Goal: Task Accomplishment & Management: Complete application form

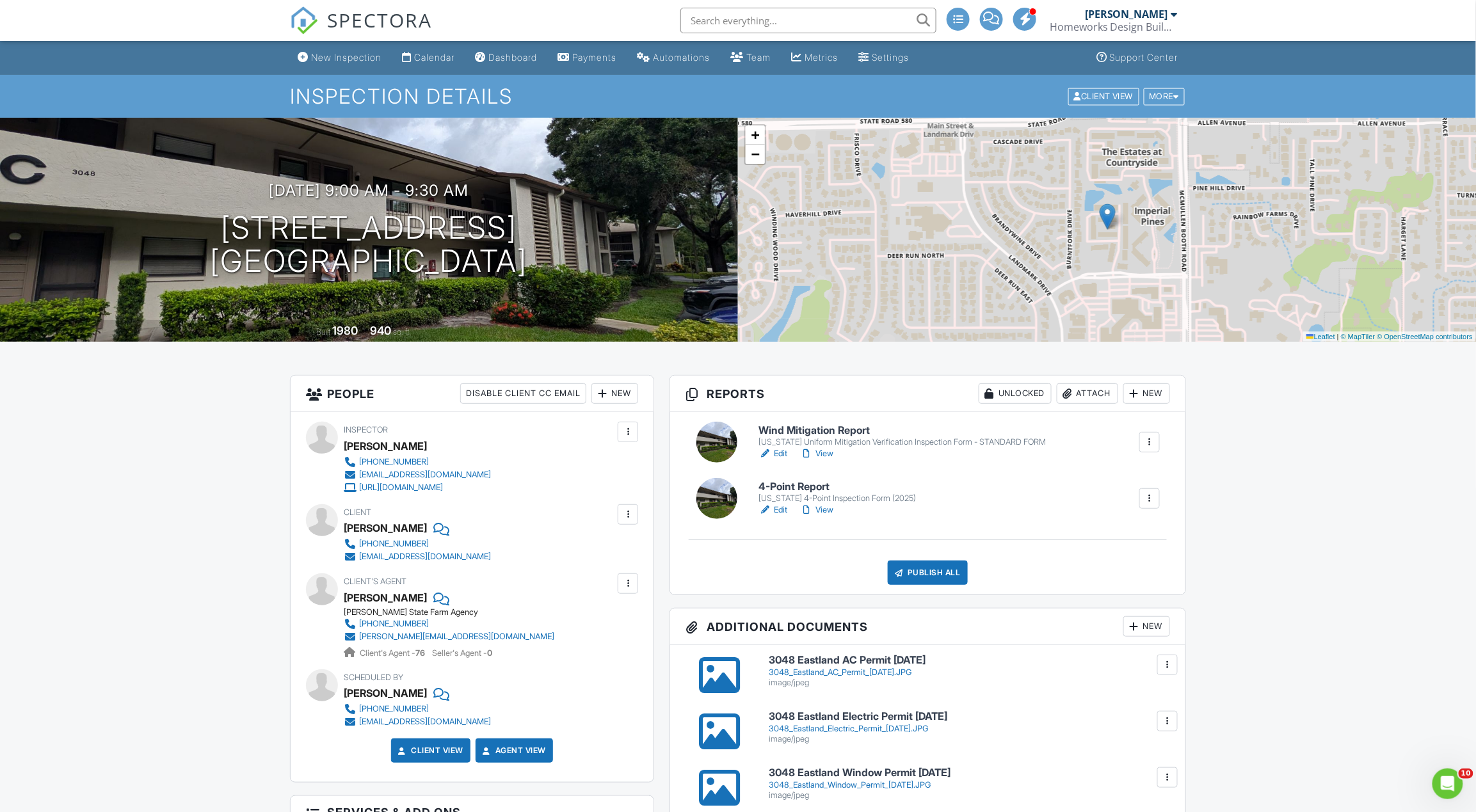
click at [909, 571] on div "Publish All" at bounding box center [928, 573] width 80 height 24
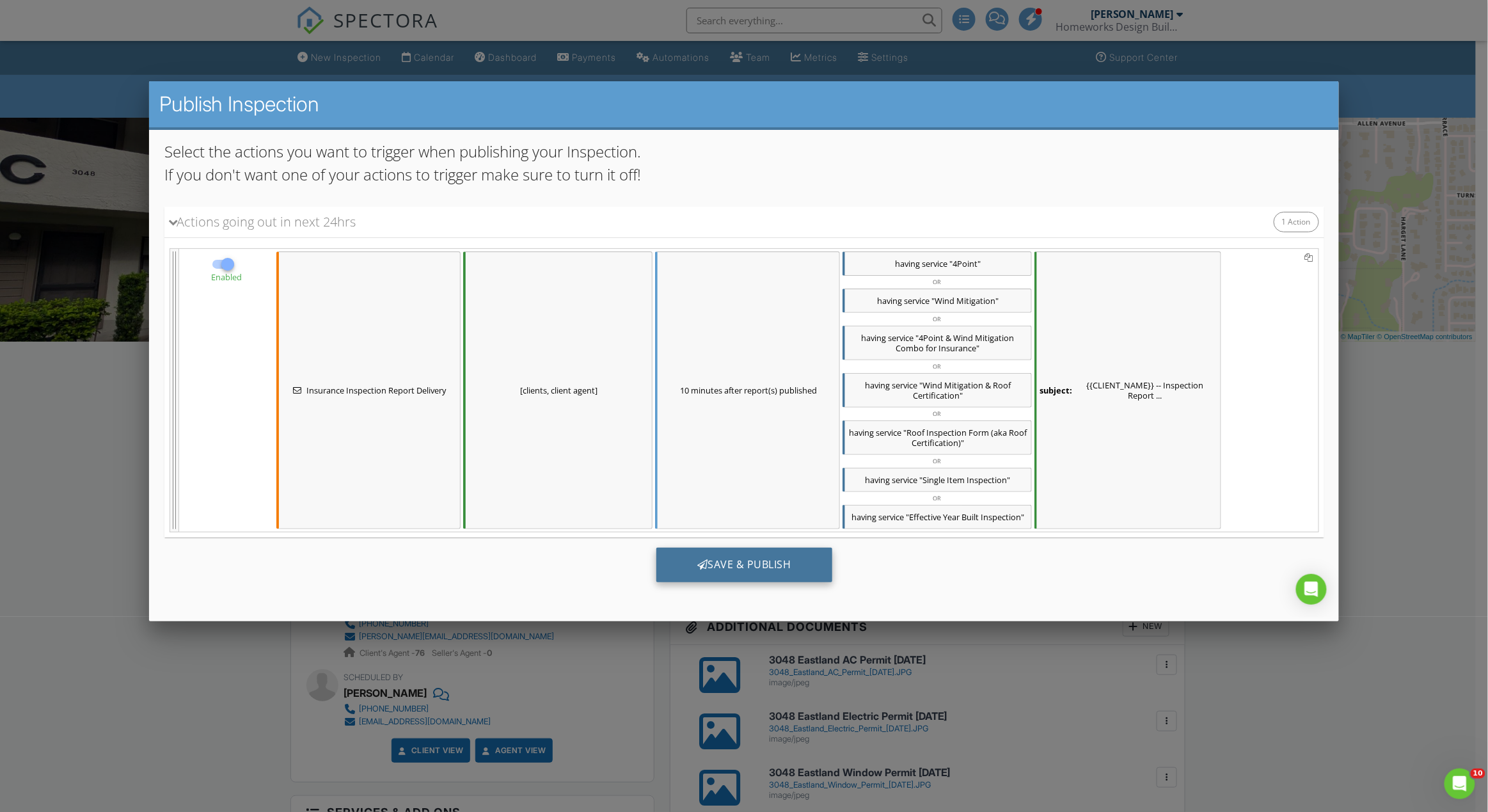
scroll to position [119, 0]
click at [742, 565] on div "Save & Publish" at bounding box center [744, 564] width 176 height 35
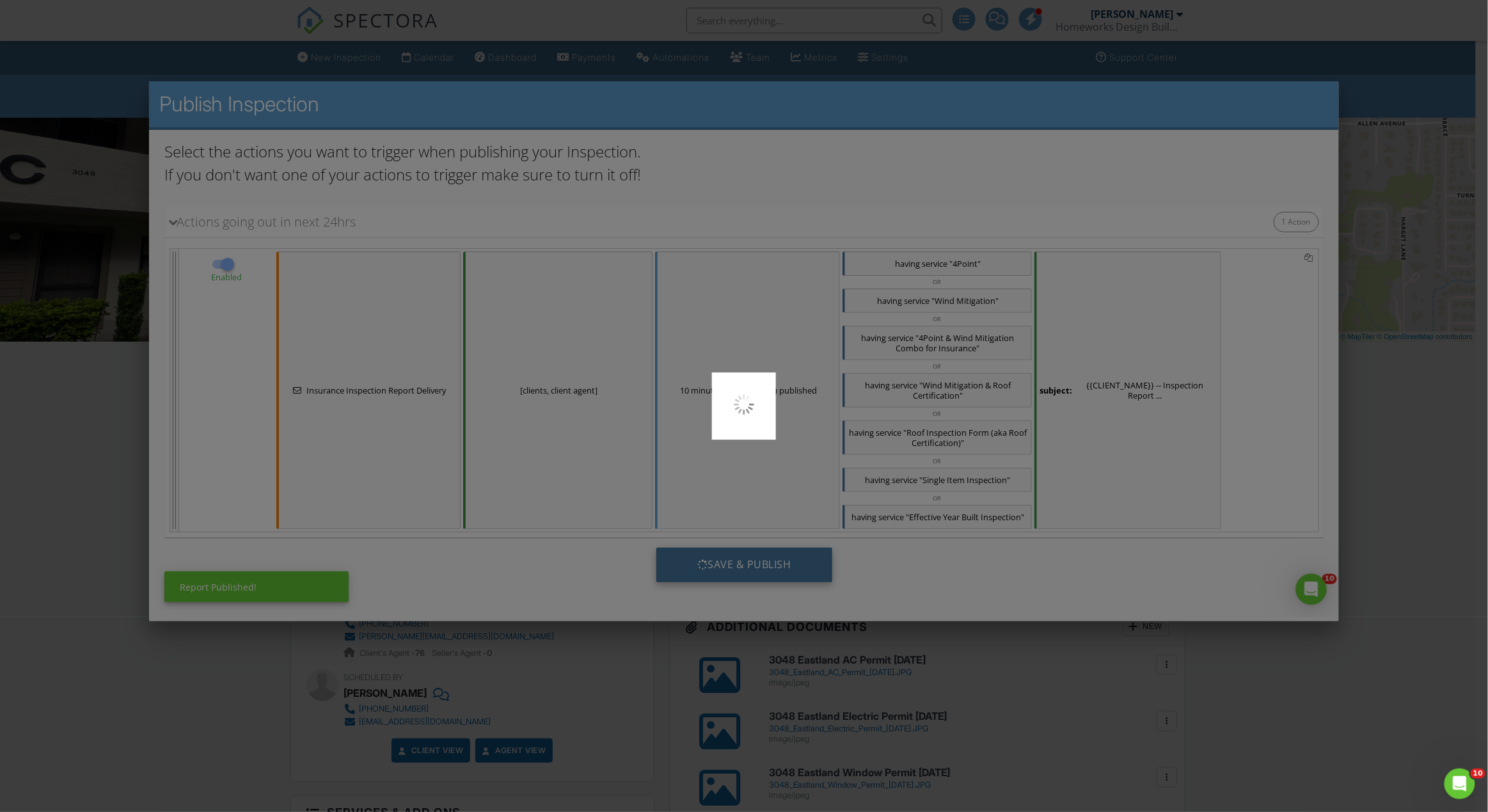
scroll to position [0, 0]
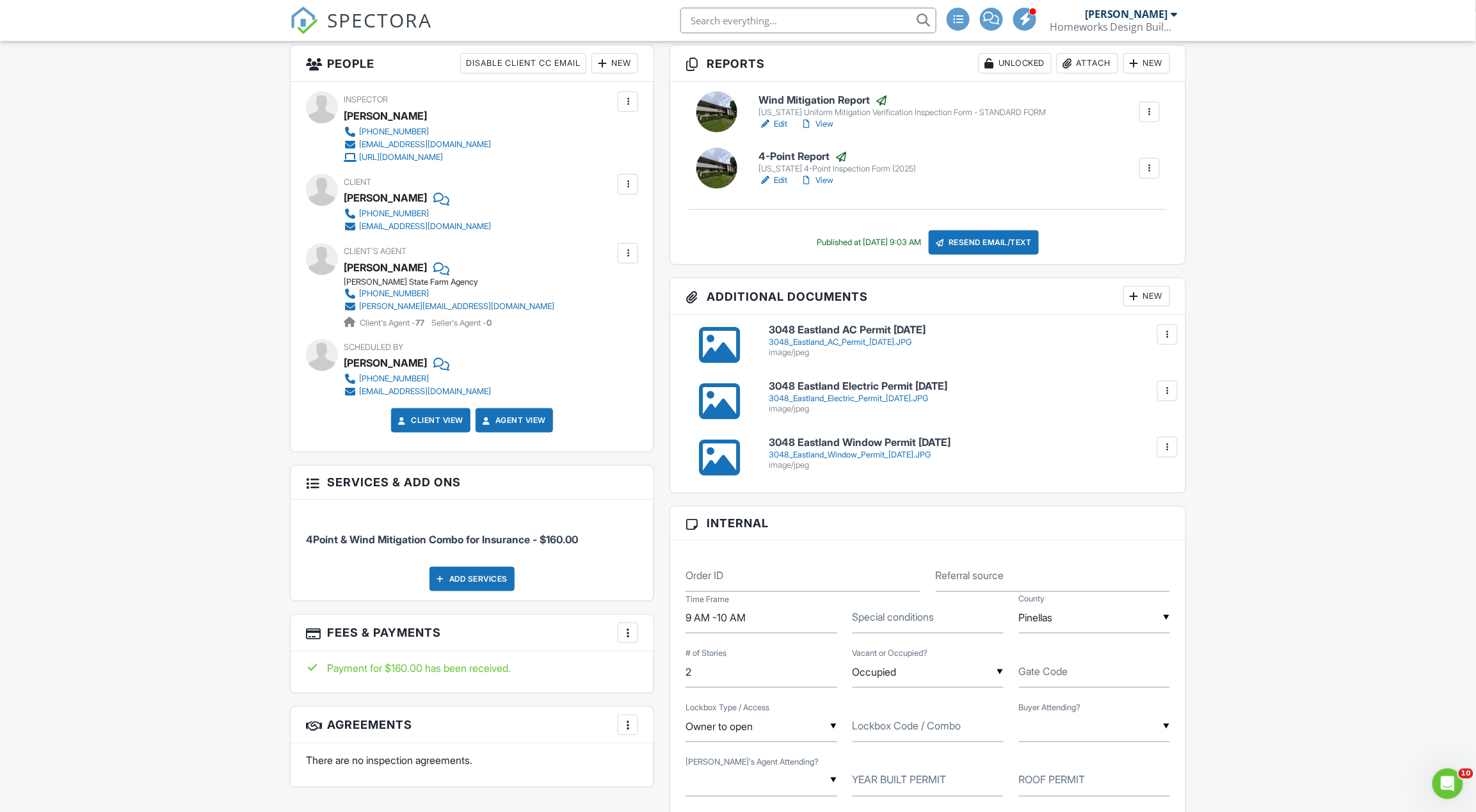
scroll to position [341, 0]
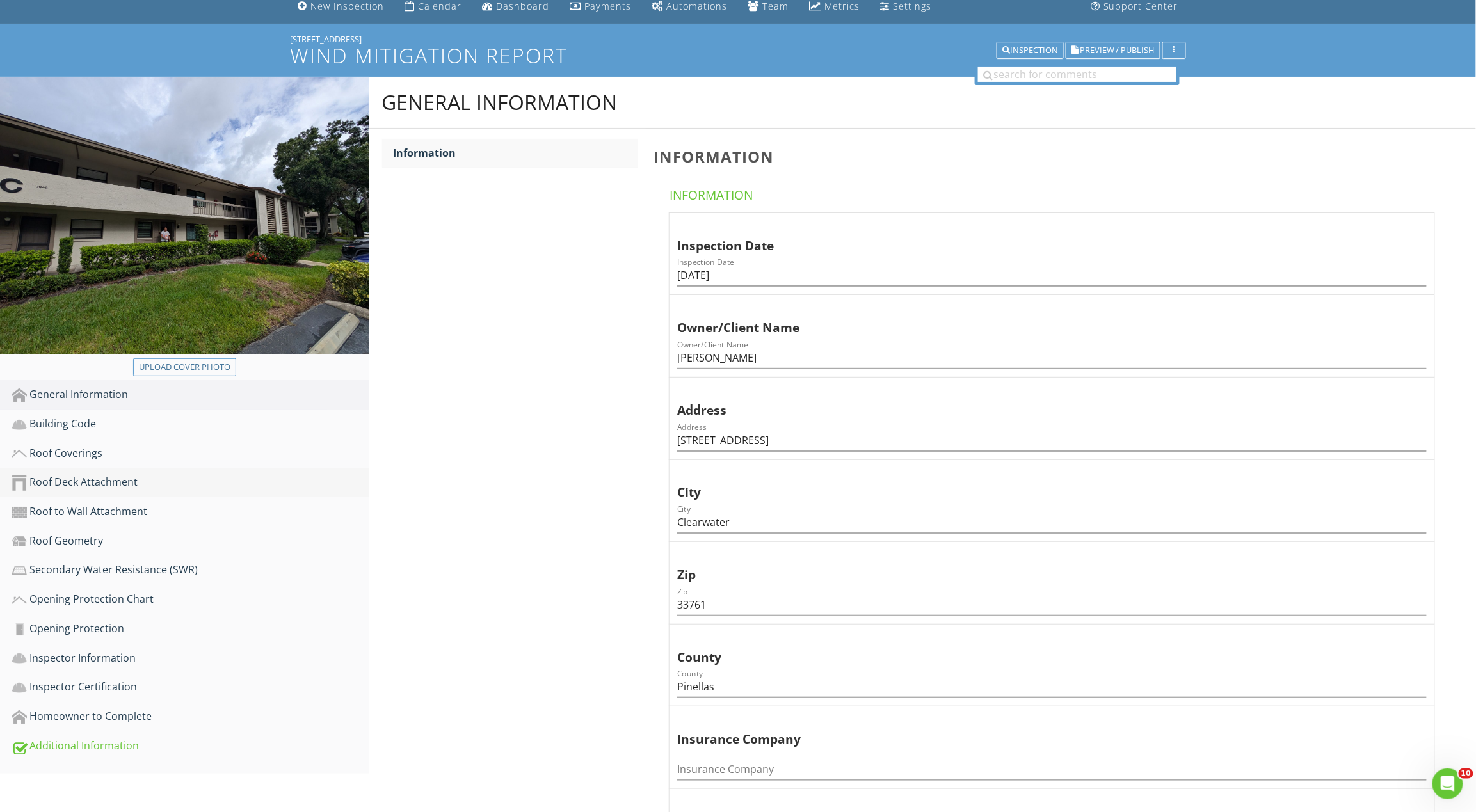
scroll to position [512, 0]
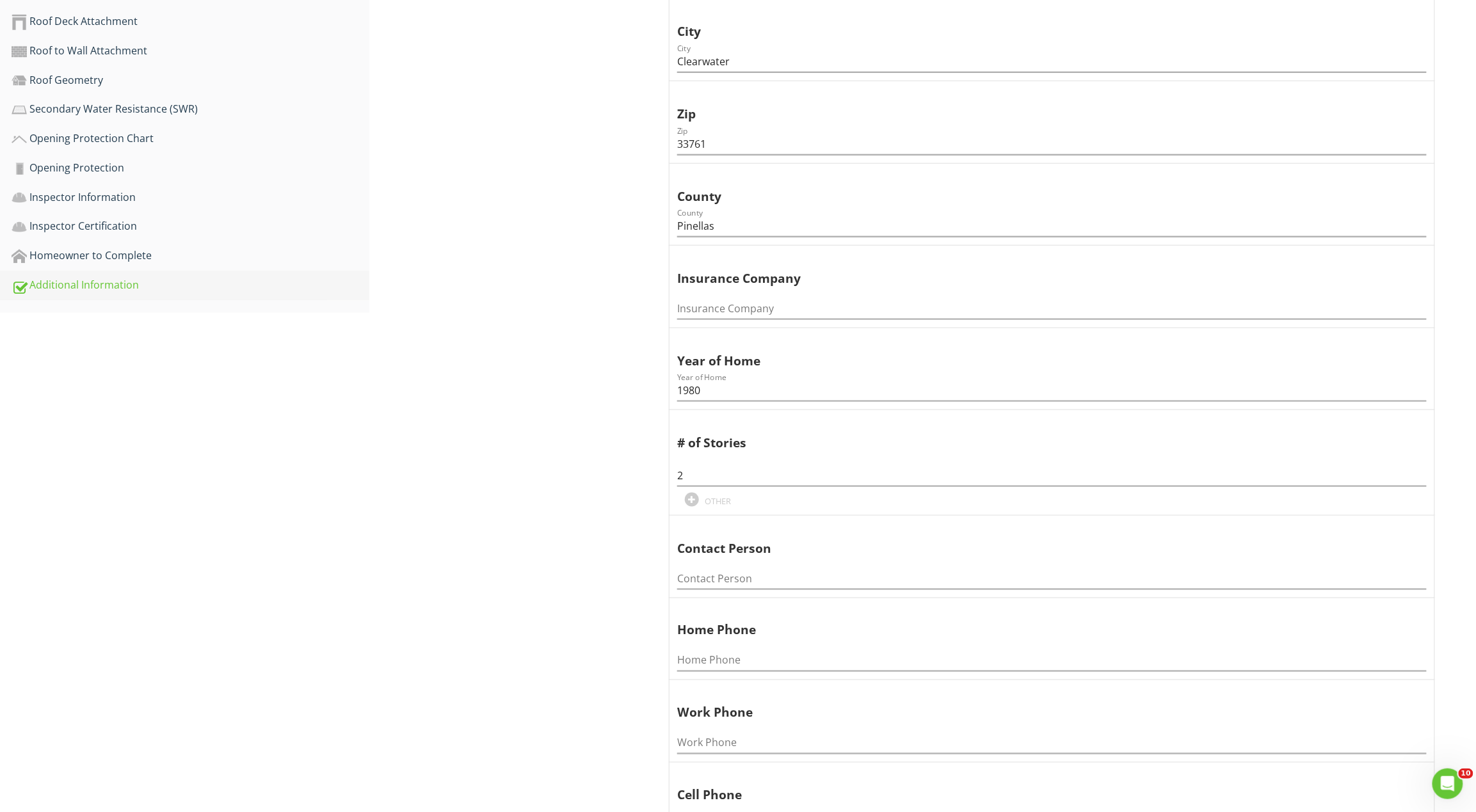
click at [177, 271] on link "Additional Information" at bounding box center [190, 285] width 357 height 29
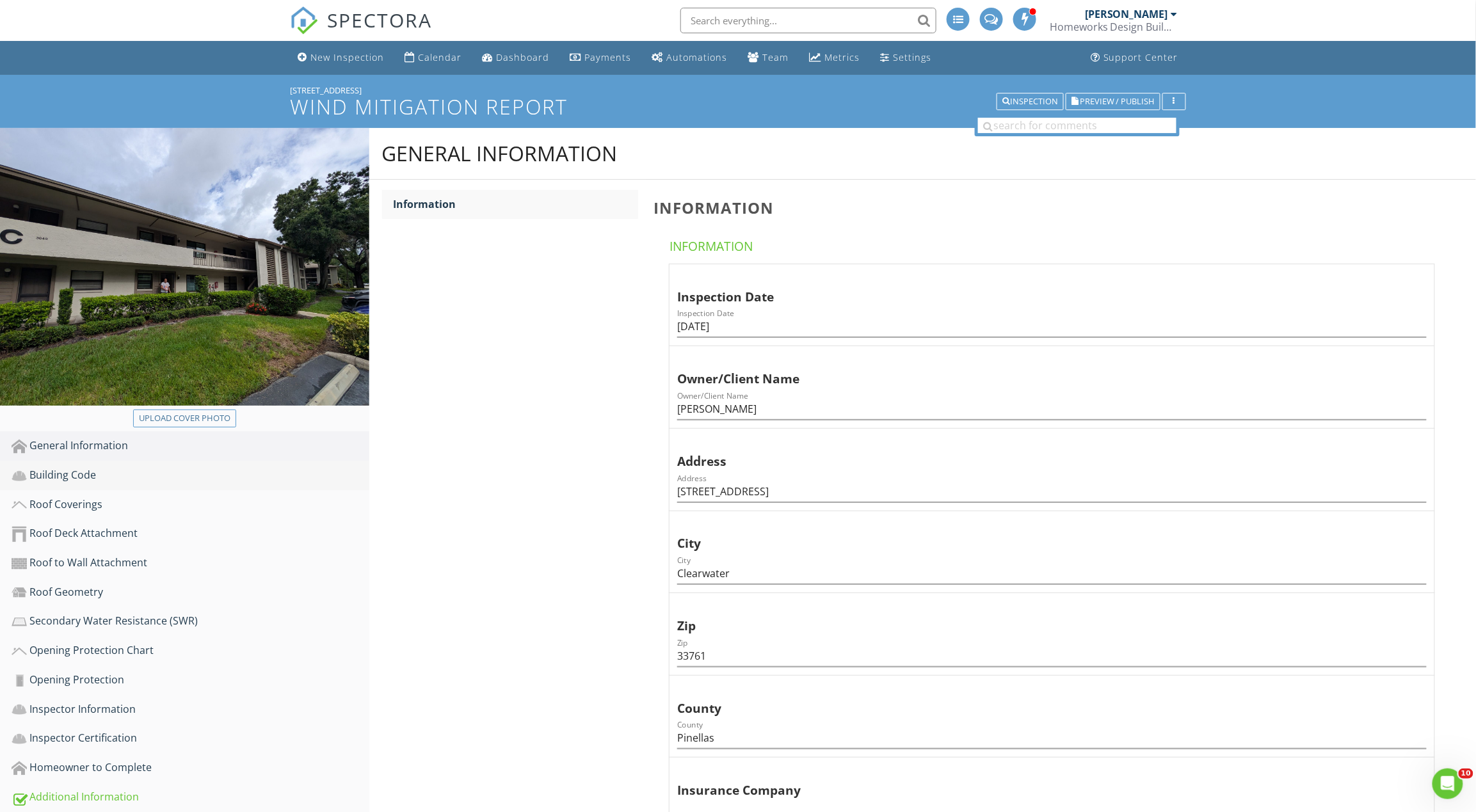
click at [67, 471] on div "Building Code" at bounding box center [190, 475] width 357 height 17
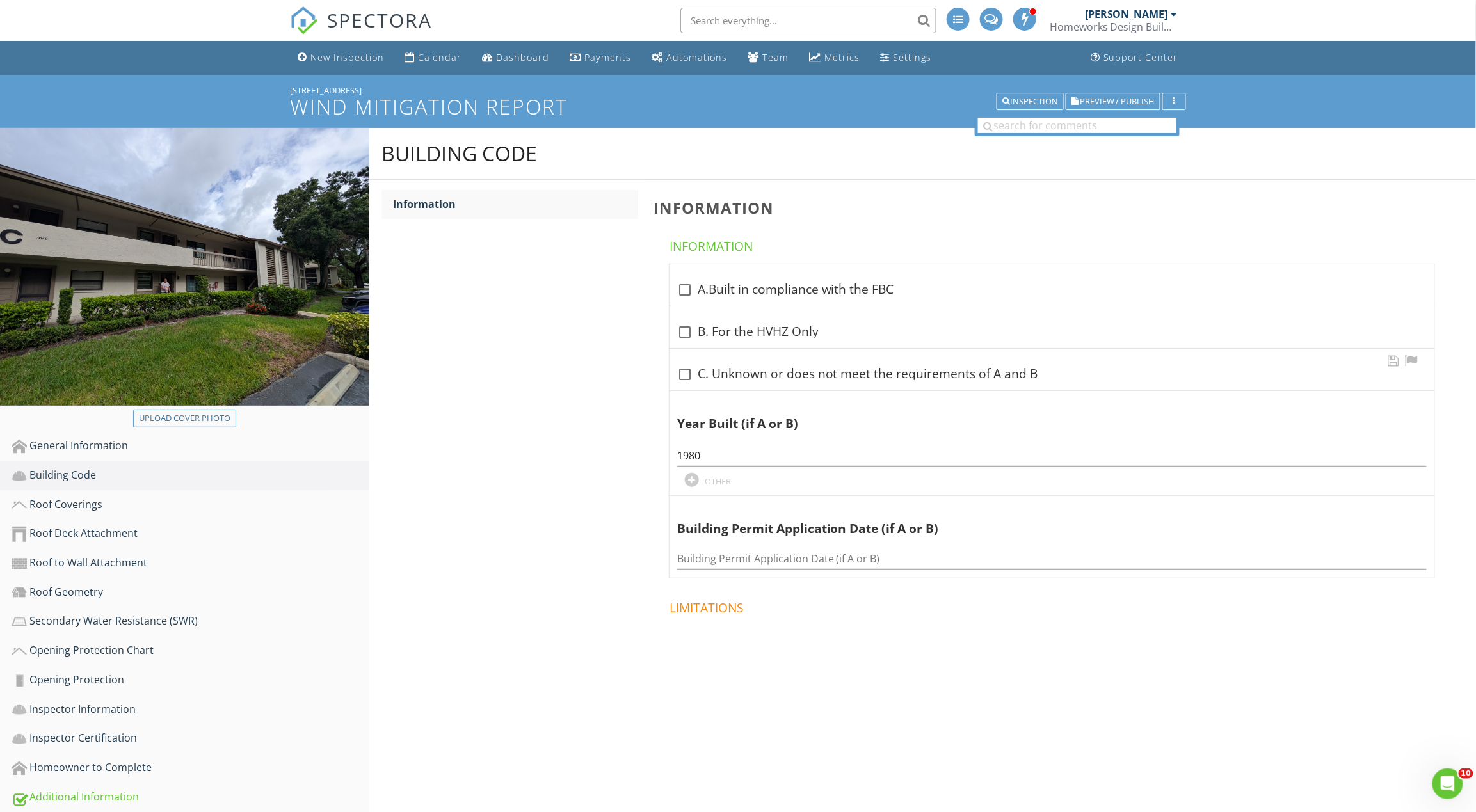
click at [700, 376] on div "check_box_outline_blank C. Unknown or does not meet the requirements of A and B" at bounding box center [1052, 374] width 750 height 15
checkbox input "true"
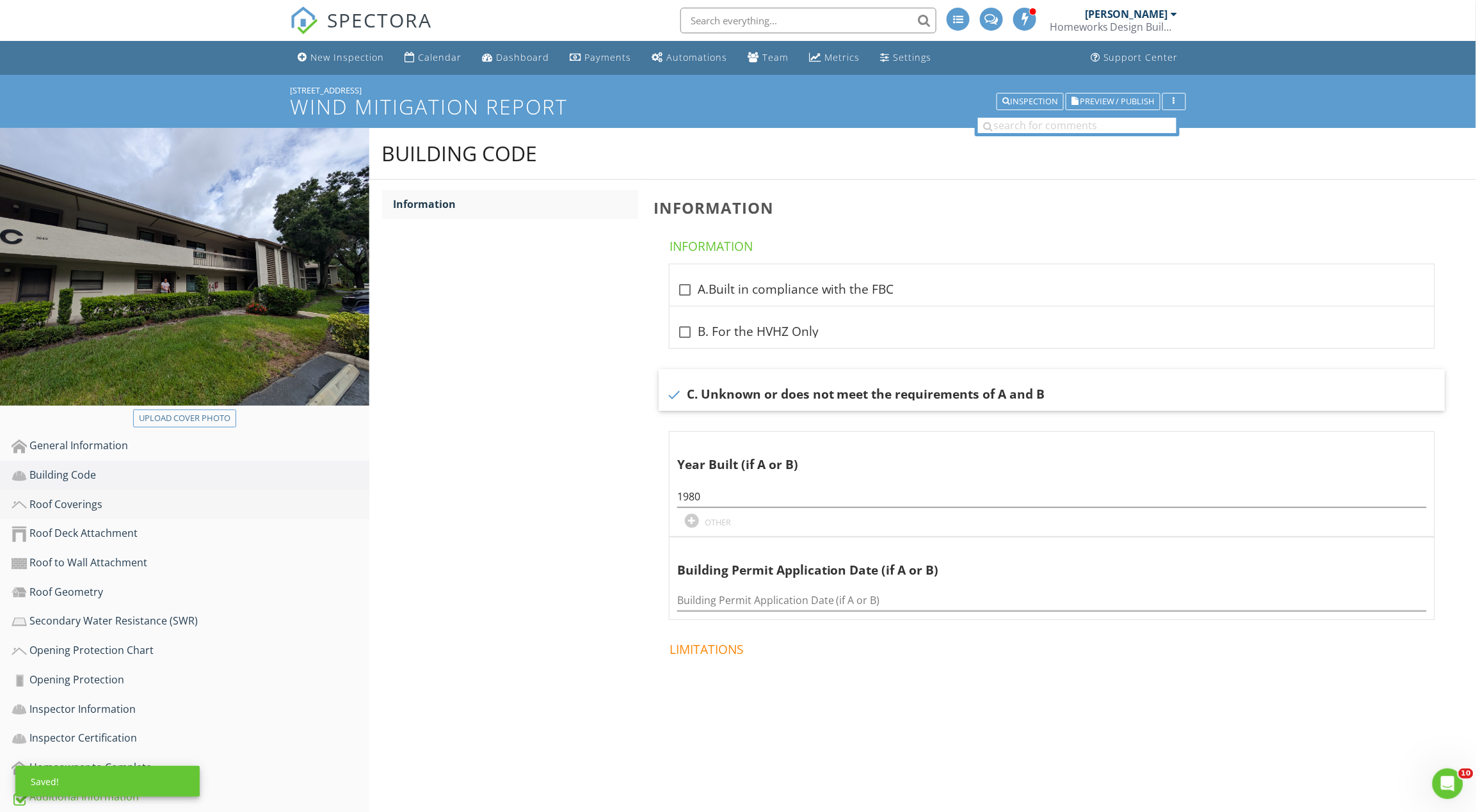
click at [208, 494] on link "Roof Coverings" at bounding box center [190, 505] width 357 height 29
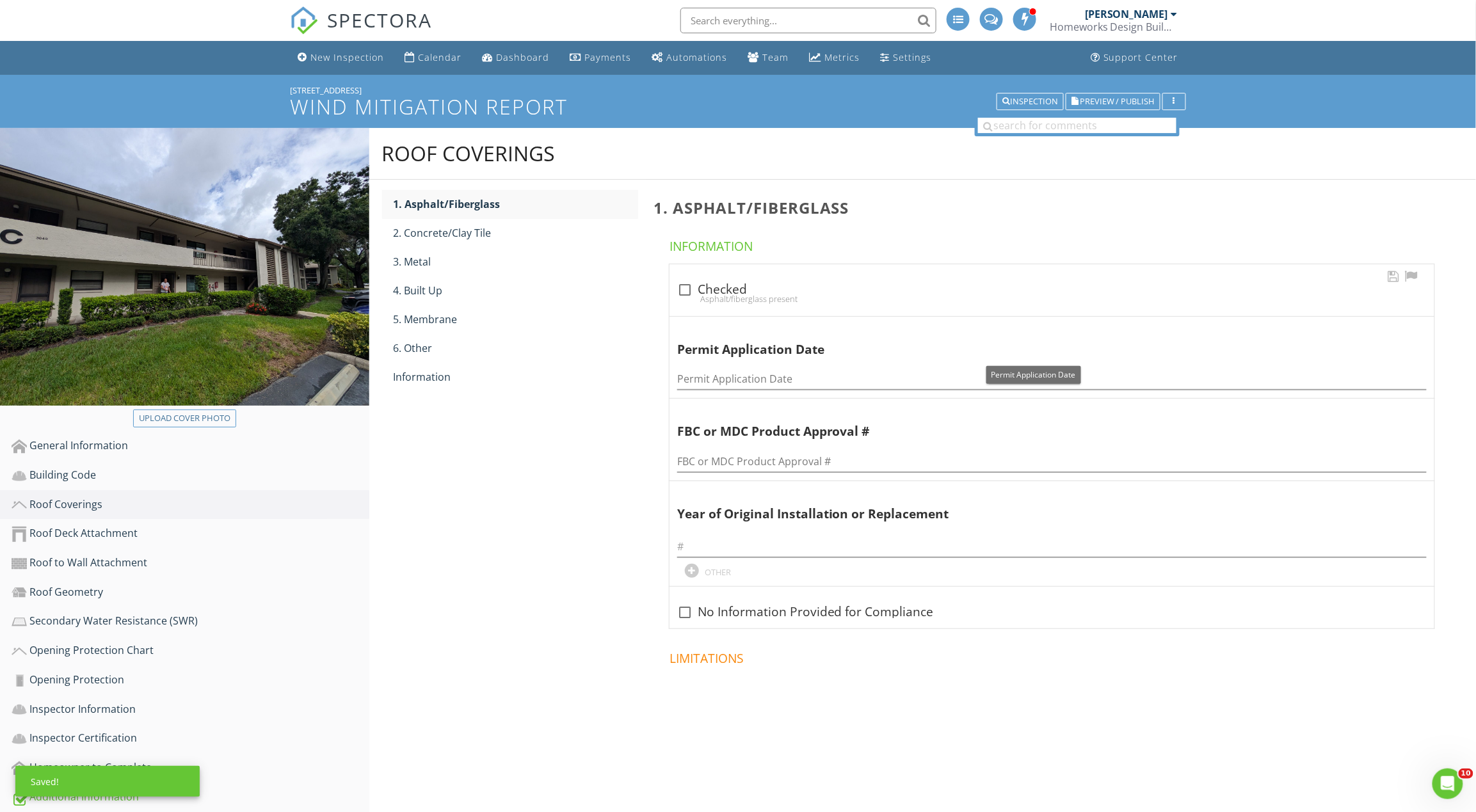
click at [726, 277] on div "check_box_outline_blank Checked Asphalt/fiberglass present" at bounding box center [1052, 290] width 765 height 52
checkbox input "true"
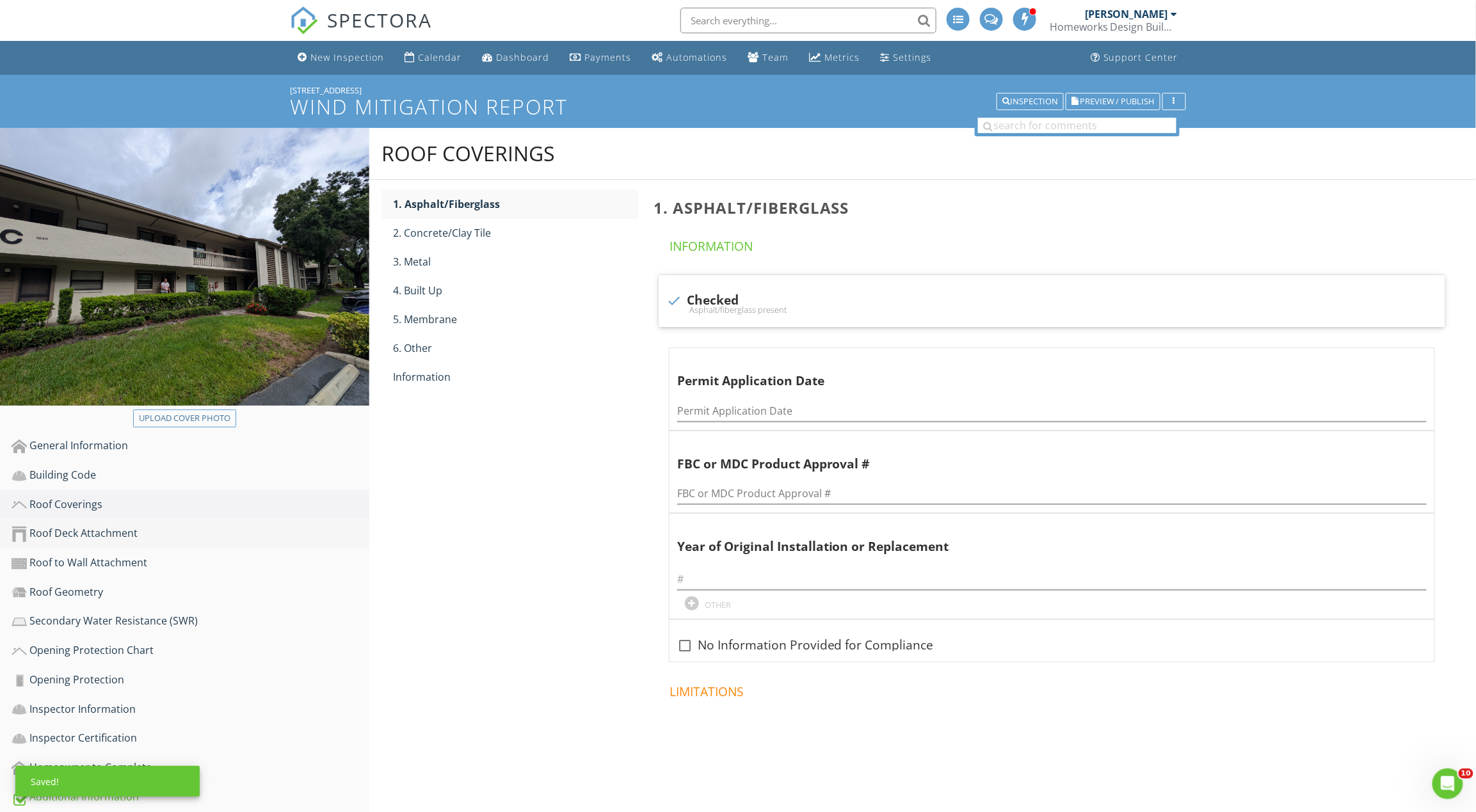
click at [155, 526] on div "Roof Deck Attachment" at bounding box center [190, 533] width 357 height 17
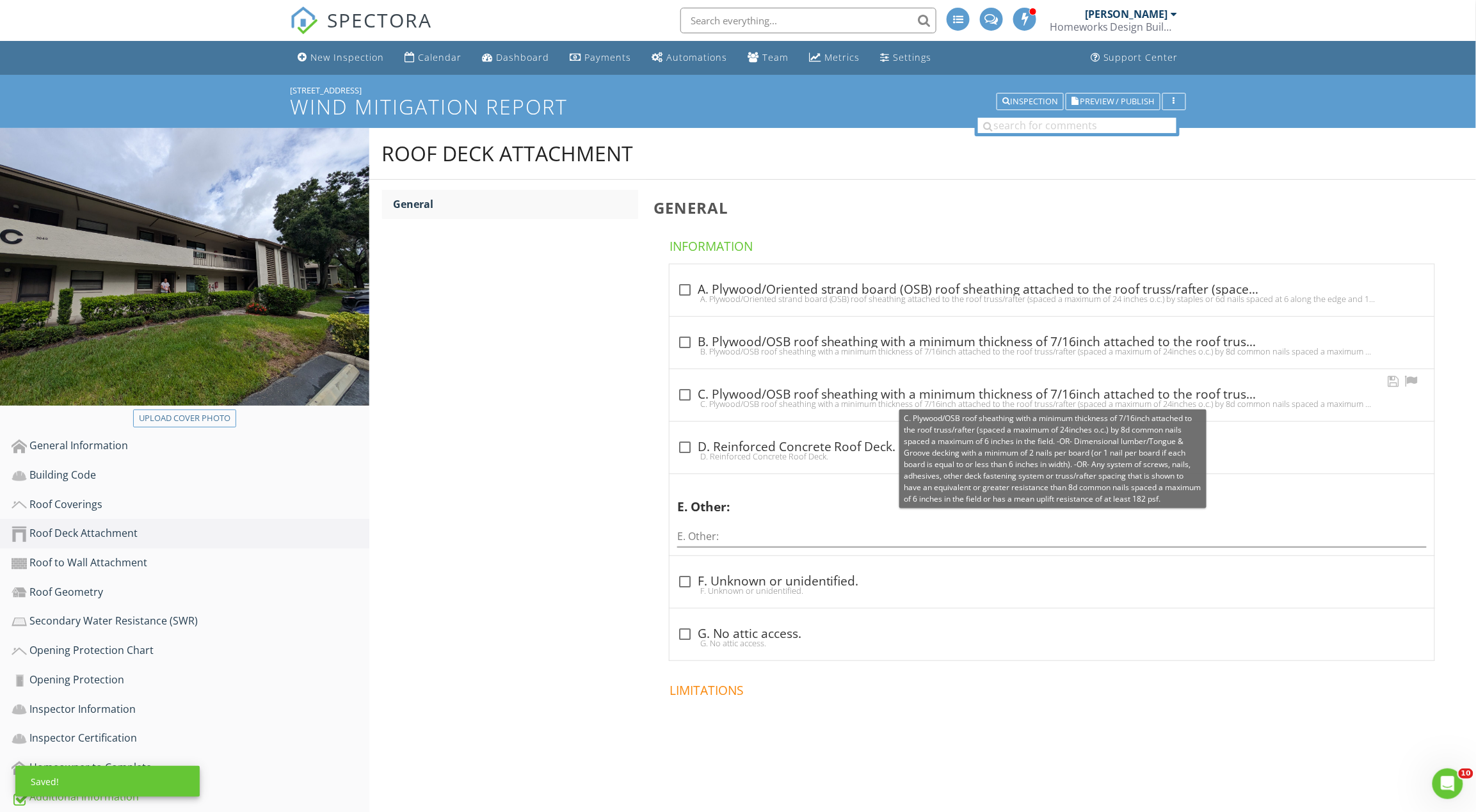
click at [720, 383] on div "check_box_outline_blank C. Plywood/OSB roof sheathing with a minimum thickness …" at bounding box center [1052, 395] width 765 height 52
checkbox input "true"
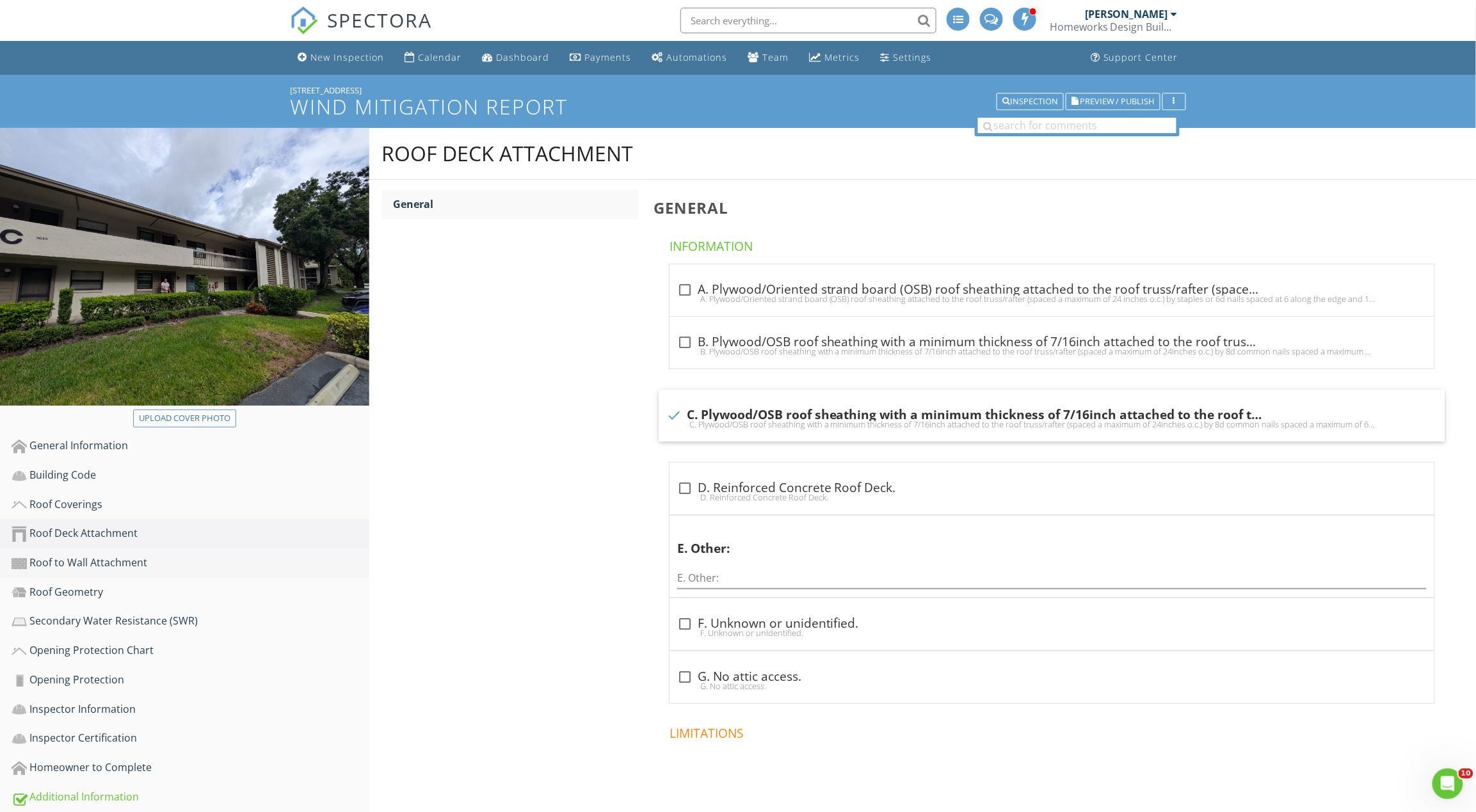
click at [113, 558] on div "Roof to Wall Attachment" at bounding box center [190, 563] width 357 height 17
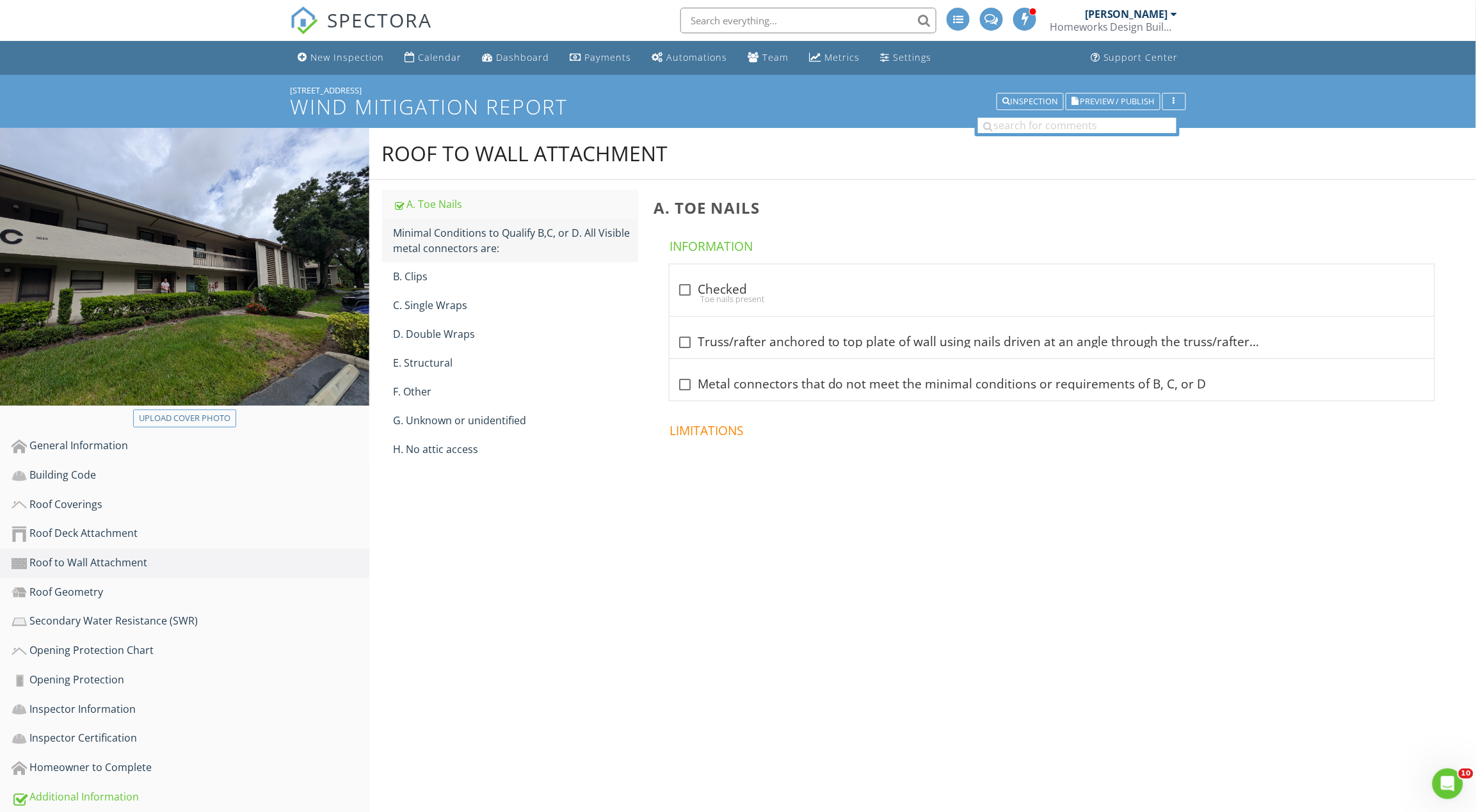
click at [536, 241] on div "Minimal Conditions to Qualify B,C, or D. All Visible metal connectors are:" at bounding box center [516, 241] width 245 height 31
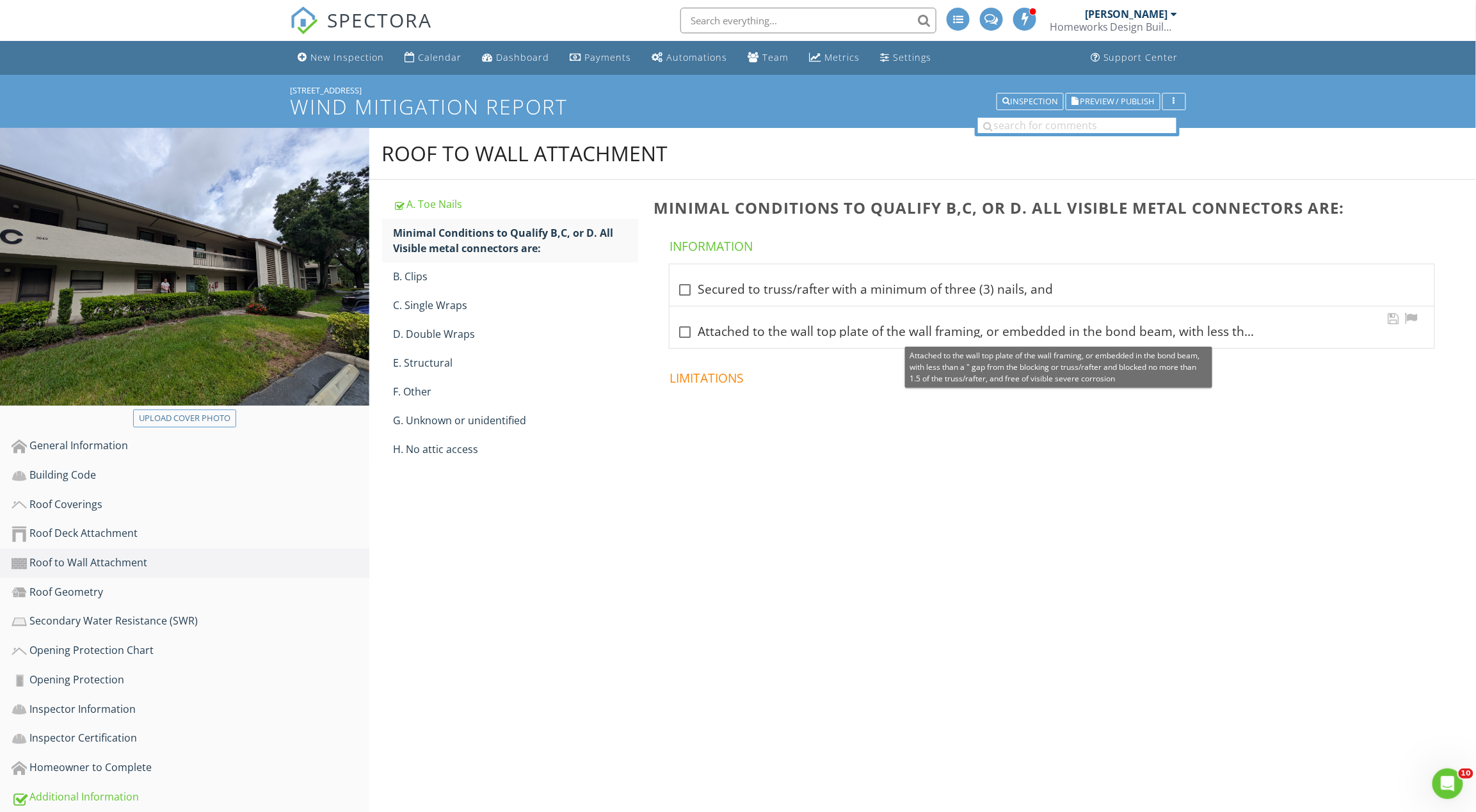
click at [733, 330] on div "check_box_outline_blank Attached to the wall top plate of the wall framing, or …" at bounding box center [1052, 332] width 750 height 15
checkbox input "true"
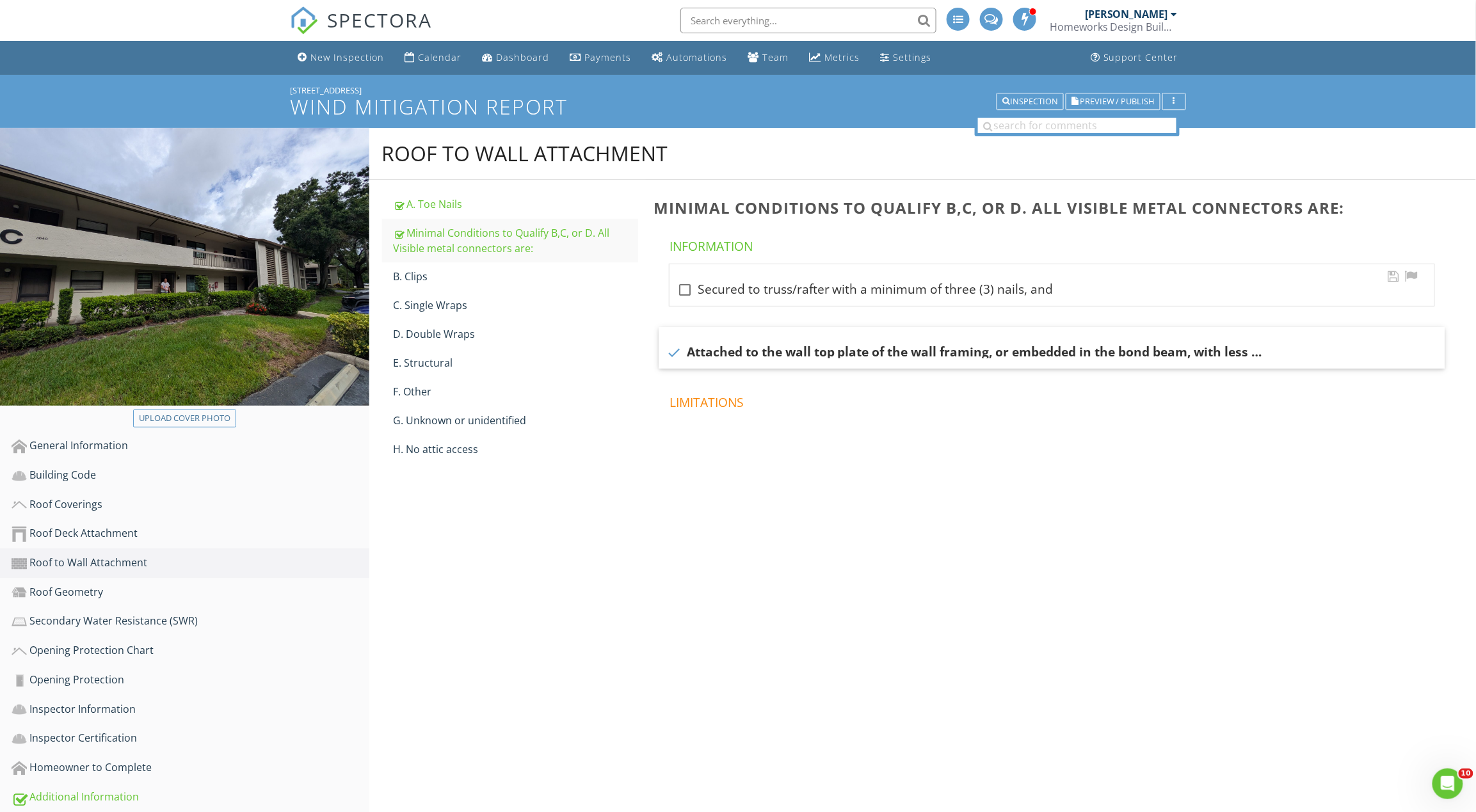
click at [731, 303] on div "check_box_outline_blank Secured to truss/rafter with a minimum of three (3) nai…" at bounding box center [1052, 285] width 765 height 41
checkbox input "true"
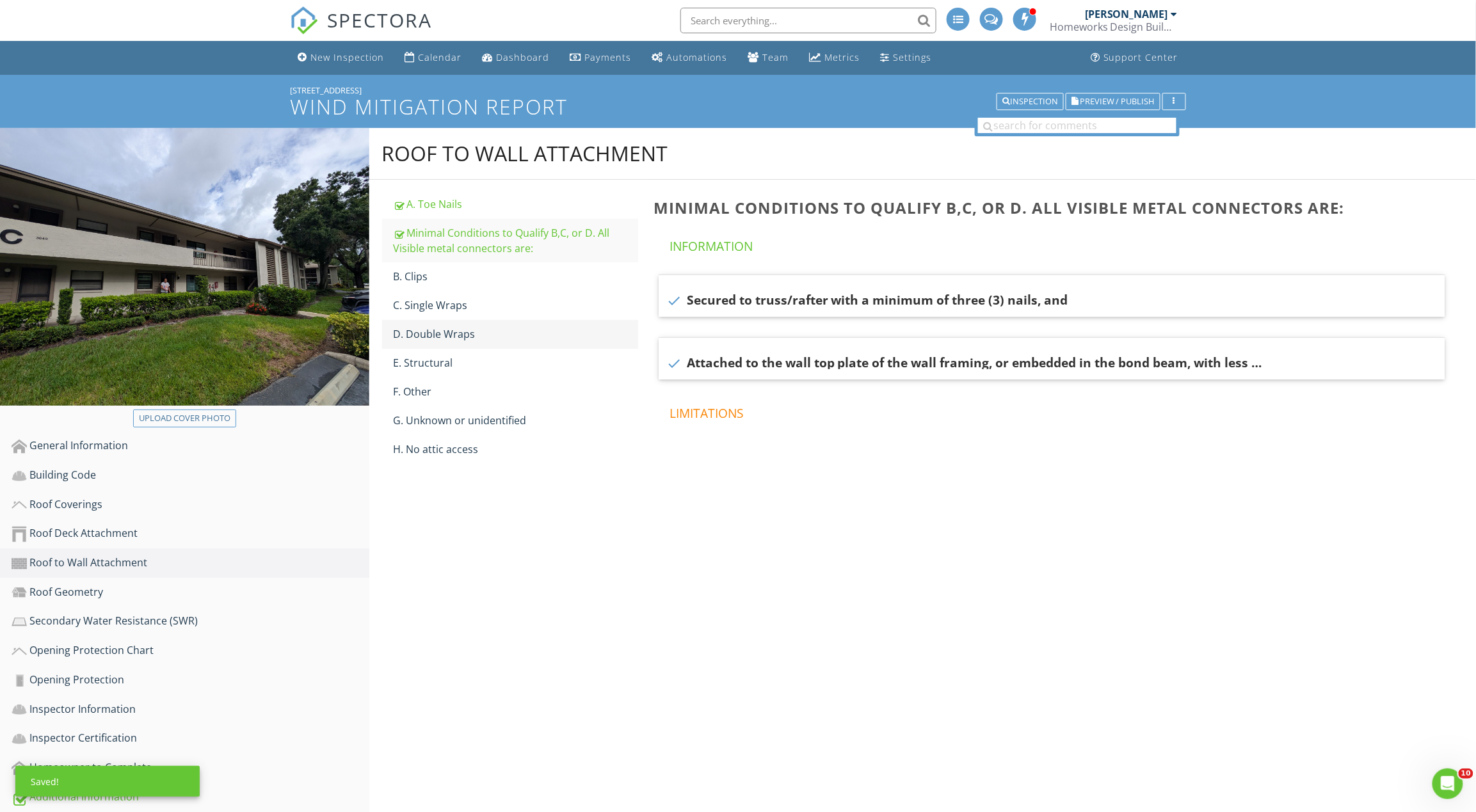
click at [474, 333] on div "D. Double Wraps" at bounding box center [516, 333] width 245 height 15
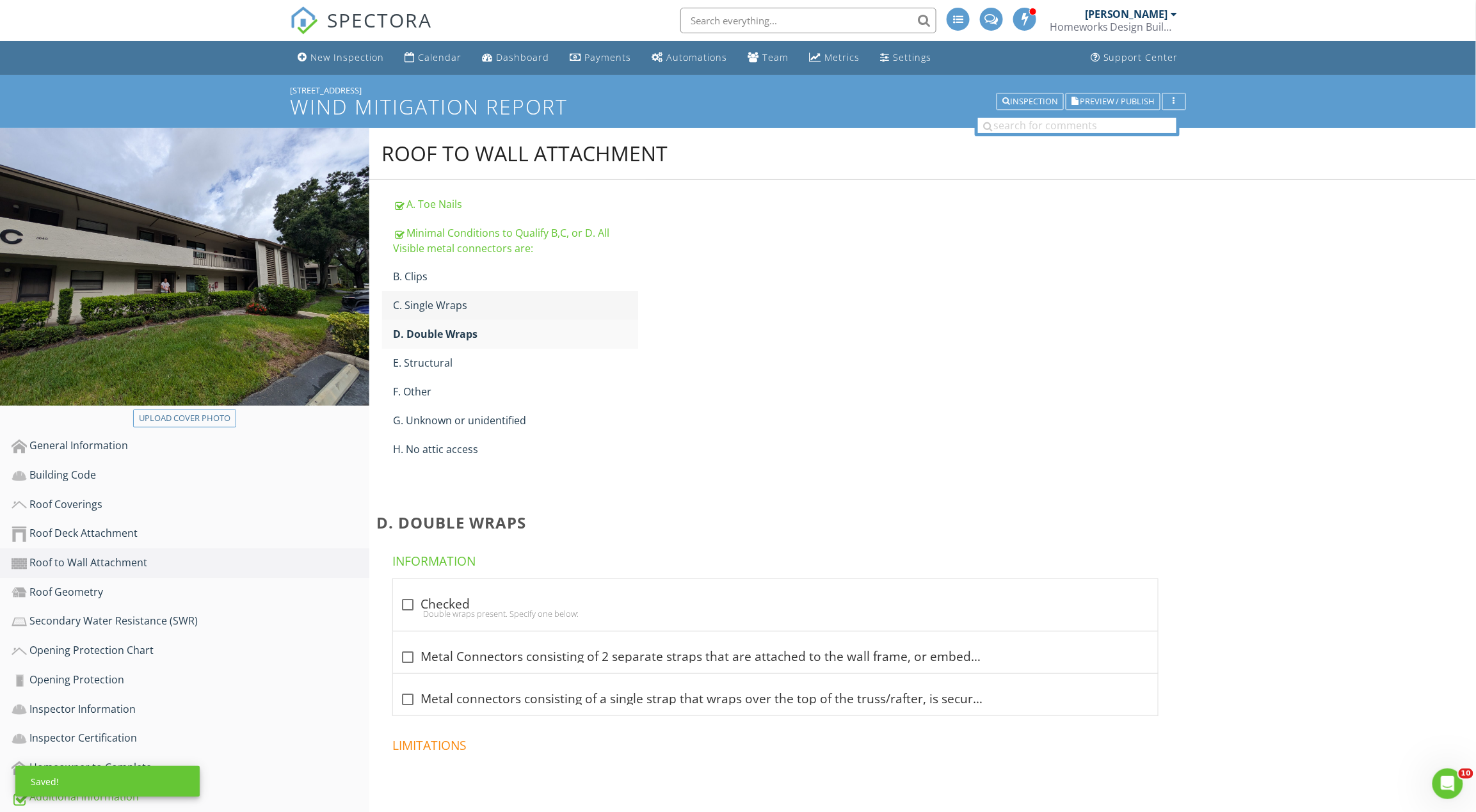
click at [476, 309] on div "C. Single Wraps" at bounding box center [516, 305] width 245 height 15
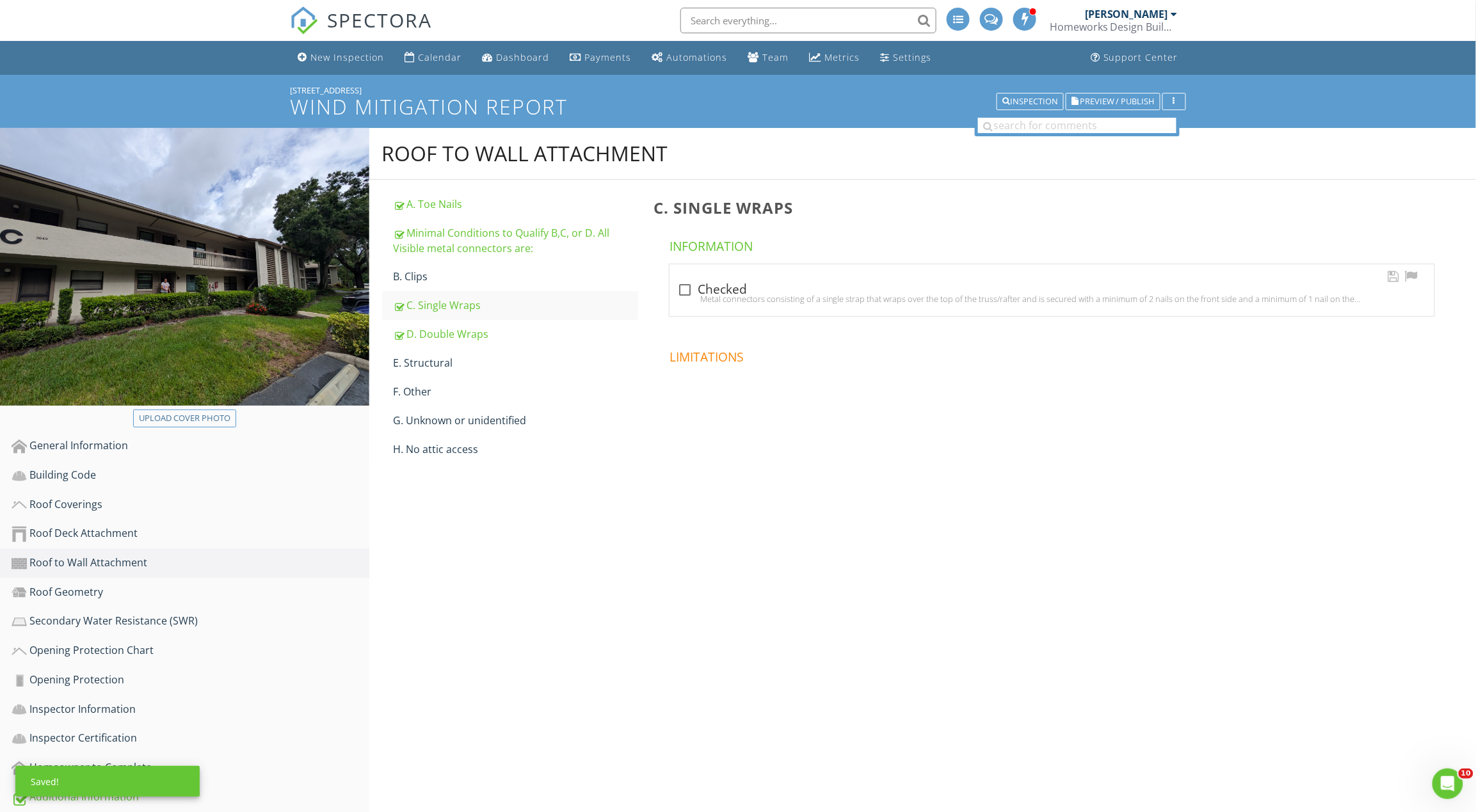
click at [678, 283] on div at bounding box center [684, 289] width 22 height 22
checkbox input "true"
drag, startPoint x: 96, startPoint y: 581, endPoint x: 88, endPoint y: 581, distance: 8.0
click at [89, 584] on div "Roof Geometry" at bounding box center [190, 592] width 357 height 17
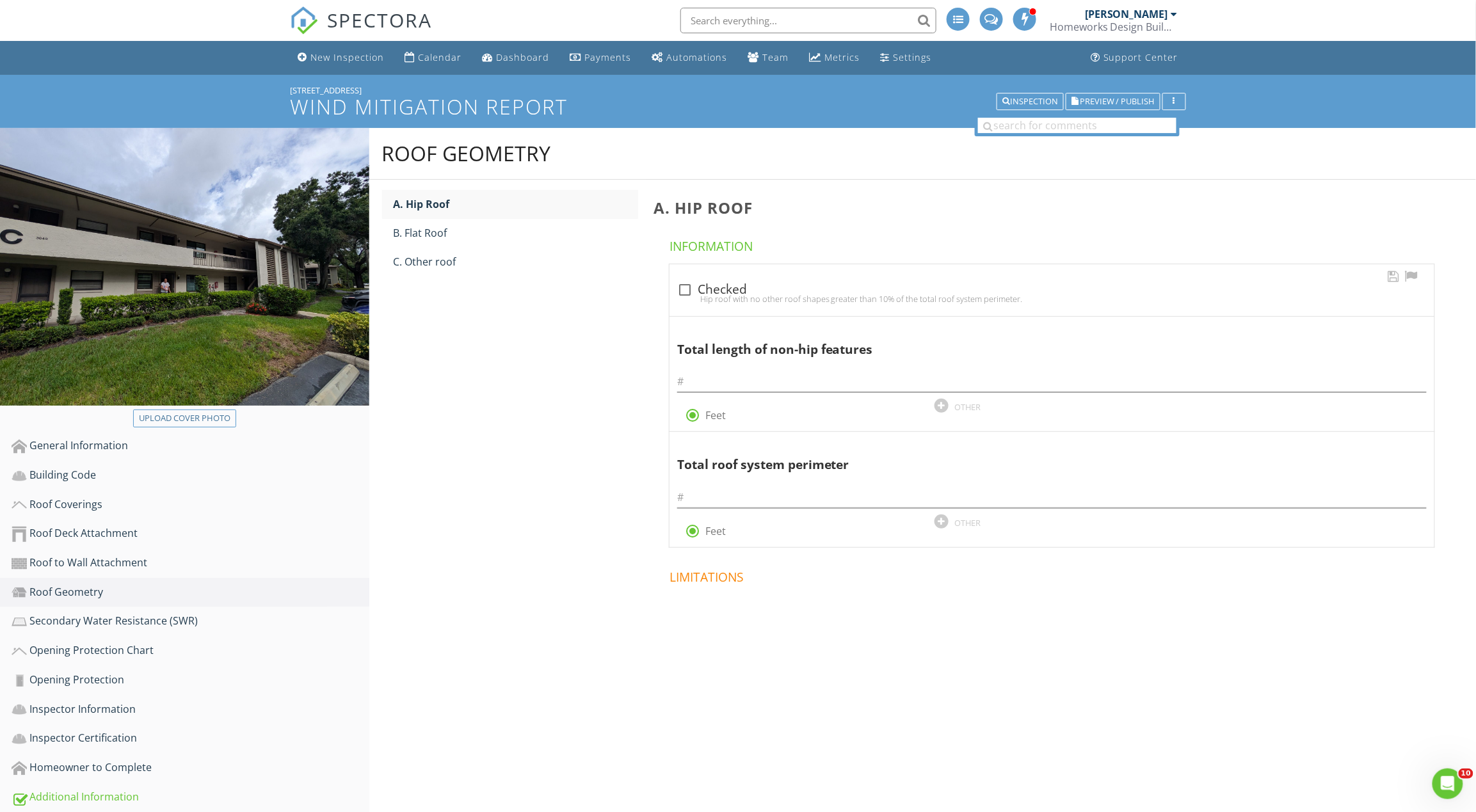
click at [735, 295] on div "Hip roof with no other roof shapes greater than 10% of the total roof system pe…" at bounding box center [1052, 298] width 750 height 10
checkbox input "true"
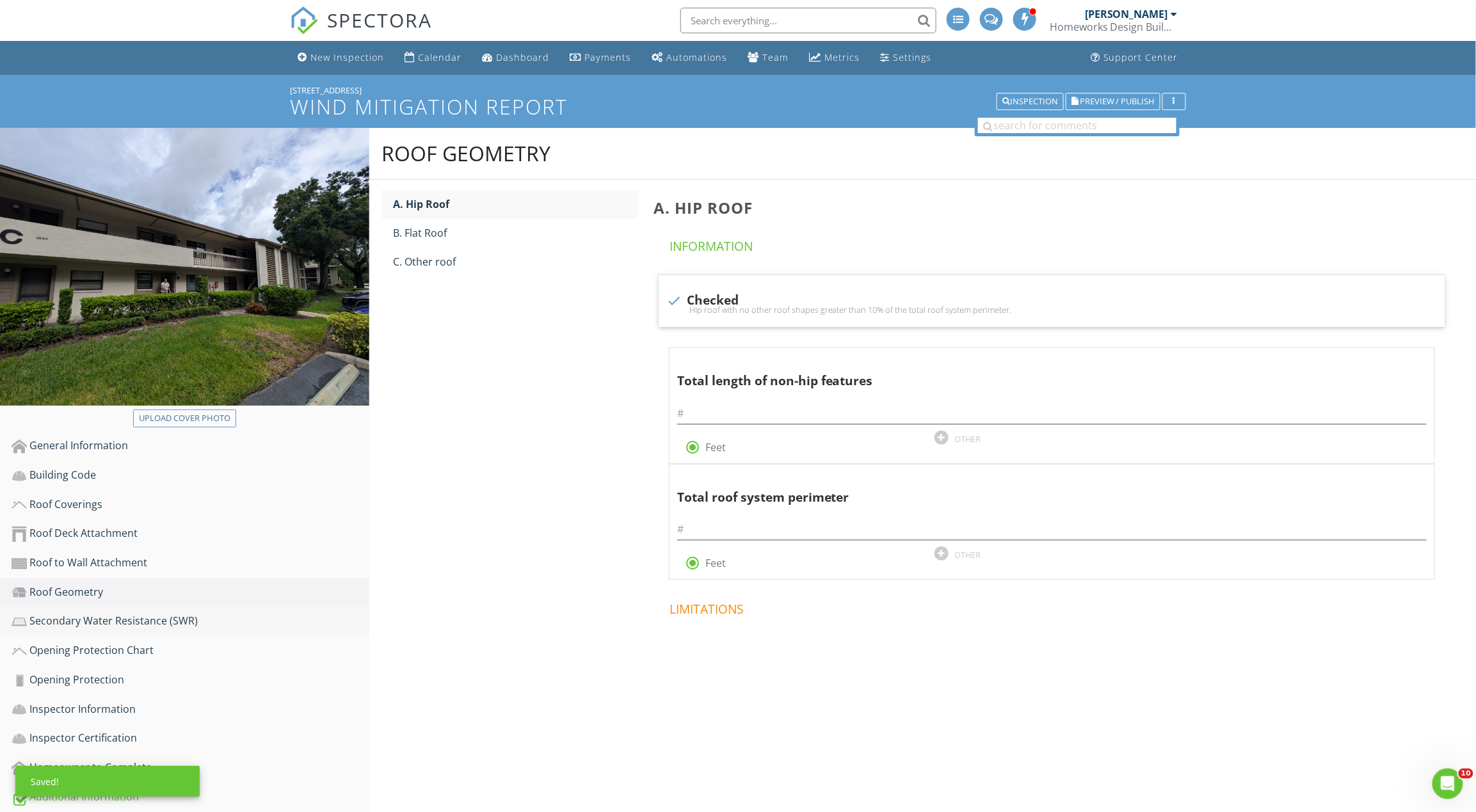
click at [133, 613] on div "Secondary Water Resistance (SWR)" at bounding box center [190, 621] width 357 height 17
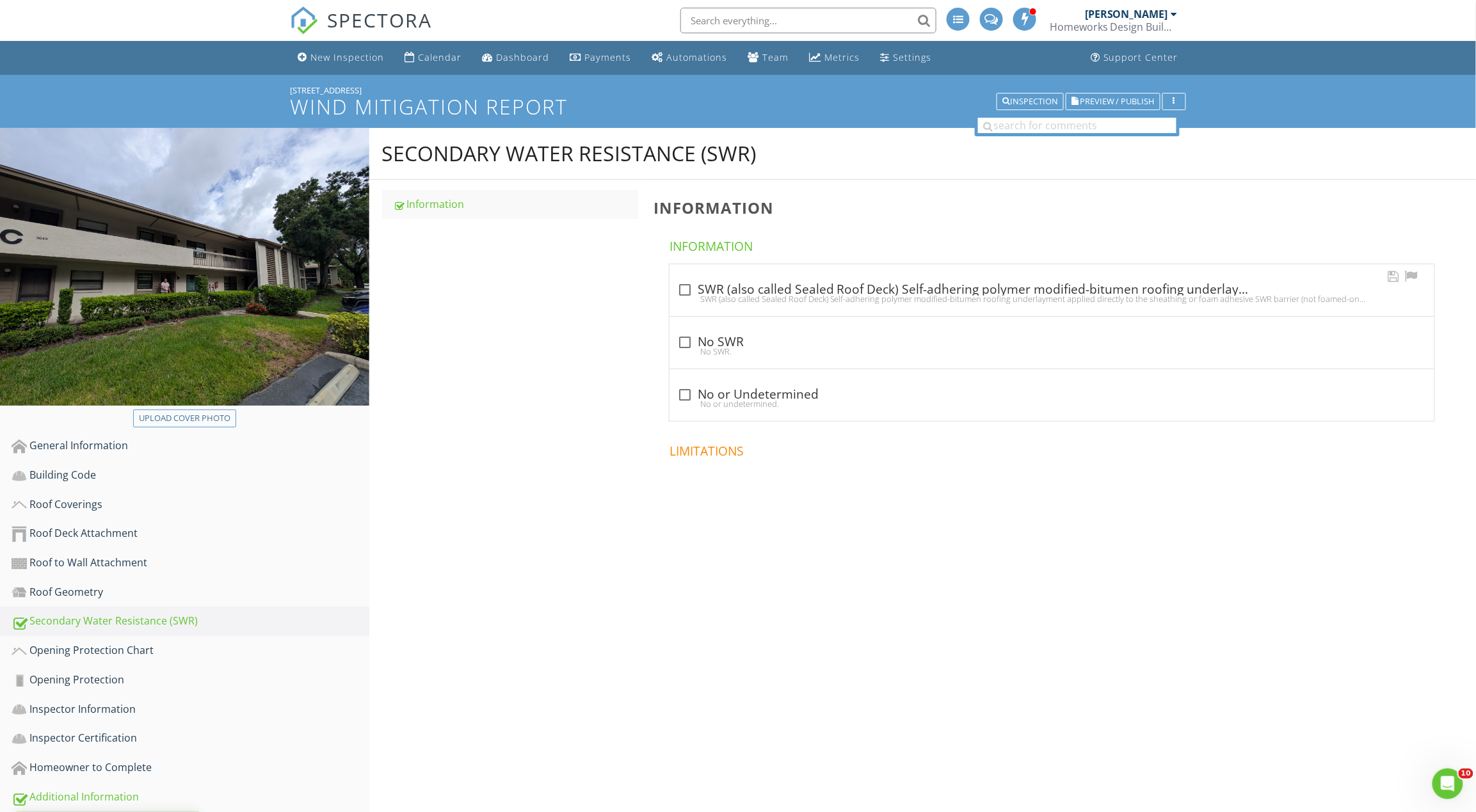
click at [723, 288] on div "check_box_outline_blank SWR (also called Sealed Roof Deck) Self-adhering polyme…" at bounding box center [1052, 289] width 750 height 15
checkbox input "true"
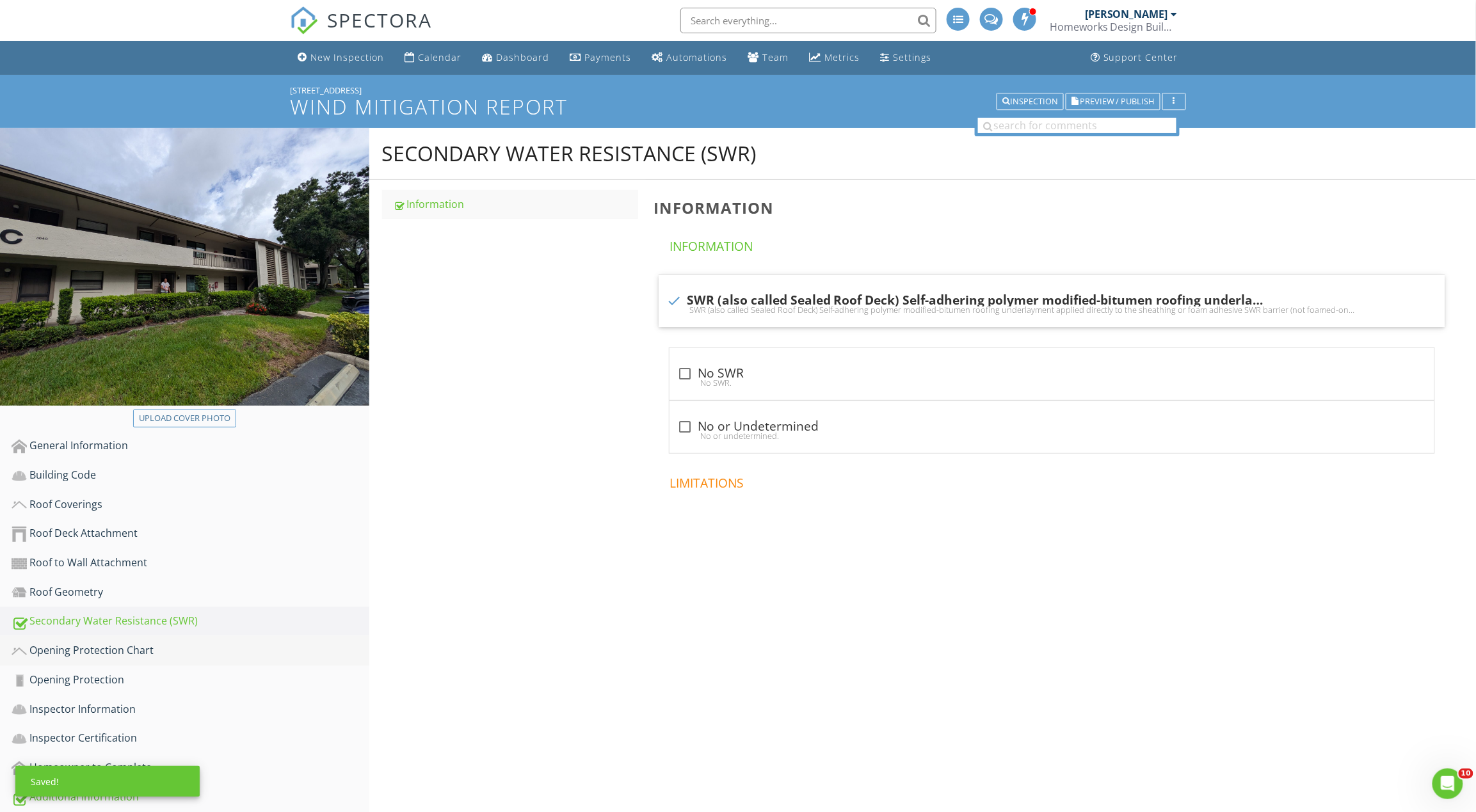
click at [164, 639] on link "Opening Protection Chart" at bounding box center [190, 651] width 357 height 29
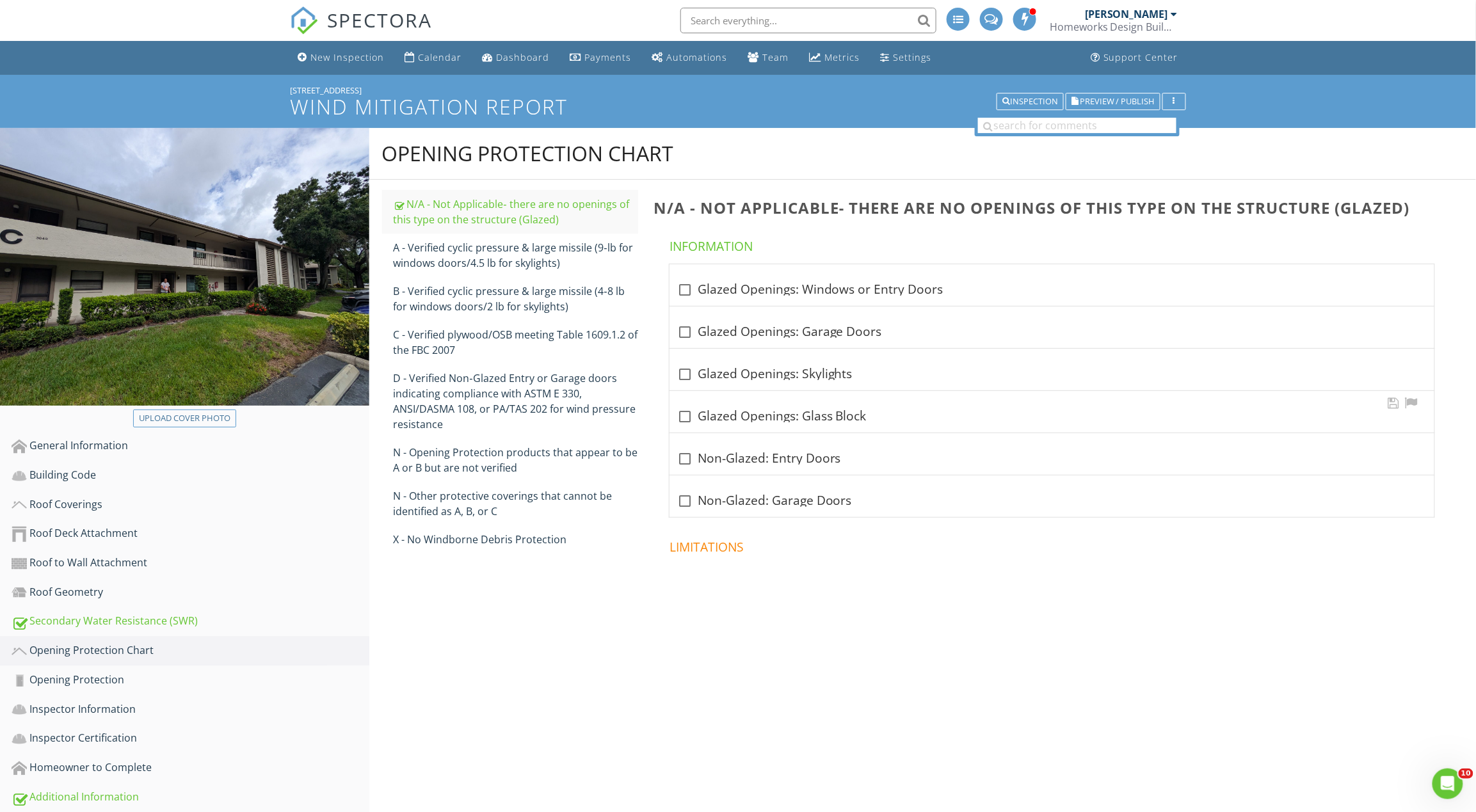
click at [738, 421] on div "check_box_outline_blank Glazed Openings: Glass Block" at bounding box center [1052, 416] width 750 height 15
checkbox input "true"
click at [744, 379] on div "check_box_outline_blank Glazed Openings: Skylights" at bounding box center [1052, 374] width 750 height 15
checkbox input "true"
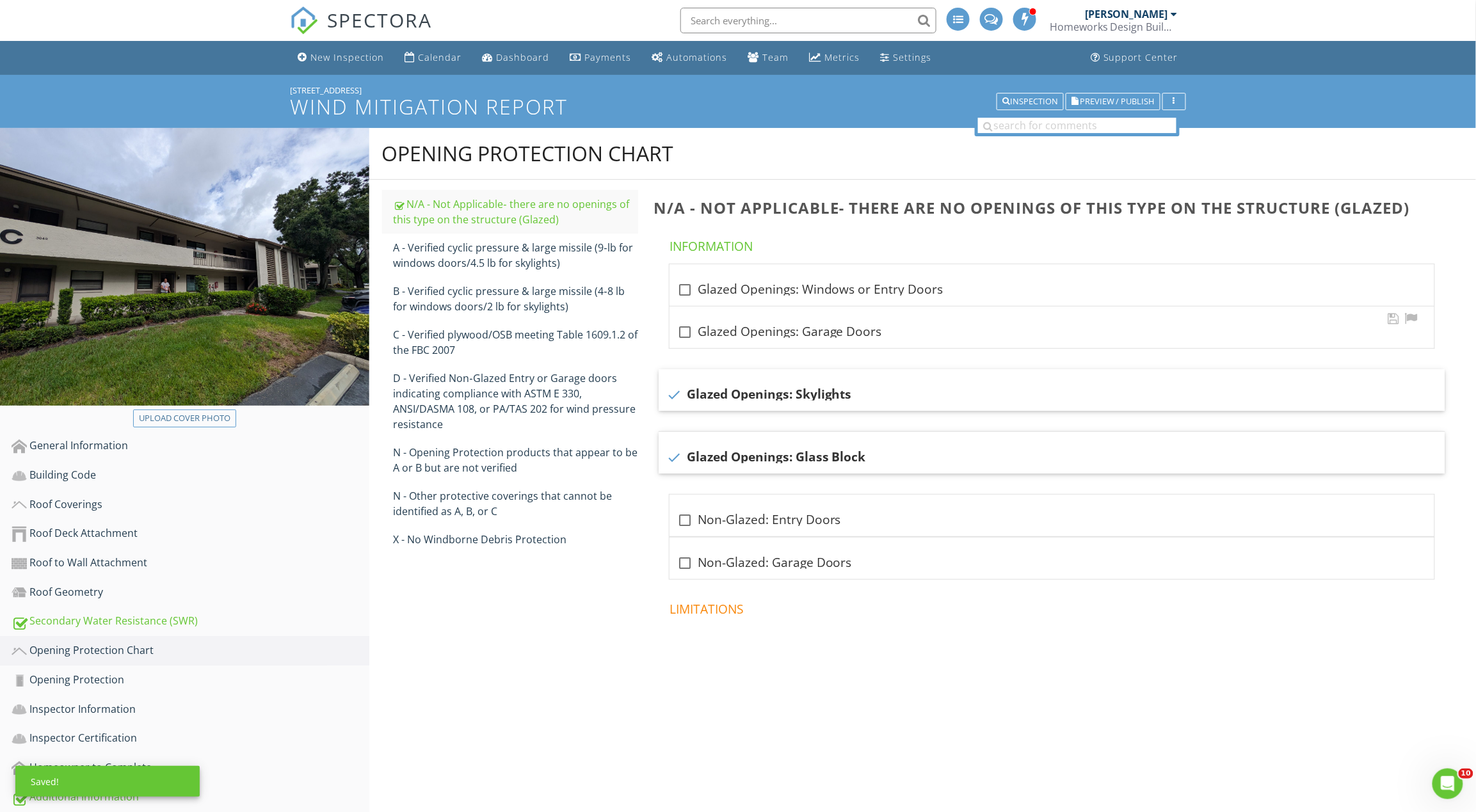
click at [745, 341] on div "check_box_outline_blank Glazed Openings: Garage Doors" at bounding box center [1052, 327] width 765 height 41
checkbox input "true"
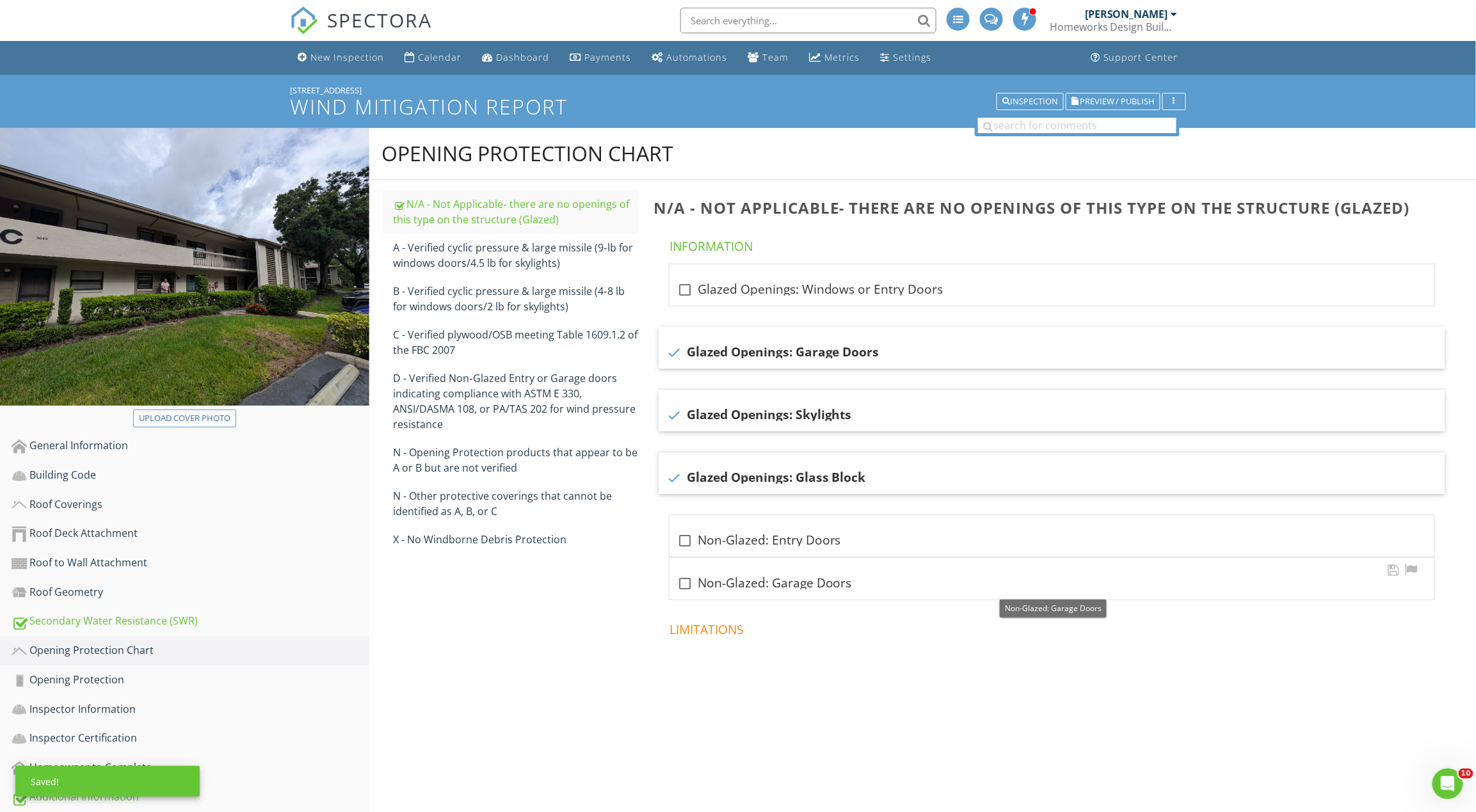
click at [732, 582] on div "check_box_outline_blank Non-Glazed: Garage Doors" at bounding box center [1052, 583] width 750 height 15
checkbox input "true"
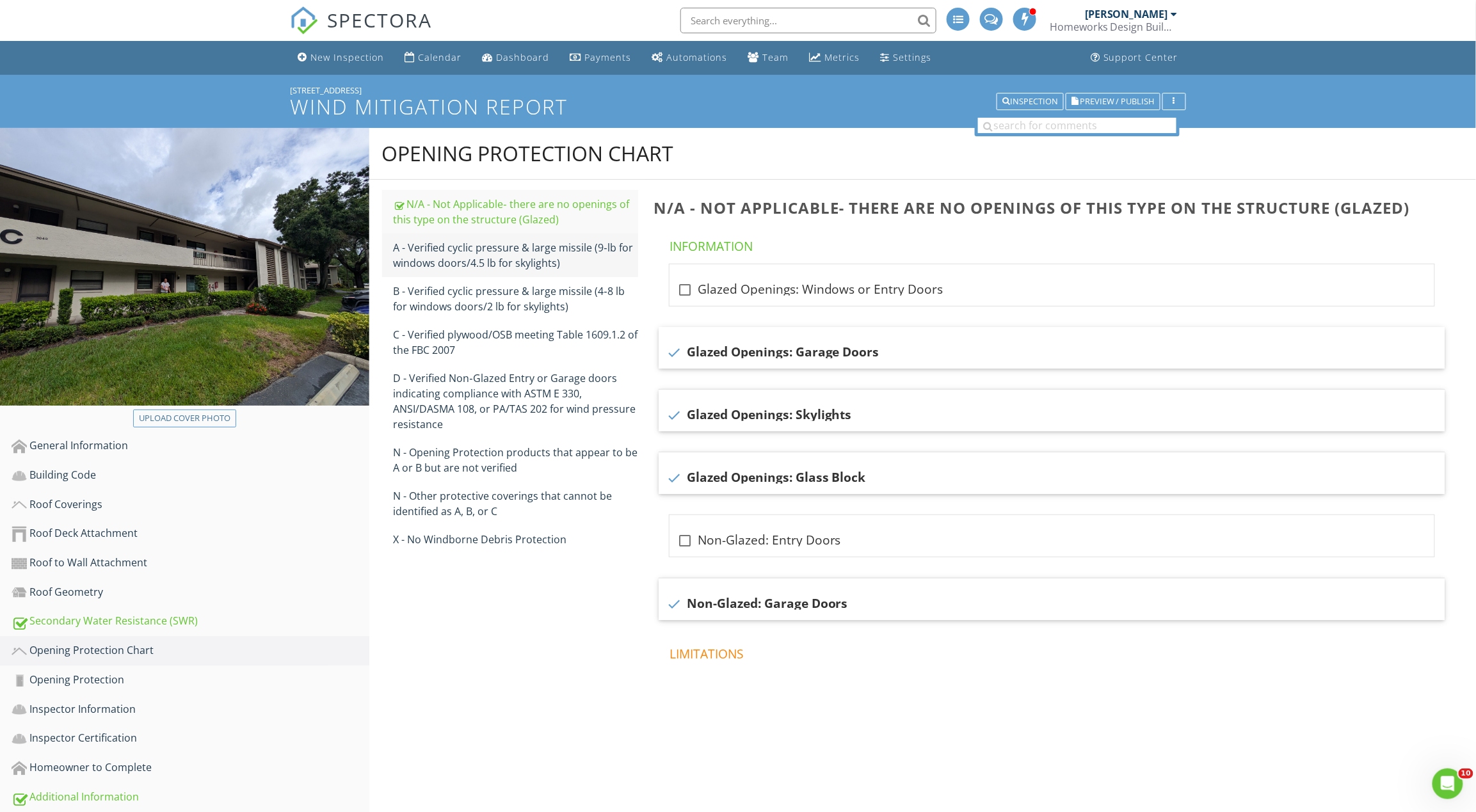
click at [420, 252] on div "A - Verified cyclic pressure & large missile (9‐lb for windows doors/4.5 lb for…" at bounding box center [516, 255] width 245 height 31
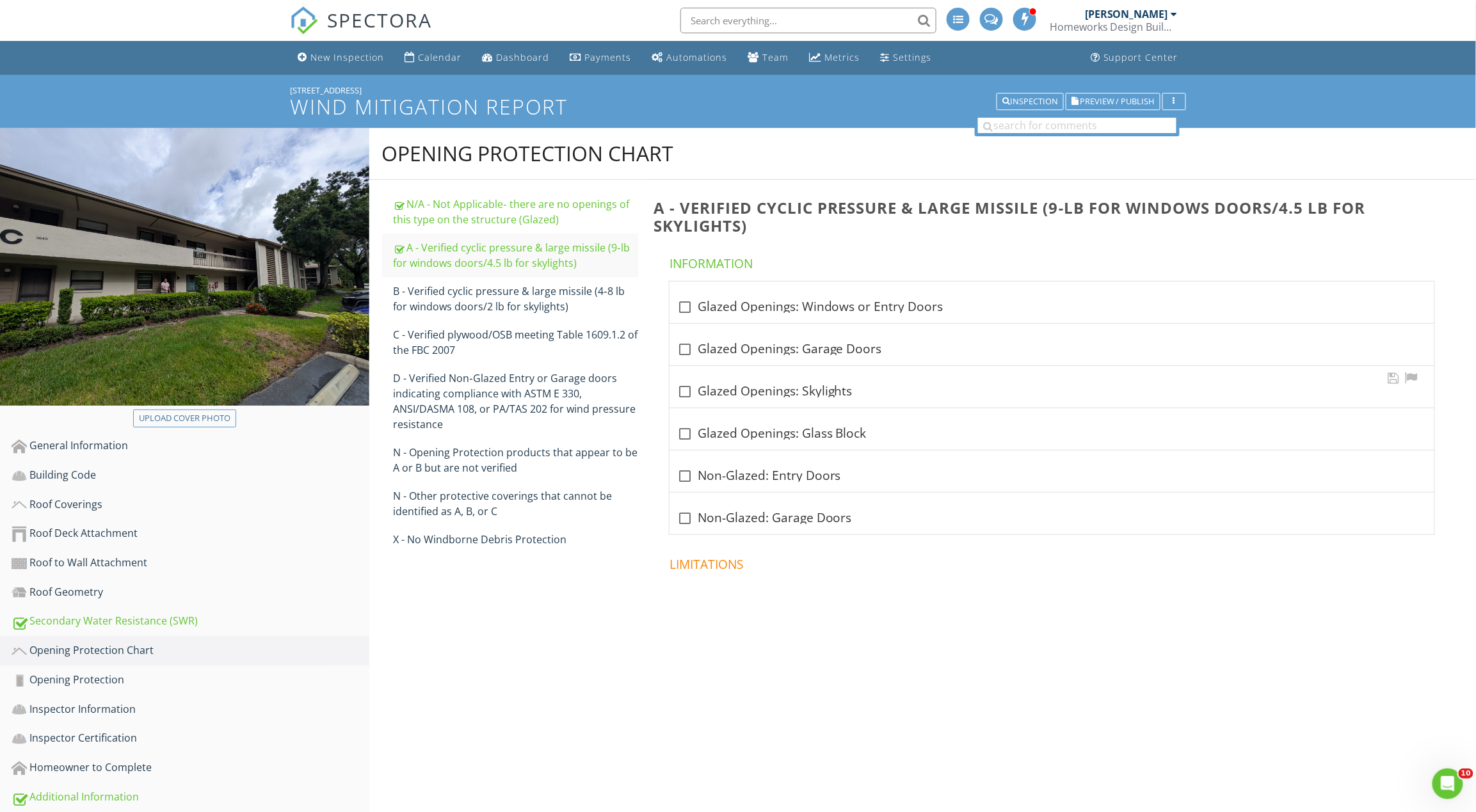
drag, startPoint x: 710, startPoint y: 482, endPoint x: 697, endPoint y: 383, distance: 99.8
click at [710, 481] on div "check_box_outline_blank Non-Glazed: Entry Doors" at bounding box center [1052, 475] width 750 height 15
checkbox input "true"
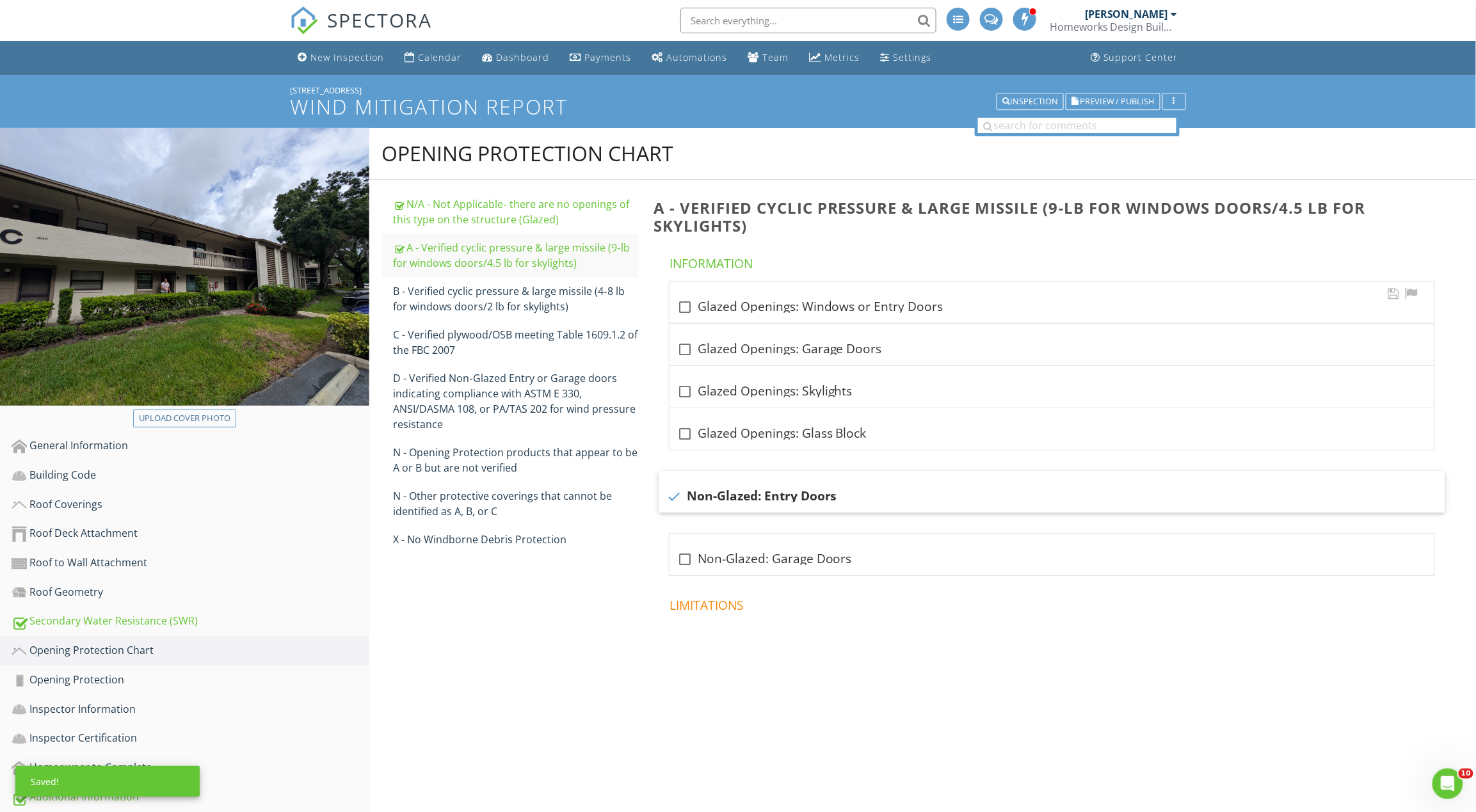
click at [696, 299] on div "check_box_outline_blank Glazed Openings: Windows or Entry Doors" at bounding box center [1052, 307] width 750 height 15
checkbox input "true"
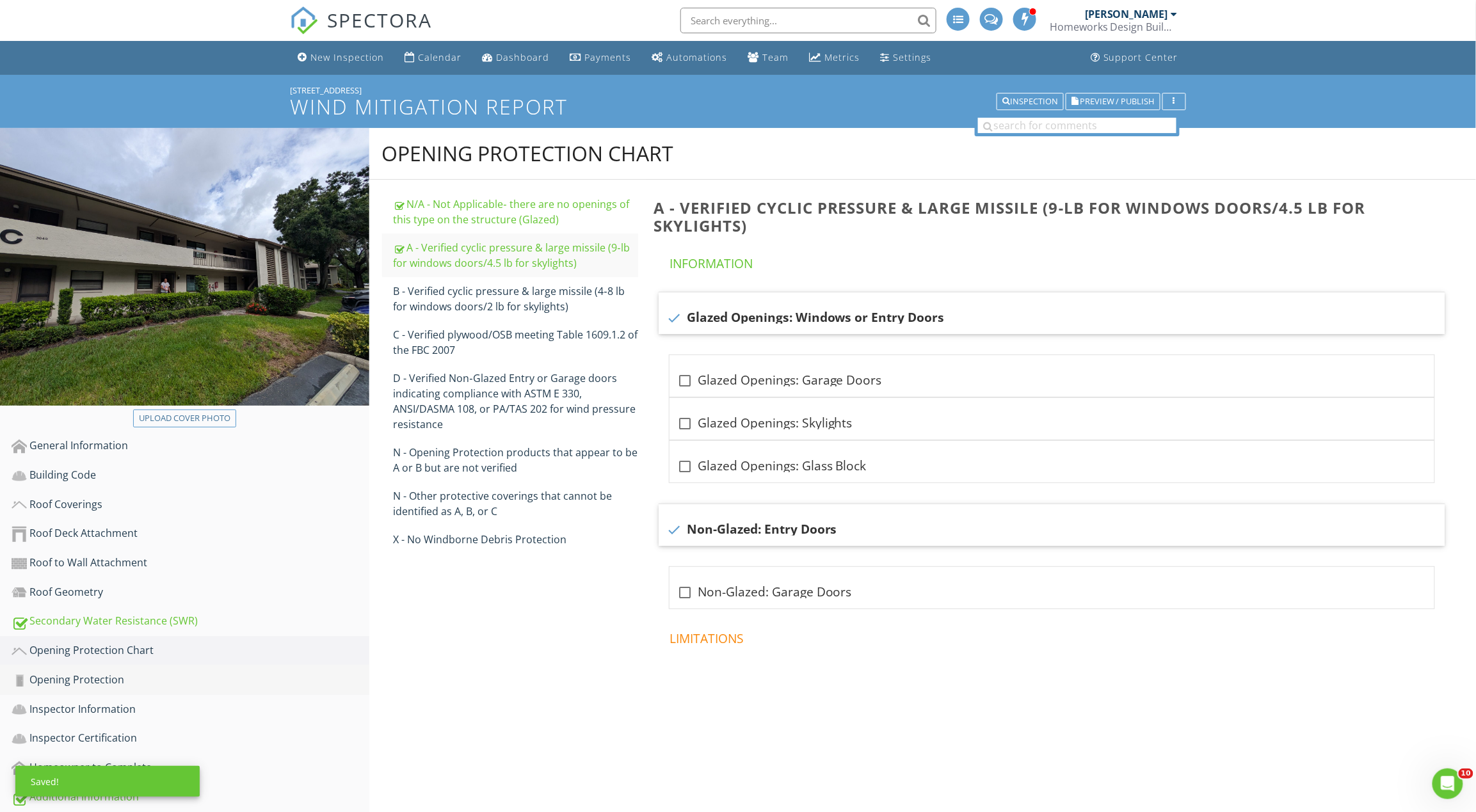
click at [157, 668] on link "Opening Protection" at bounding box center [190, 680] width 357 height 29
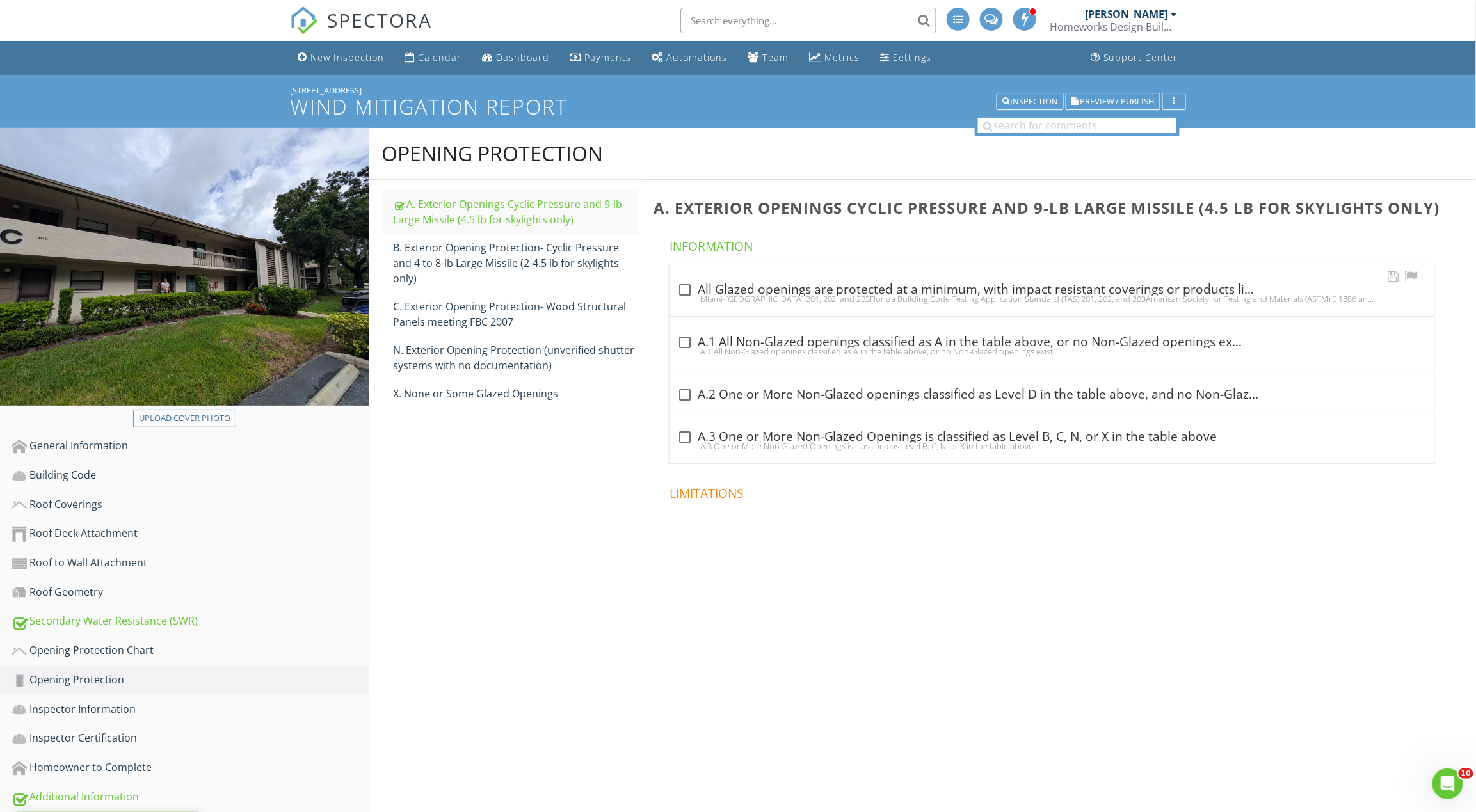
click at [706, 293] on div "check_box_outline_blank All Glazed openings are protected at a minimum, with im…" at bounding box center [1052, 289] width 750 height 15
checkbox input "true"
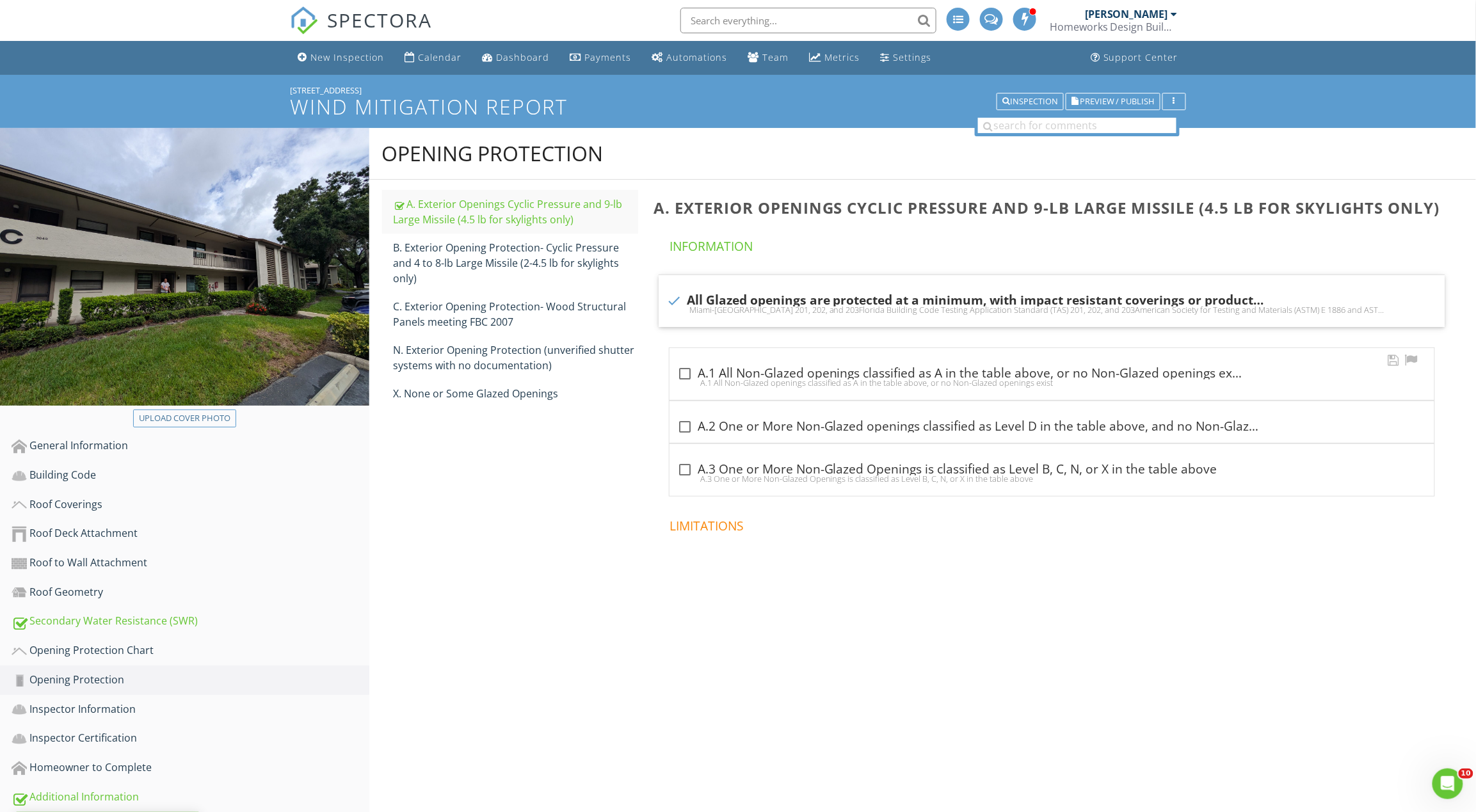
click at [694, 371] on div at bounding box center [684, 373] width 22 height 22
checkbox input "true"
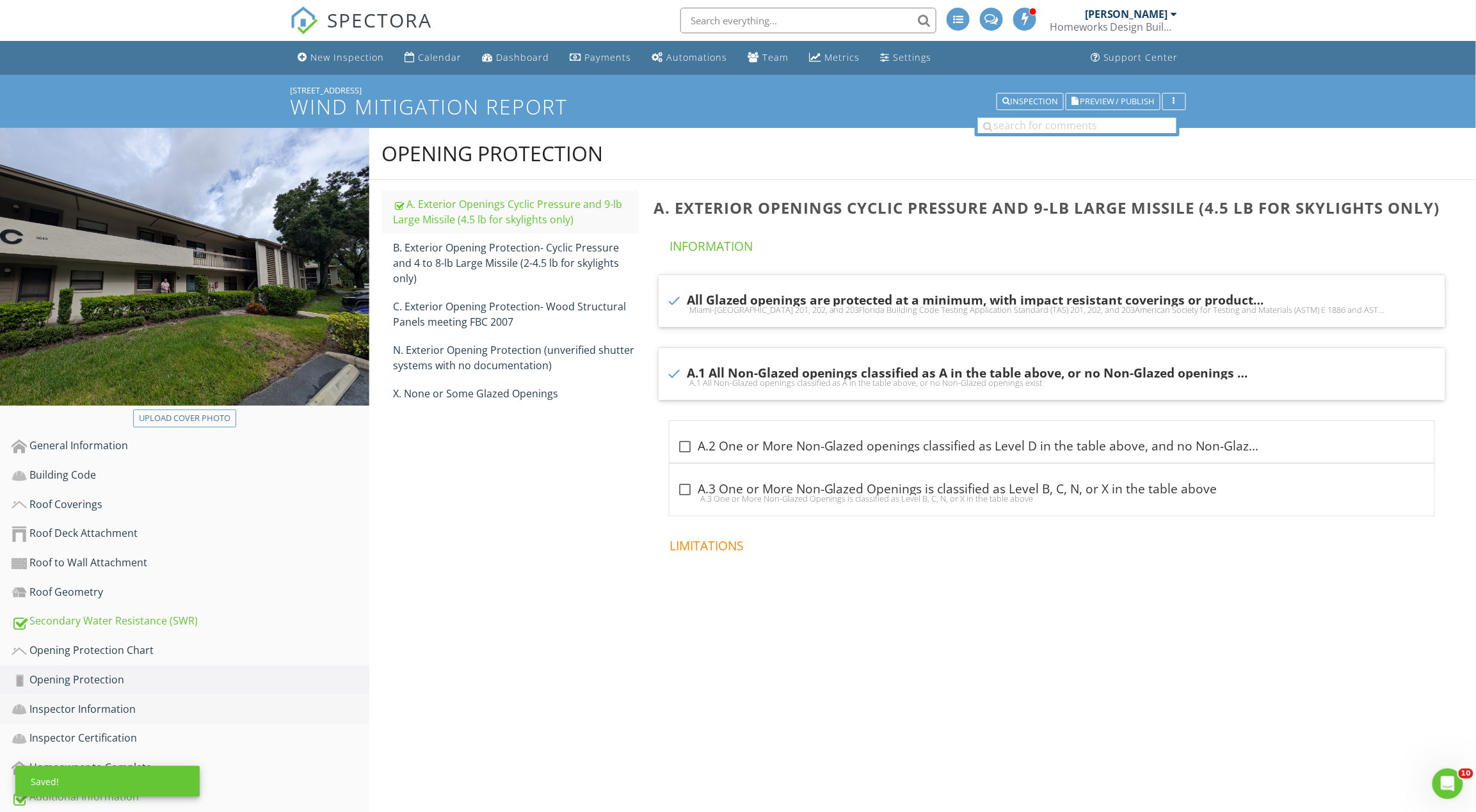
click at [132, 701] on div "Inspector Information" at bounding box center [190, 709] width 357 height 17
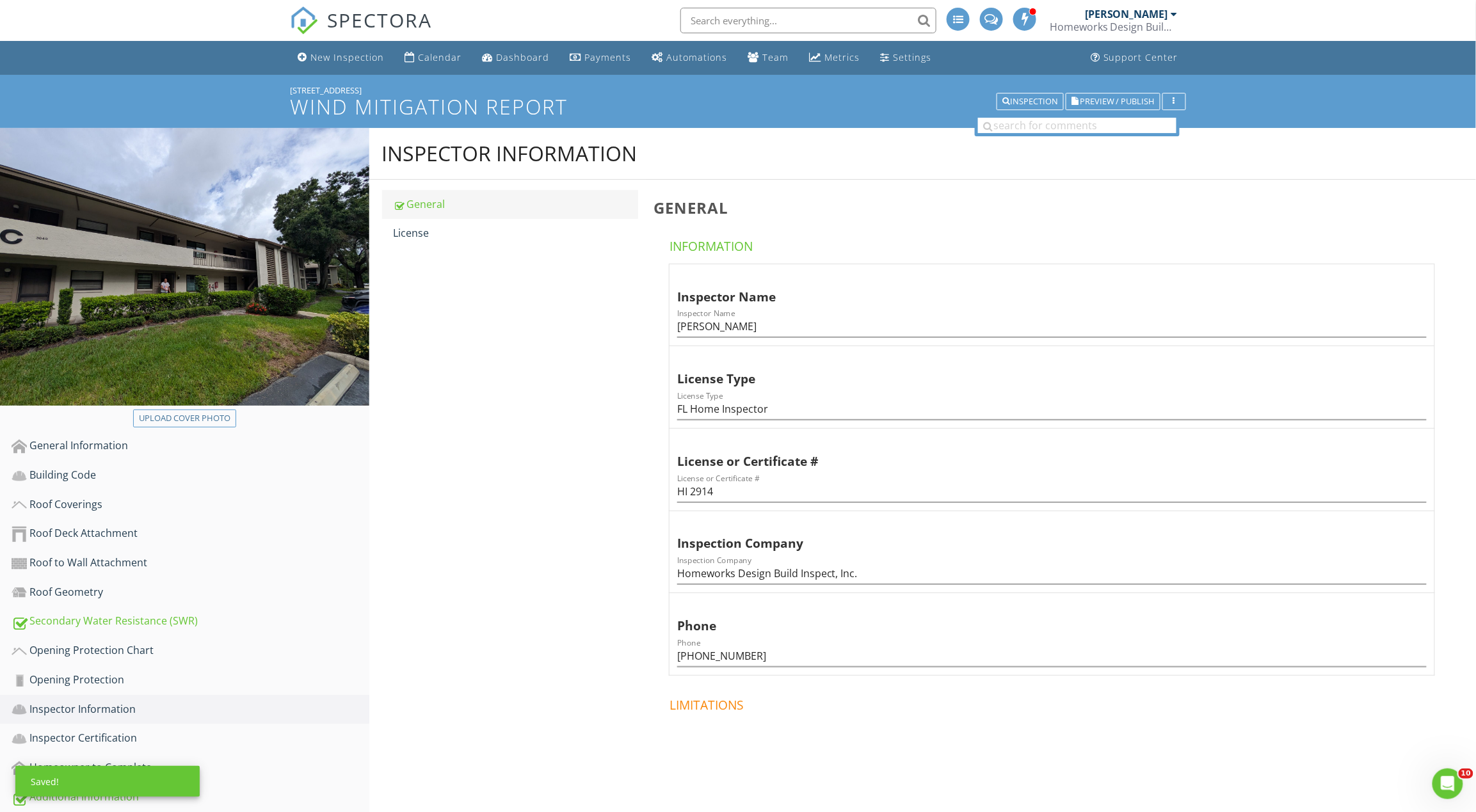
click at [456, 192] on link "General" at bounding box center [516, 204] width 245 height 28
click at [426, 223] on link "License" at bounding box center [516, 233] width 245 height 28
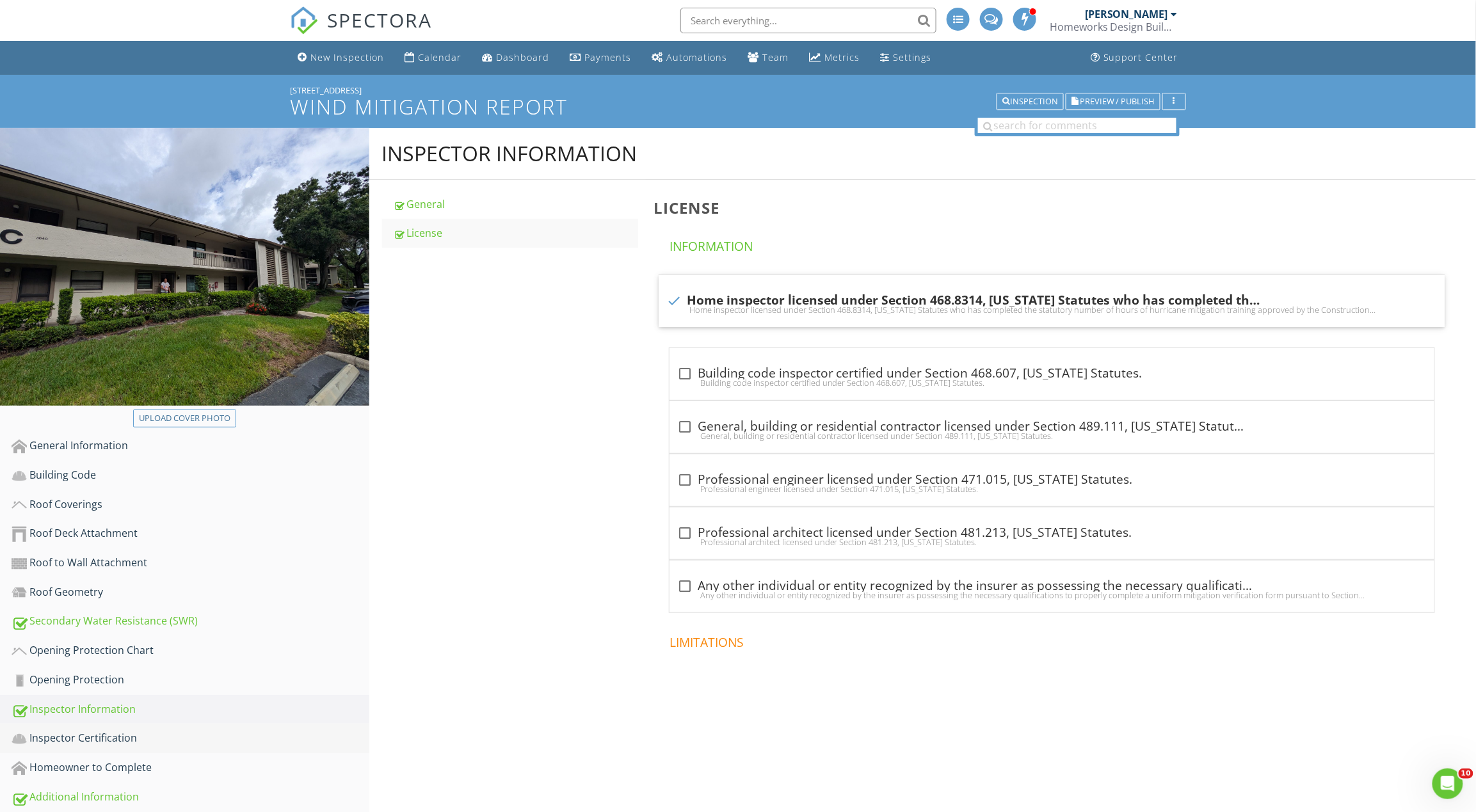
click at [123, 733] on div "Inspector Certification" at bounding box center [190, 738] width 357 height 17
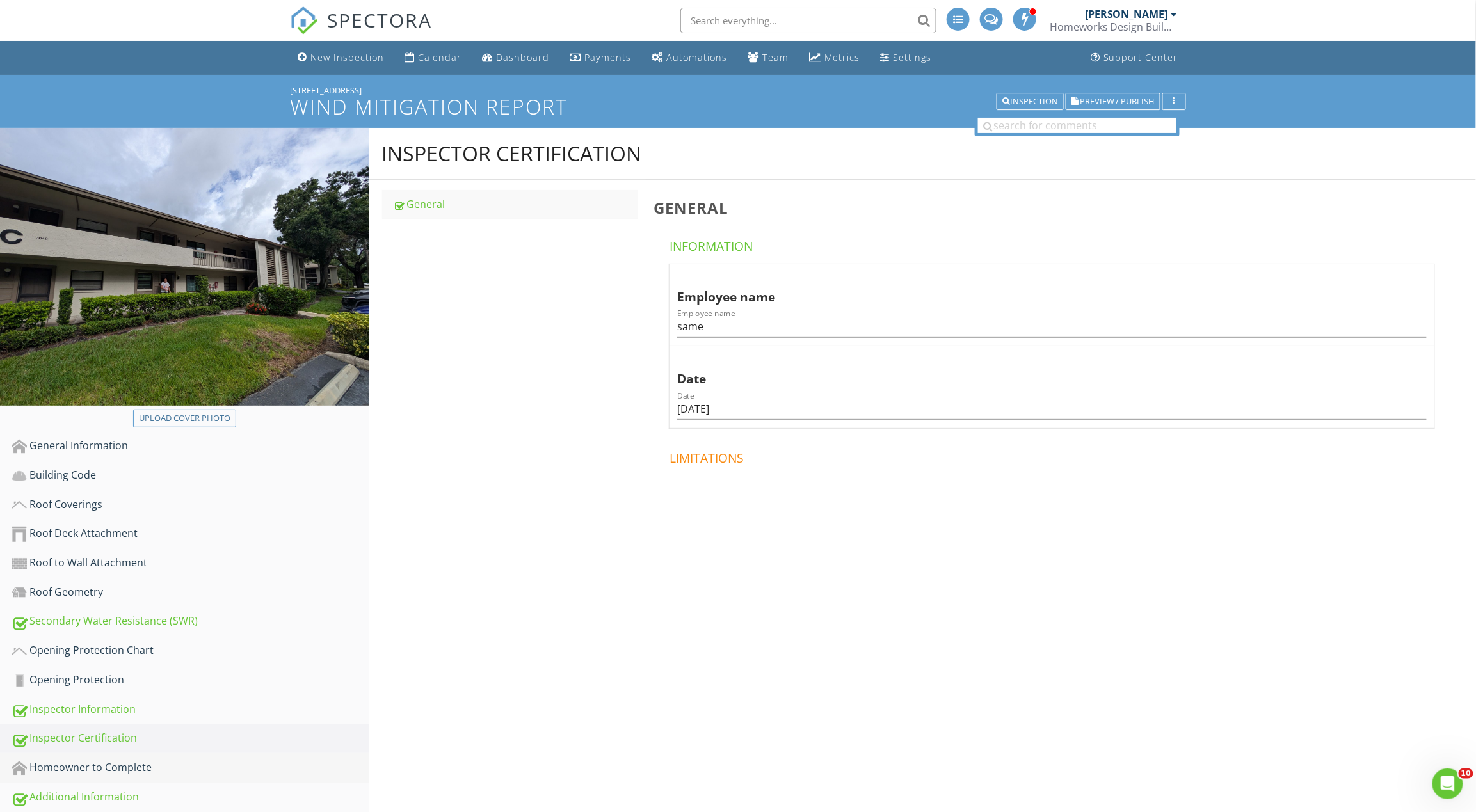
click at [119, 759] on div "Homeowner to Complete" at bounding box center [190, 767] width 357 height 17
click at [86, 559] on div "Roof to Wall Attachment" at bounding box center [190, 563] width 357 height 17
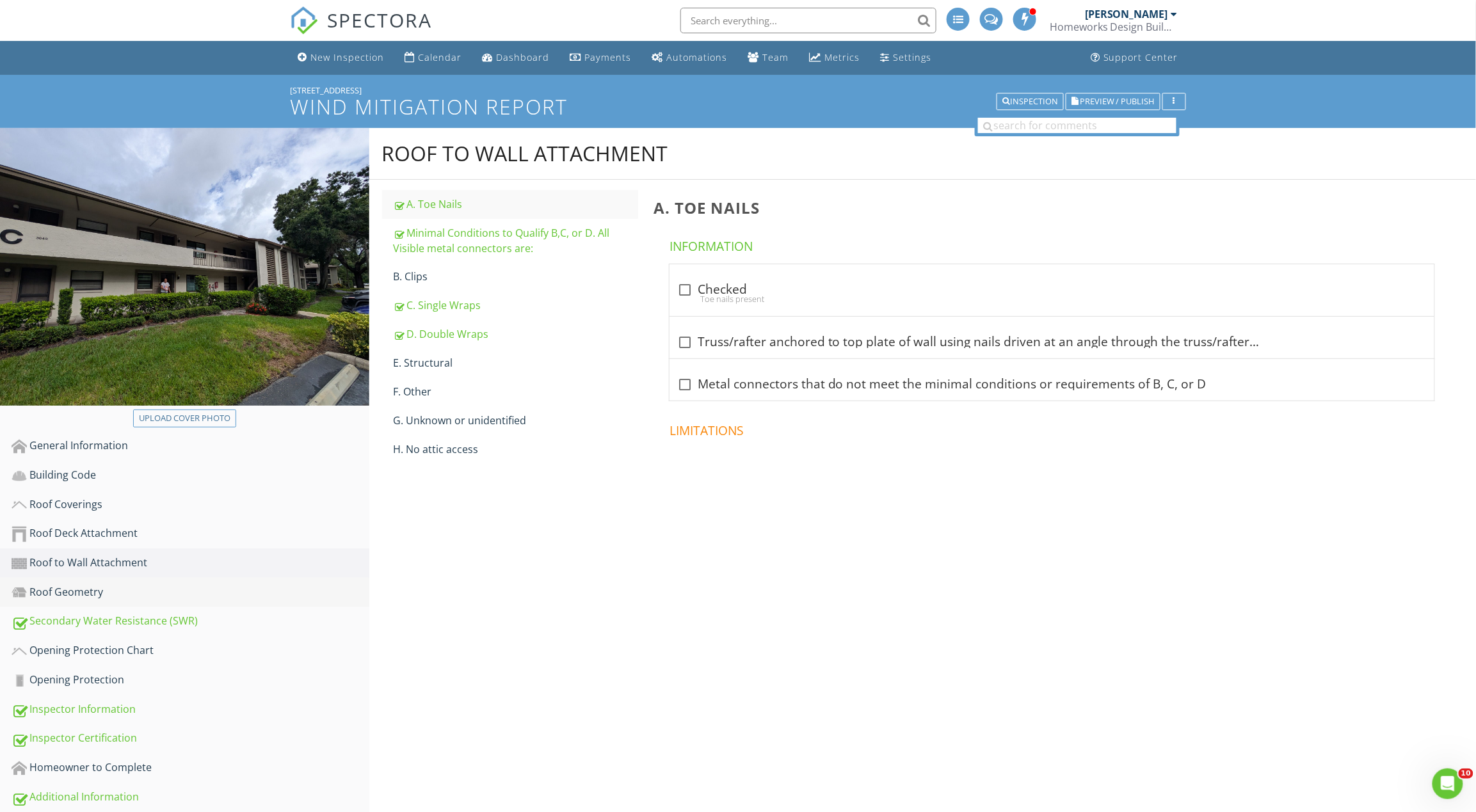
click at [111, 597] on div "Roof Geometry" at bounding box center [190, 592] width 357 height 17
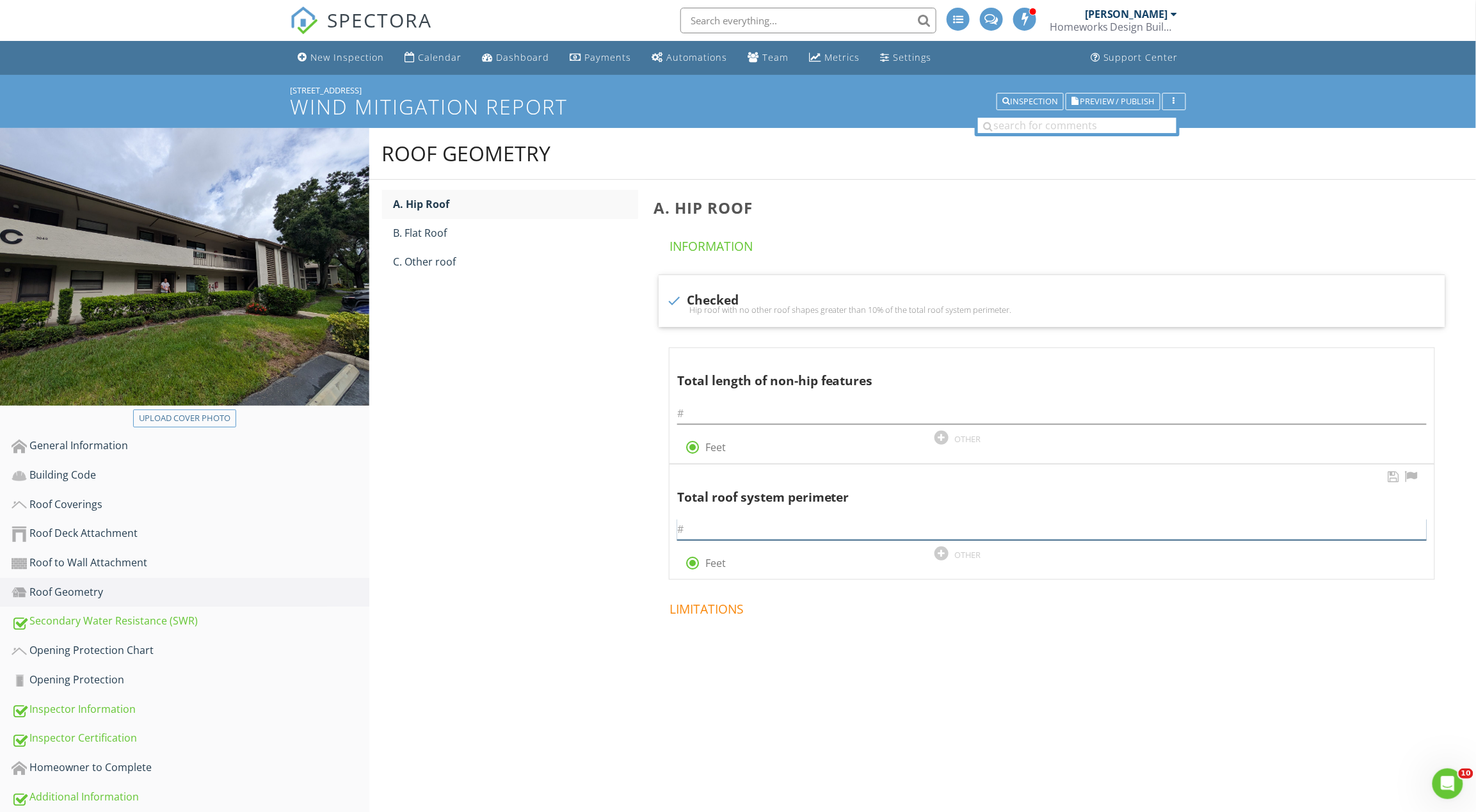
click at [724, 535] on input "text" at bounding box center [1052, 529] width 750 height 21
type input "652"
click at [700, 415] on input "text" at bounding box center [1052, 414] width 750 height 21
type input "22"
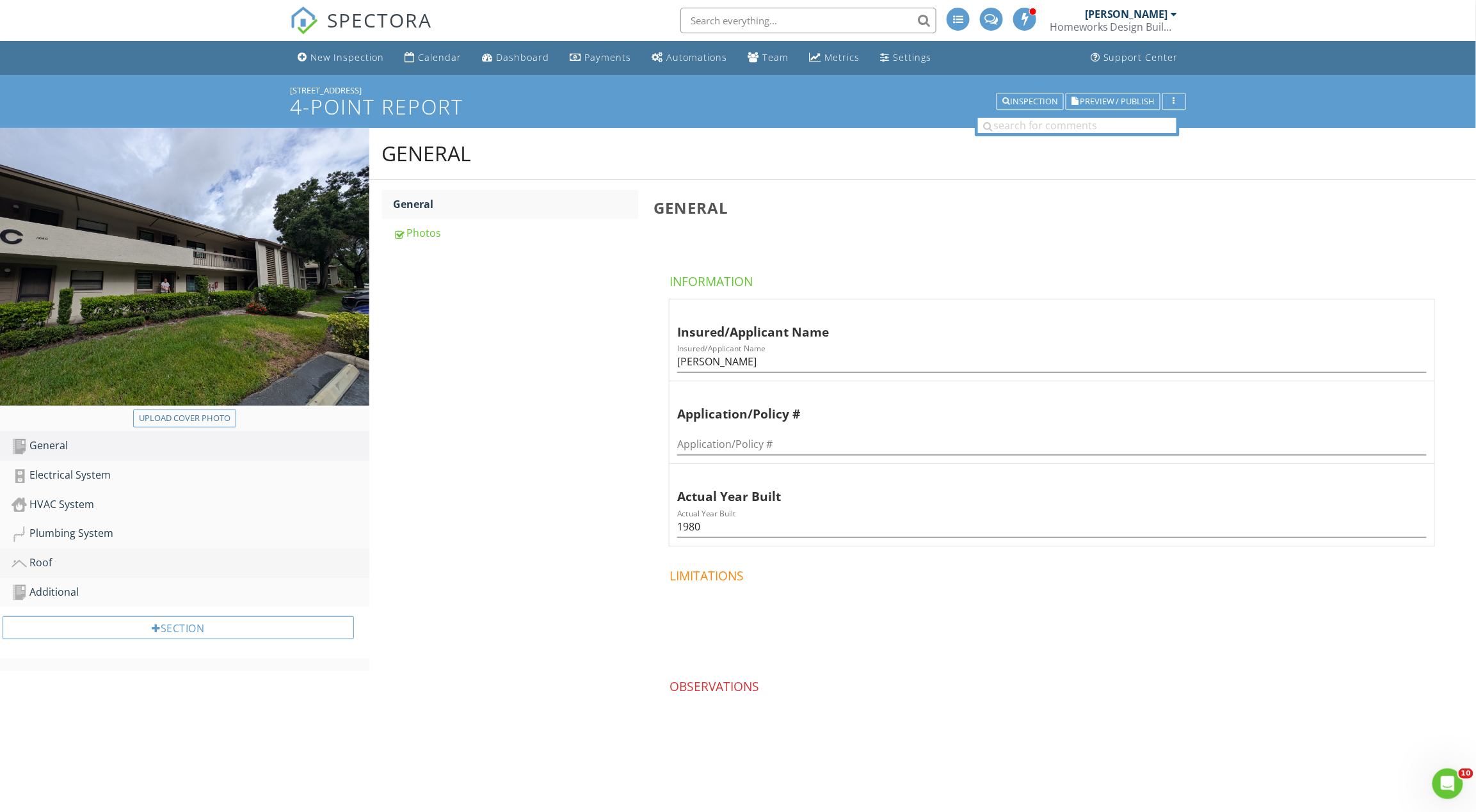
click at [83, 568] on div "Roof" at bounding box center [190, 563] width 357 height 17
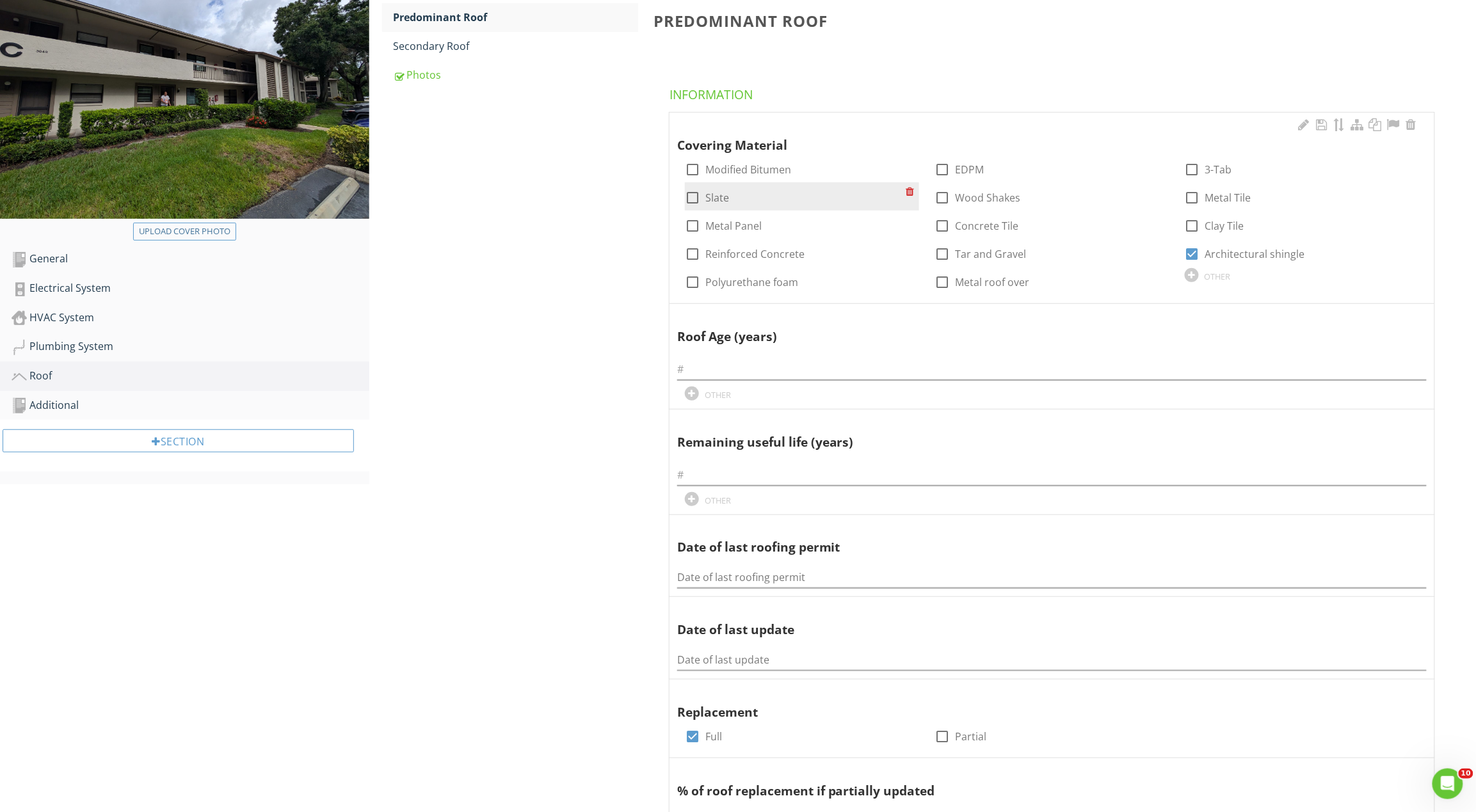
scroll to position [512, 0]
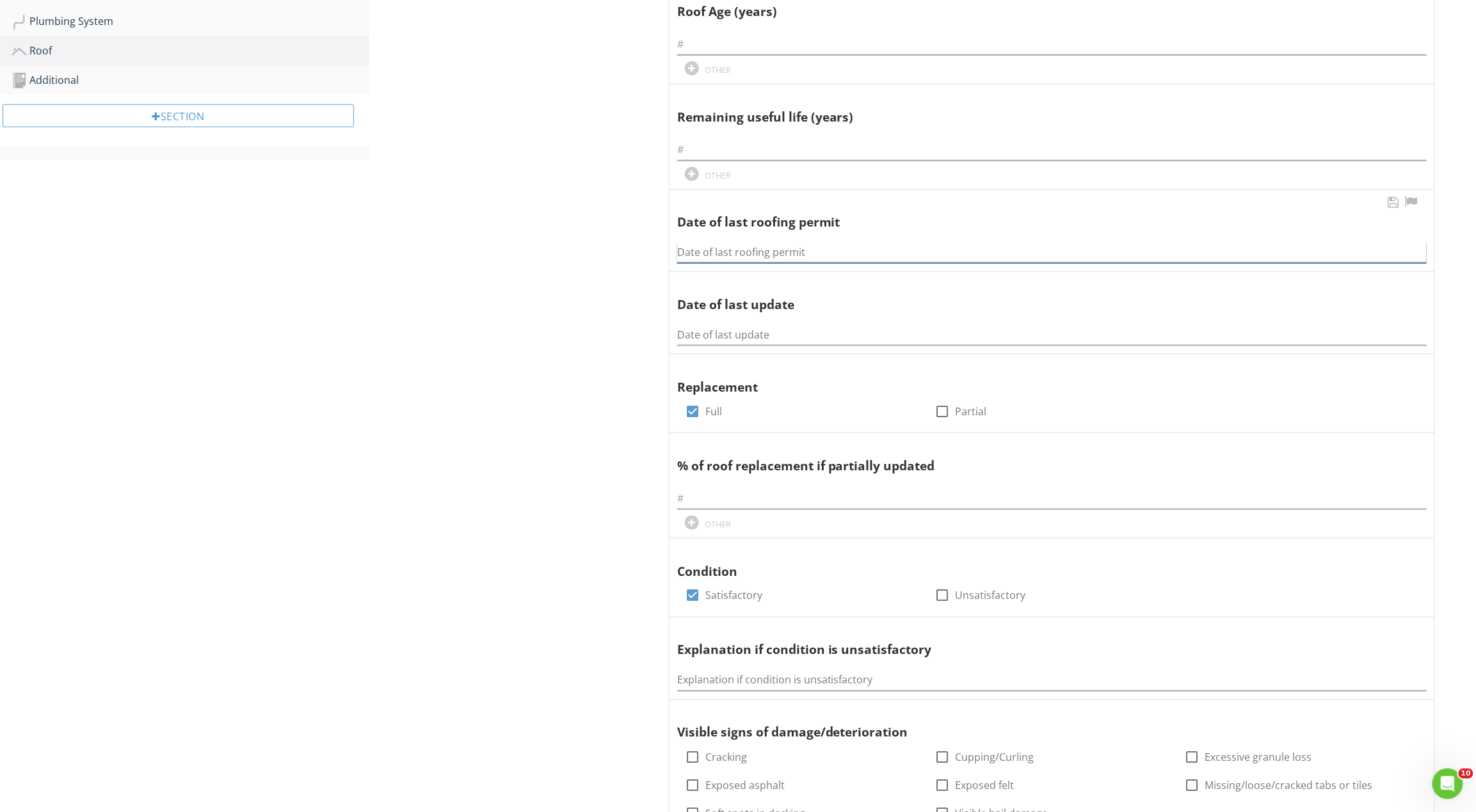
click at [790, 246] on input "Date of last roofing permit" at bounding box center [1052, 253] width 750 height 21
paste input "4/17/2008"
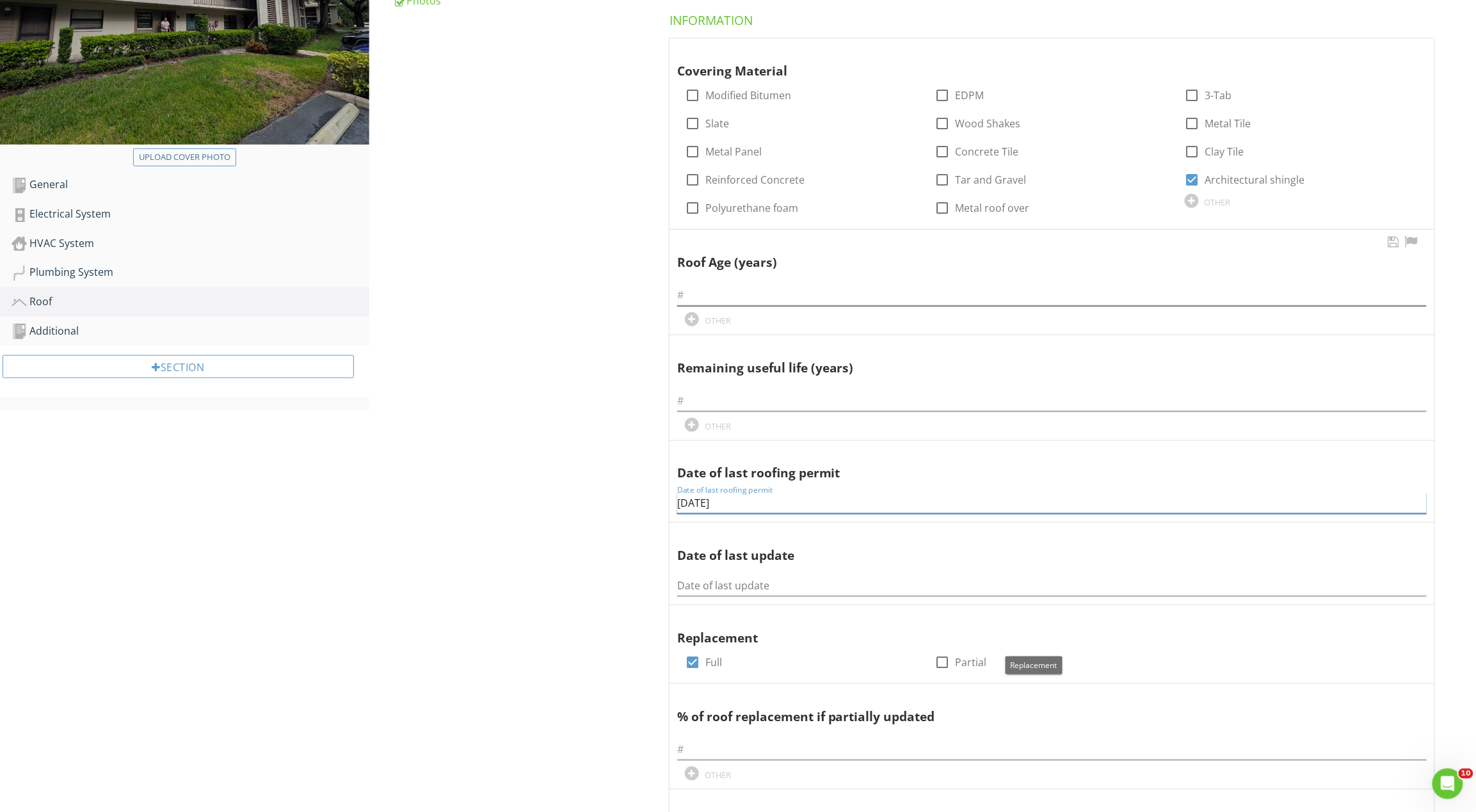
scroll to position [256, 0]
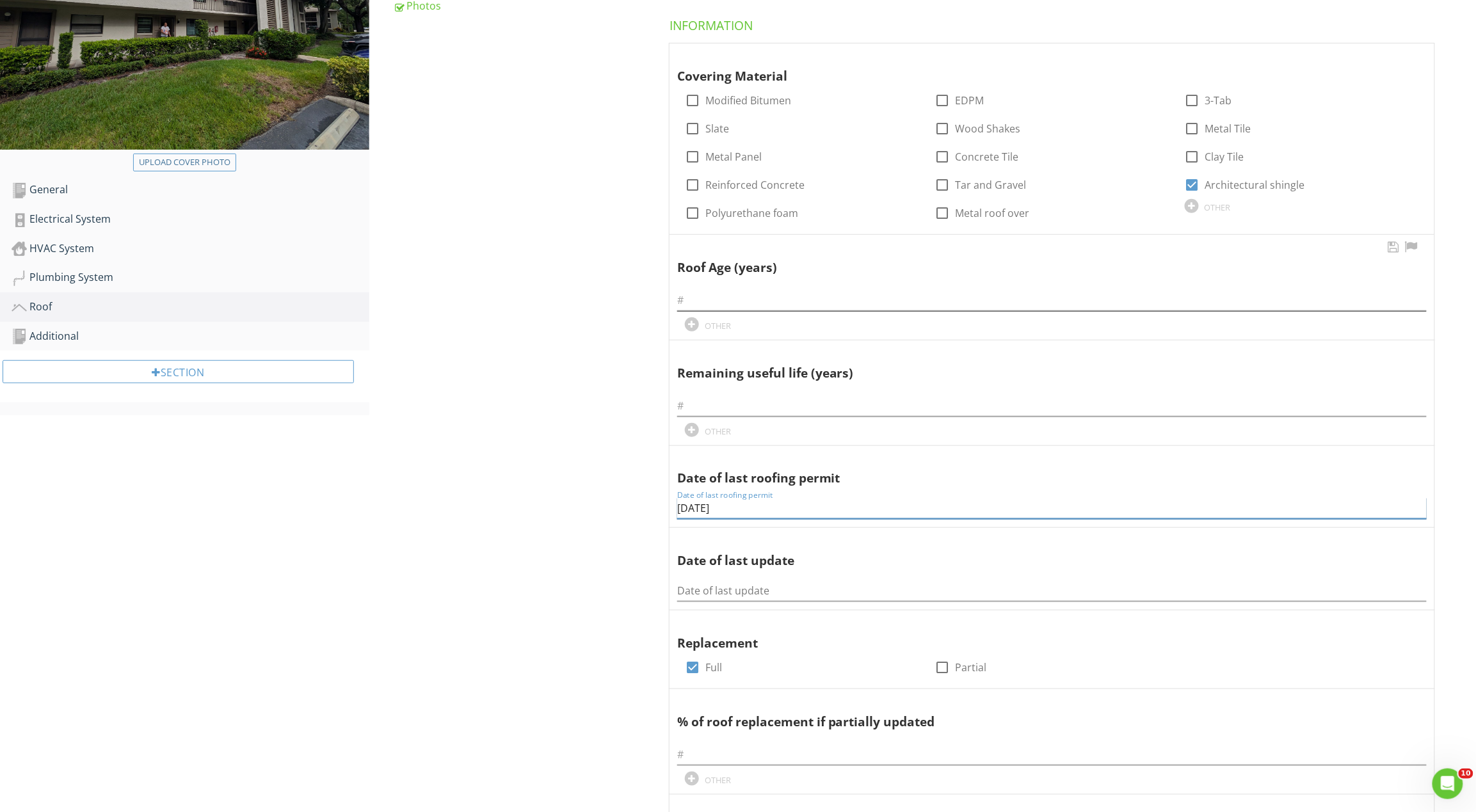
type input "4/17/2008"
click at [784, 305] on input "text" at bounding box center [1052, 301] width 750 height 21
type input "17"
click at [794, 409] on input "text" at bounding box center [1052, 406] width 750 height 21
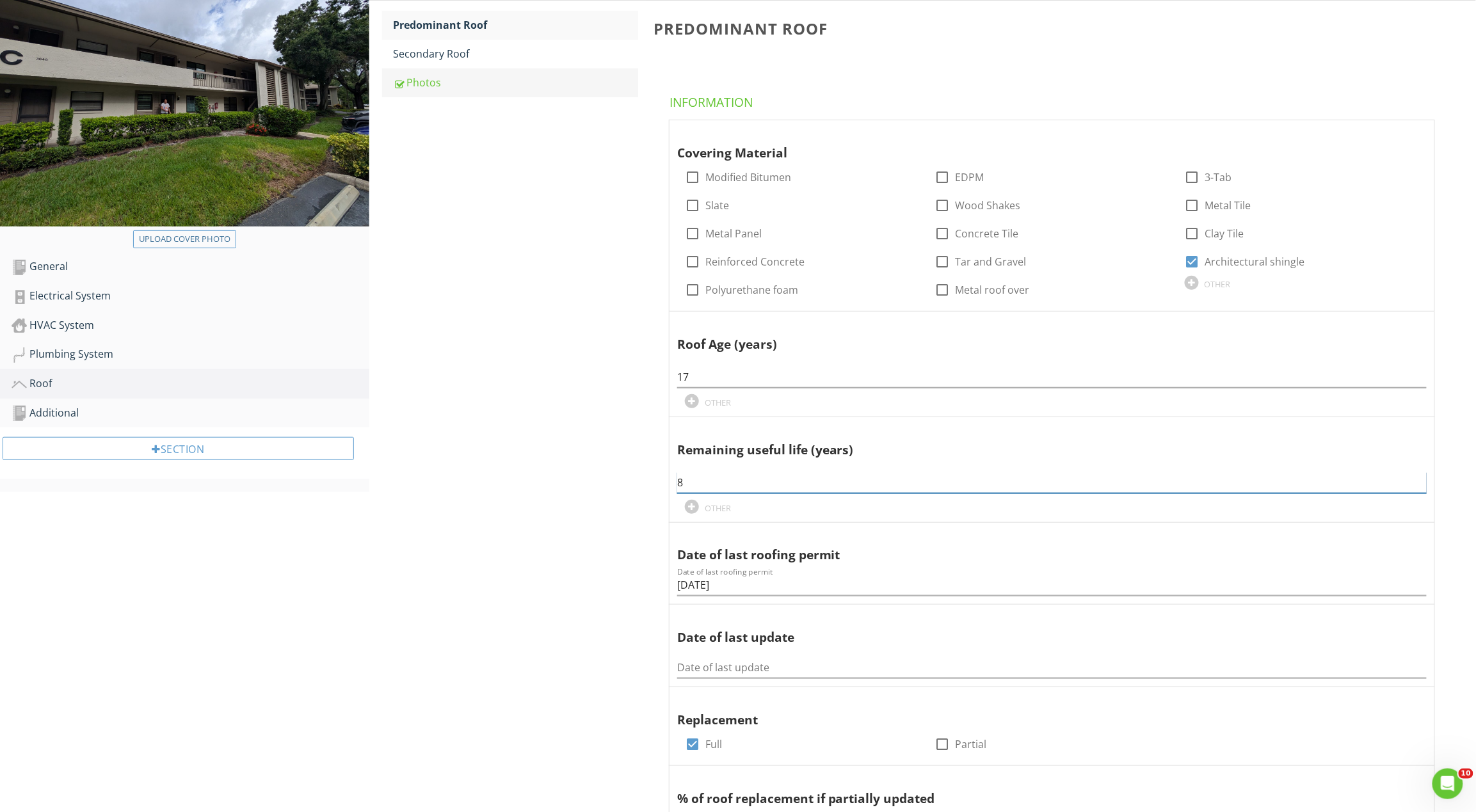
scroll to position [85, 0]
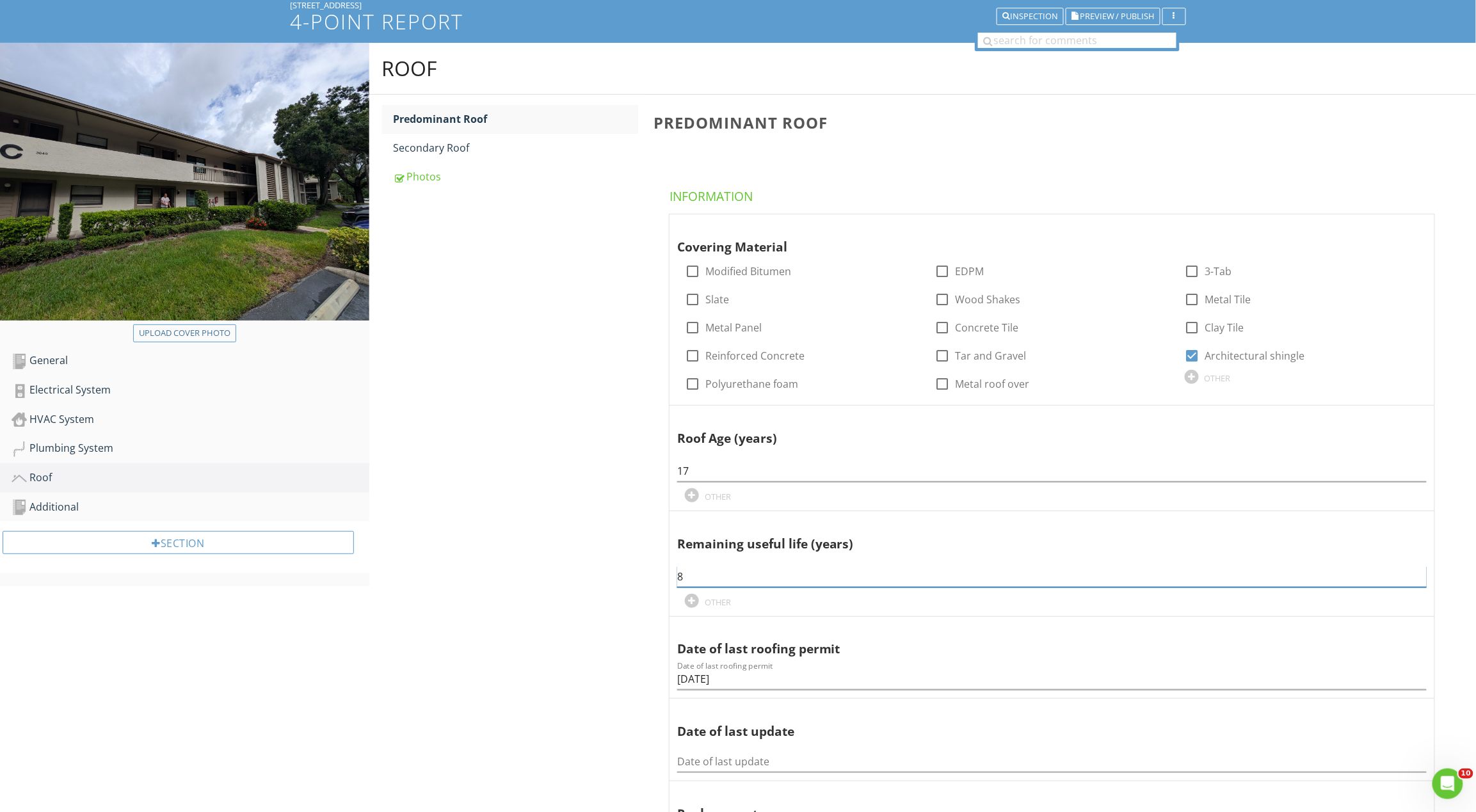
type input "8"
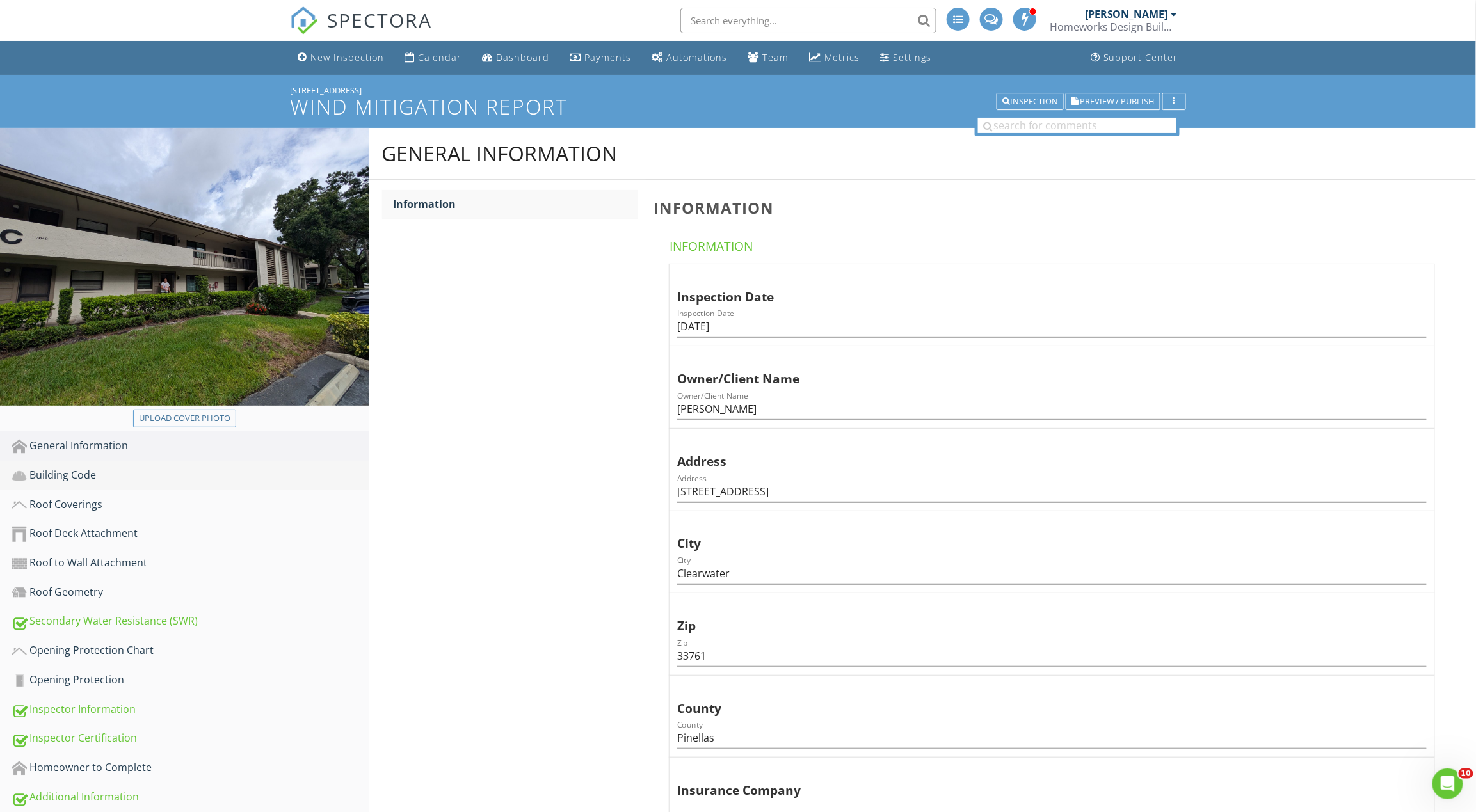
click at [164, 482] on div "Building Code" at bounding box center [190, 475] width 357 height 17
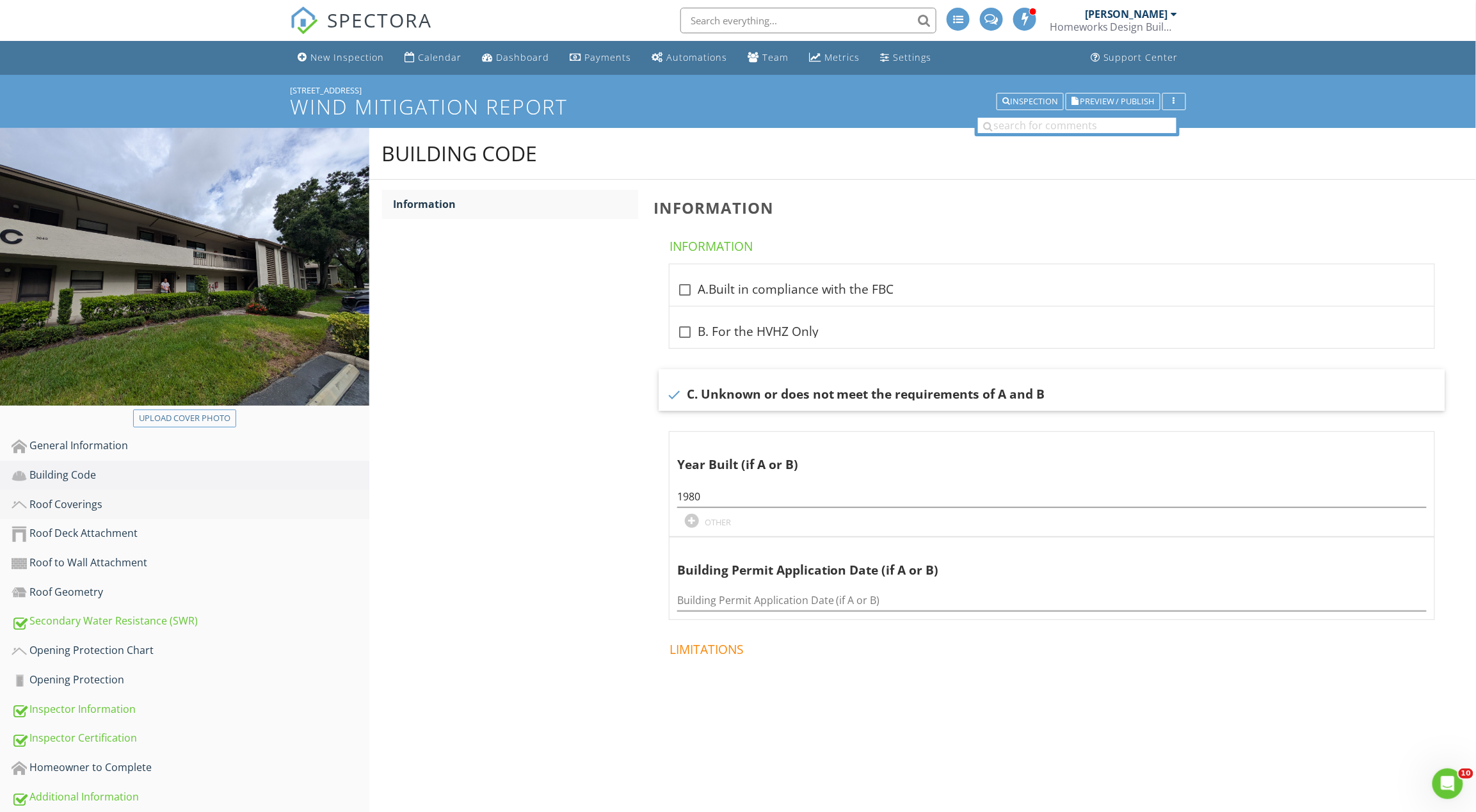
click at [43, 507] on div "Roof Coverings" at bounding box center [190, 505] width 357 height 17
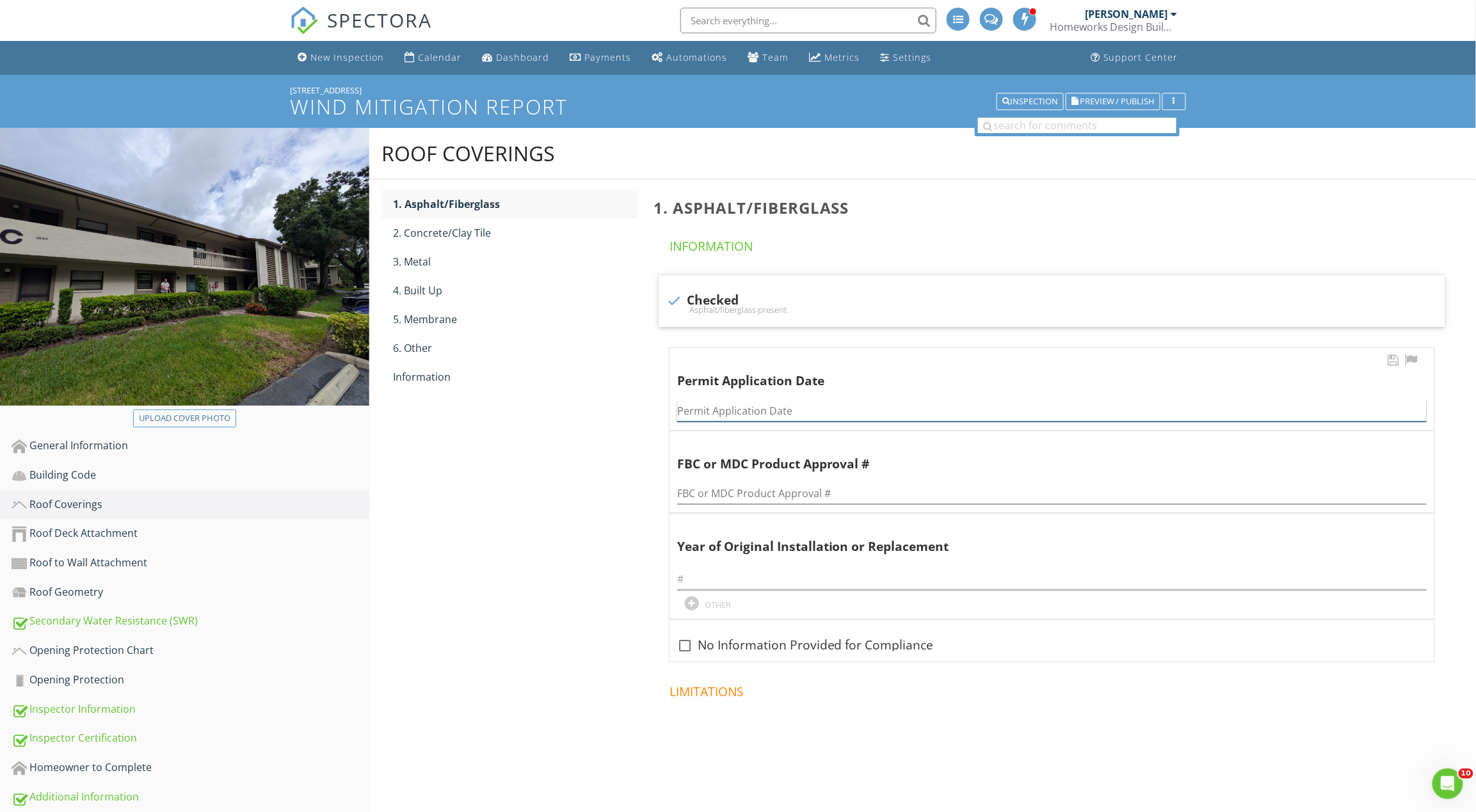
click at [695, 415] on input "Permit Application Date" at bounding box center [1052, 411] width 750 height 21
paste input "4/17/2008"
type input "4/17/2008"
click at [789, 582] on input "text" at bounding box center [1052, 579] width 750 height 21
paste input "[DATE]"
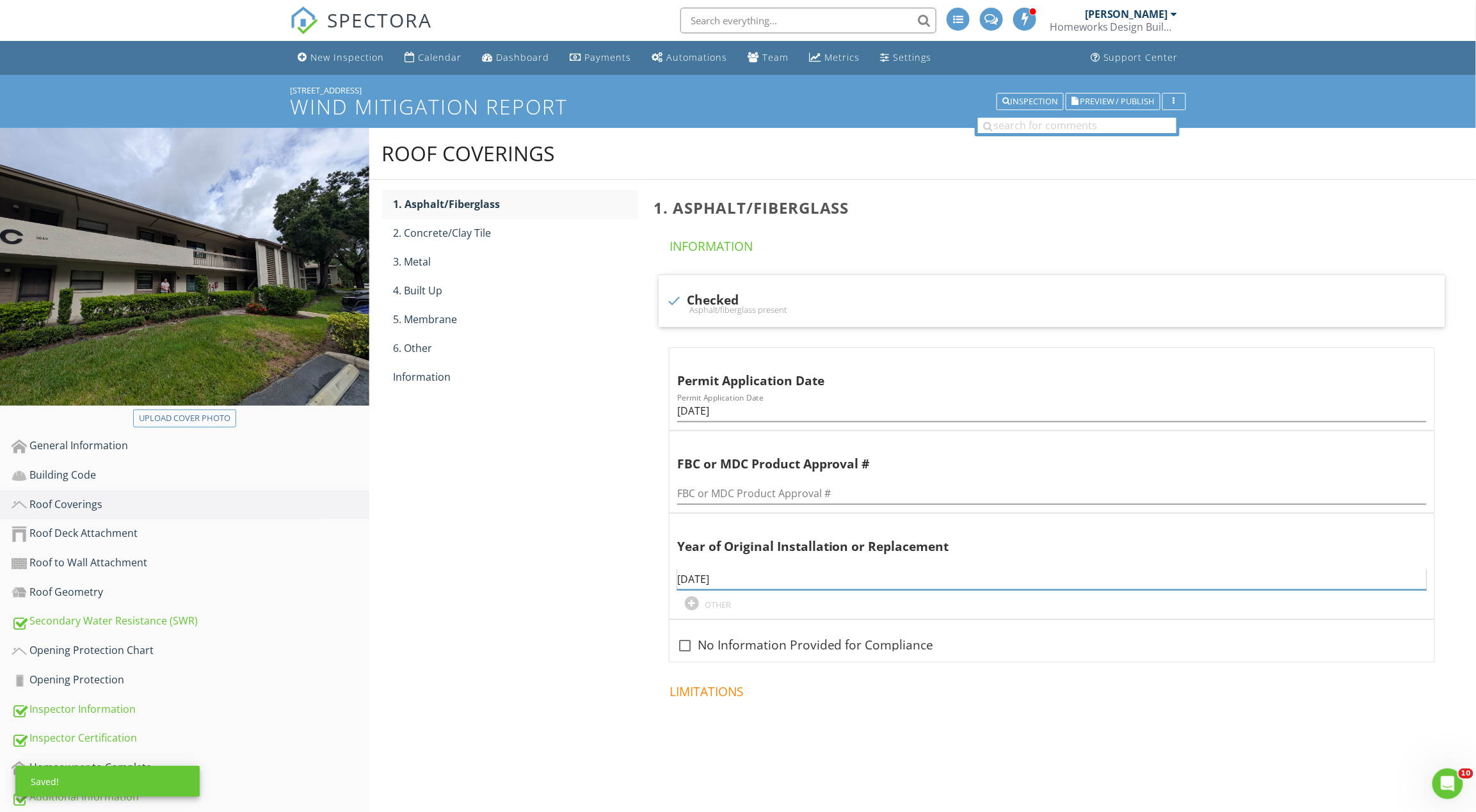
drag, startPoint x: 705, startPoint y: 587, endPoint x: 654, endPoint y: 587, distance: 51.0
click at [654, 587] on span "check Checked Asphalt/fiberglass present Permit Application Date Permit Applica…" at bounding box center [1054, 469] width 802 height 388
type input "2008"
click at [522, 408] on div "Roof Coverings 1. Asphalt/Fiberglass 2. Concrete/Clay Tile 3. Metal 4. Built Up…" at bounding box center [923, 466] width 1107 height 677
click at [482, 362] on link "6. Other" at bounding box center [516, 348] width 245 height 28
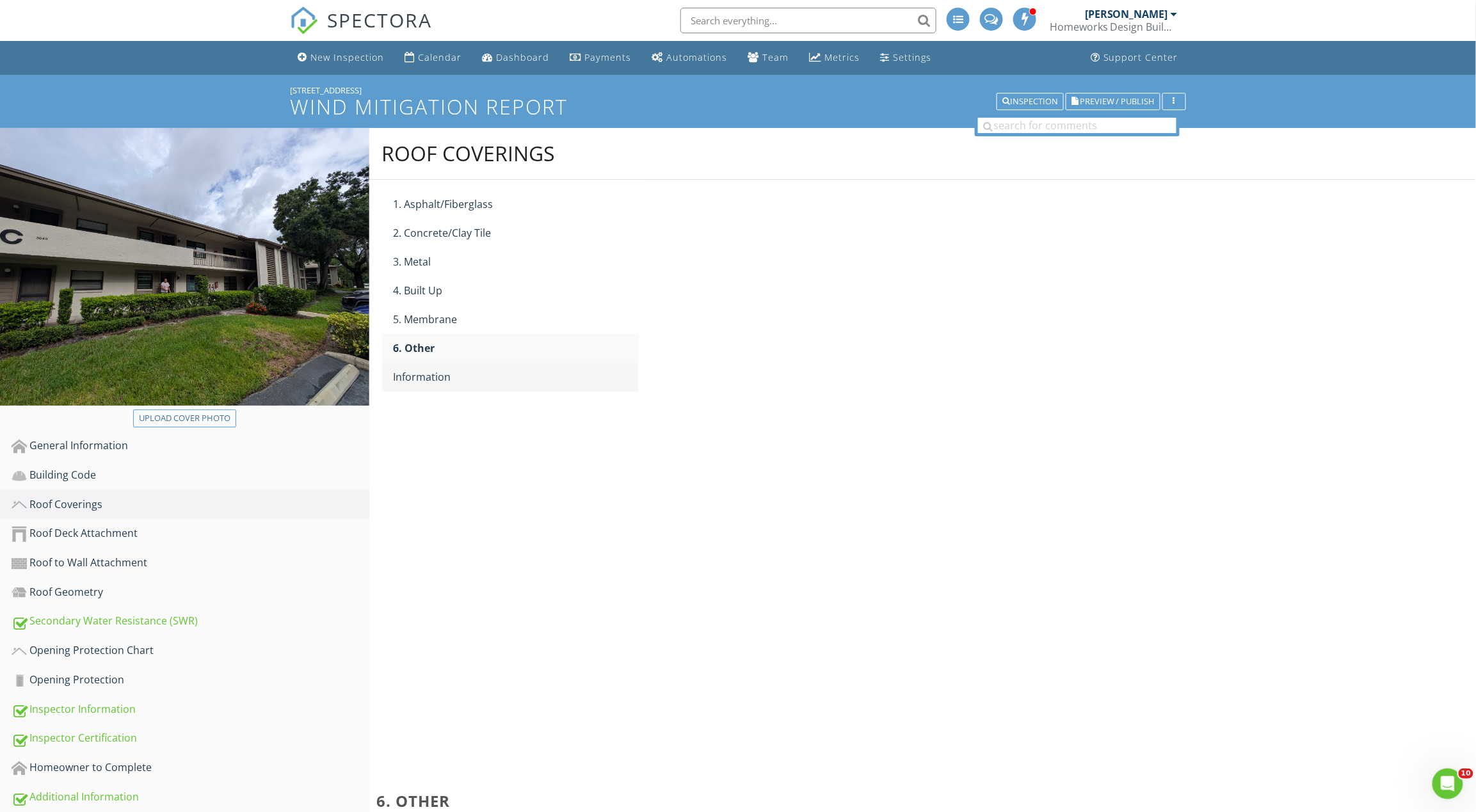
click at [482, 374] on div "Information" at bounding box center [516, 377] width 245 height 15
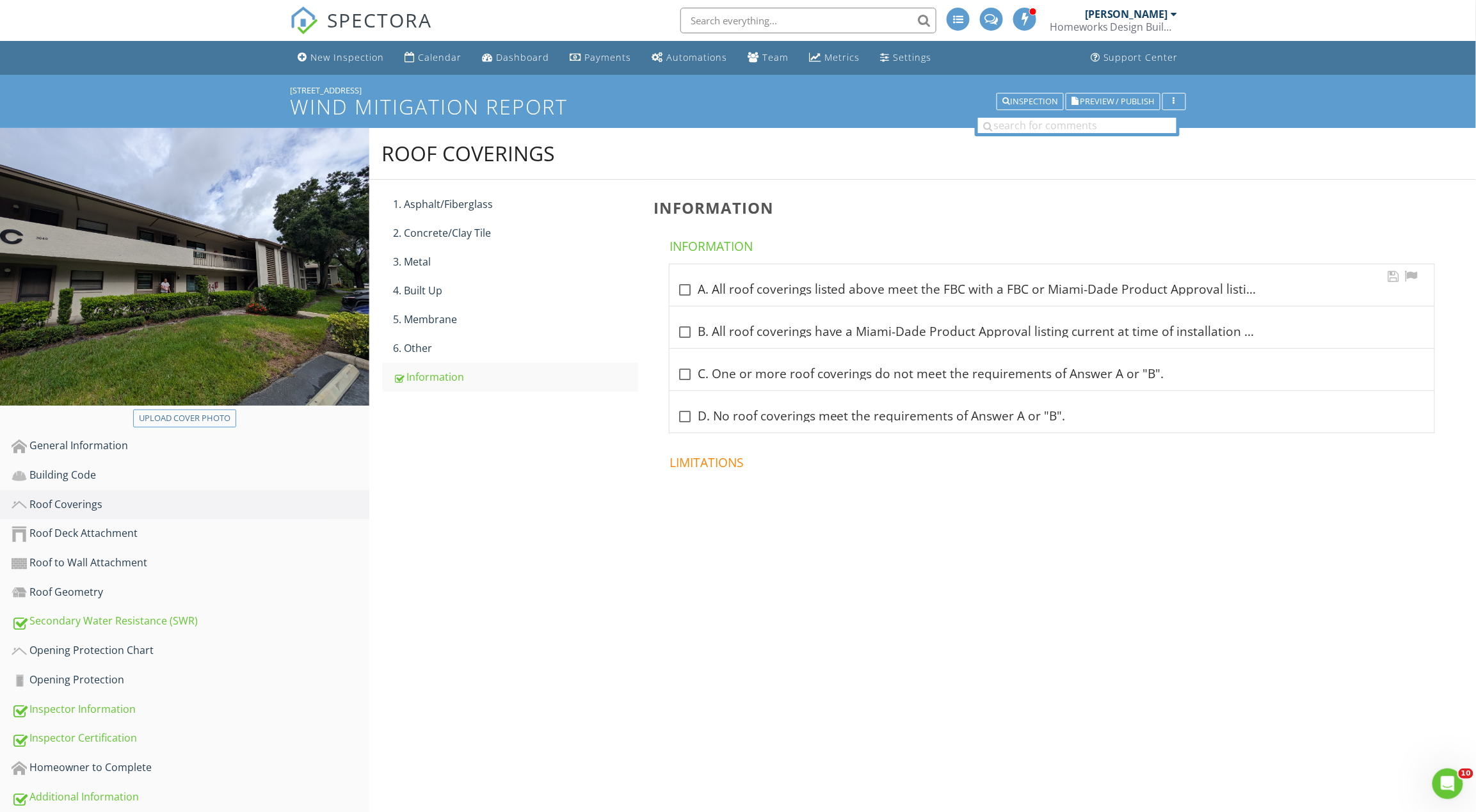
click at [704, 294] on div "check_box_outline_blank A. All roof coverings listed above meet the FBC with a …" at bounding box center [1052, 289] width 750 height 15
checkbox input "true"
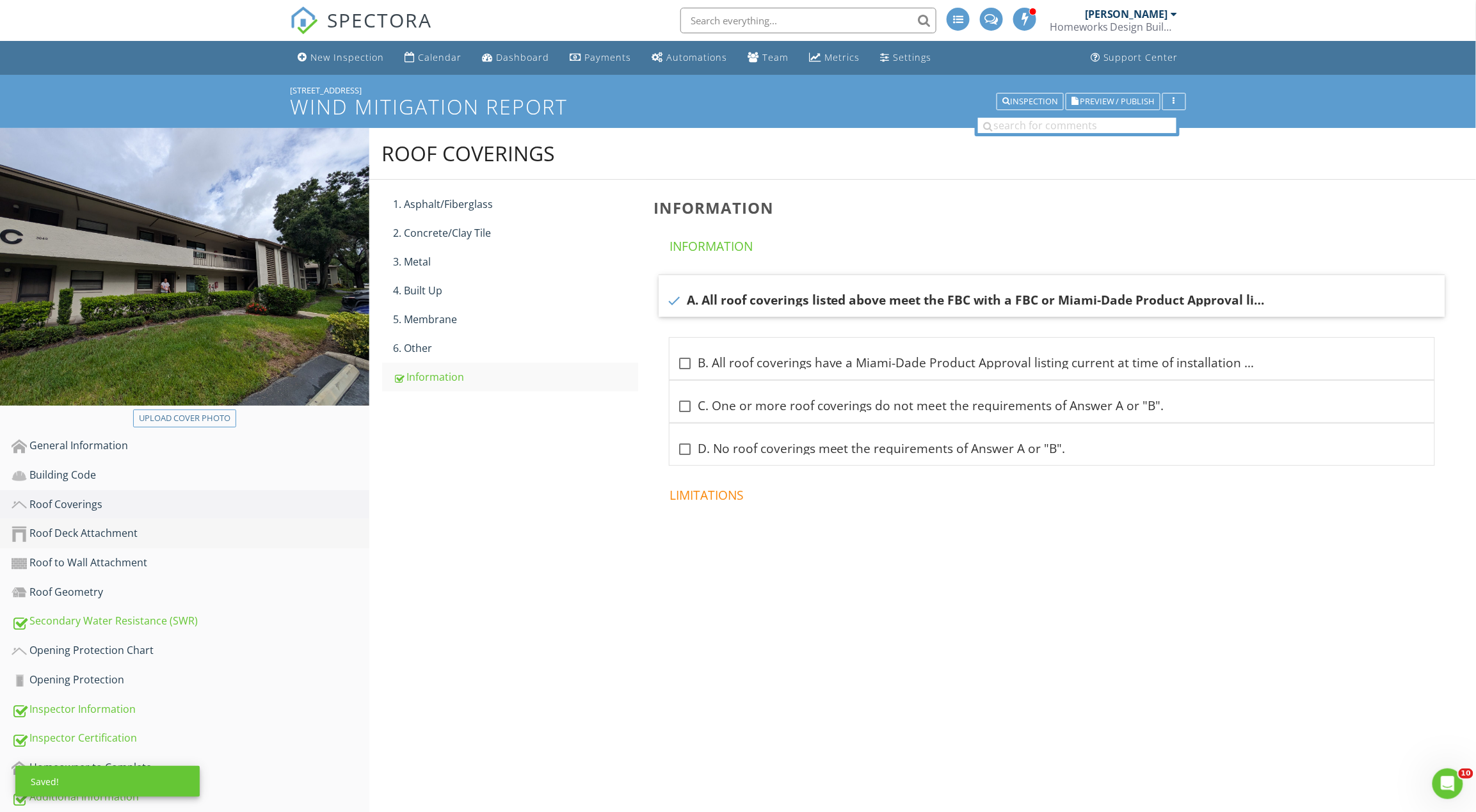
click at [167, 533] on div "Roof Deck Attachment" at bounding box center [190, 533] width 357 height 17
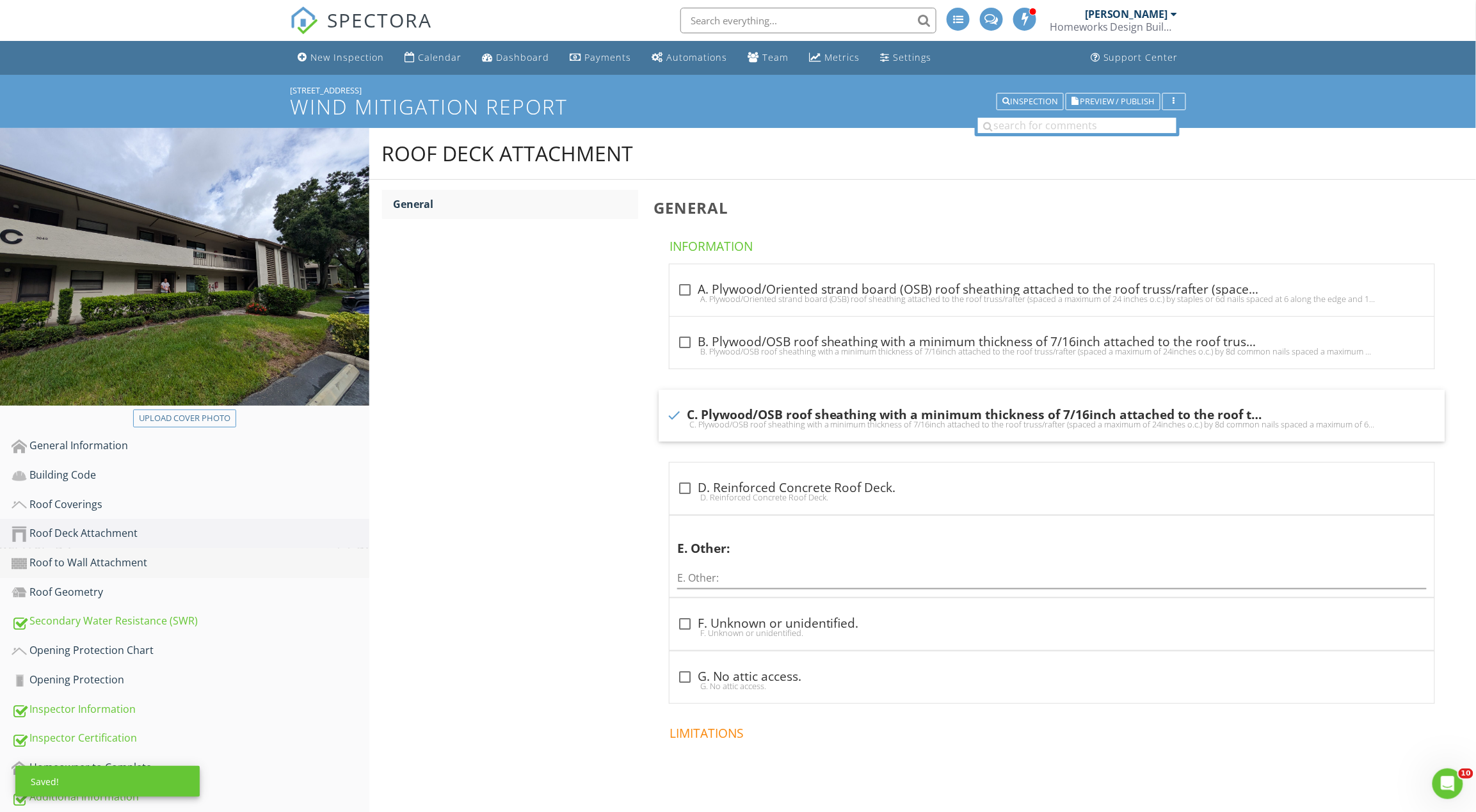
click at [169, 555] on div "Roof to Wall Attachment" at bounding box center [190, 563] width 357 height 17
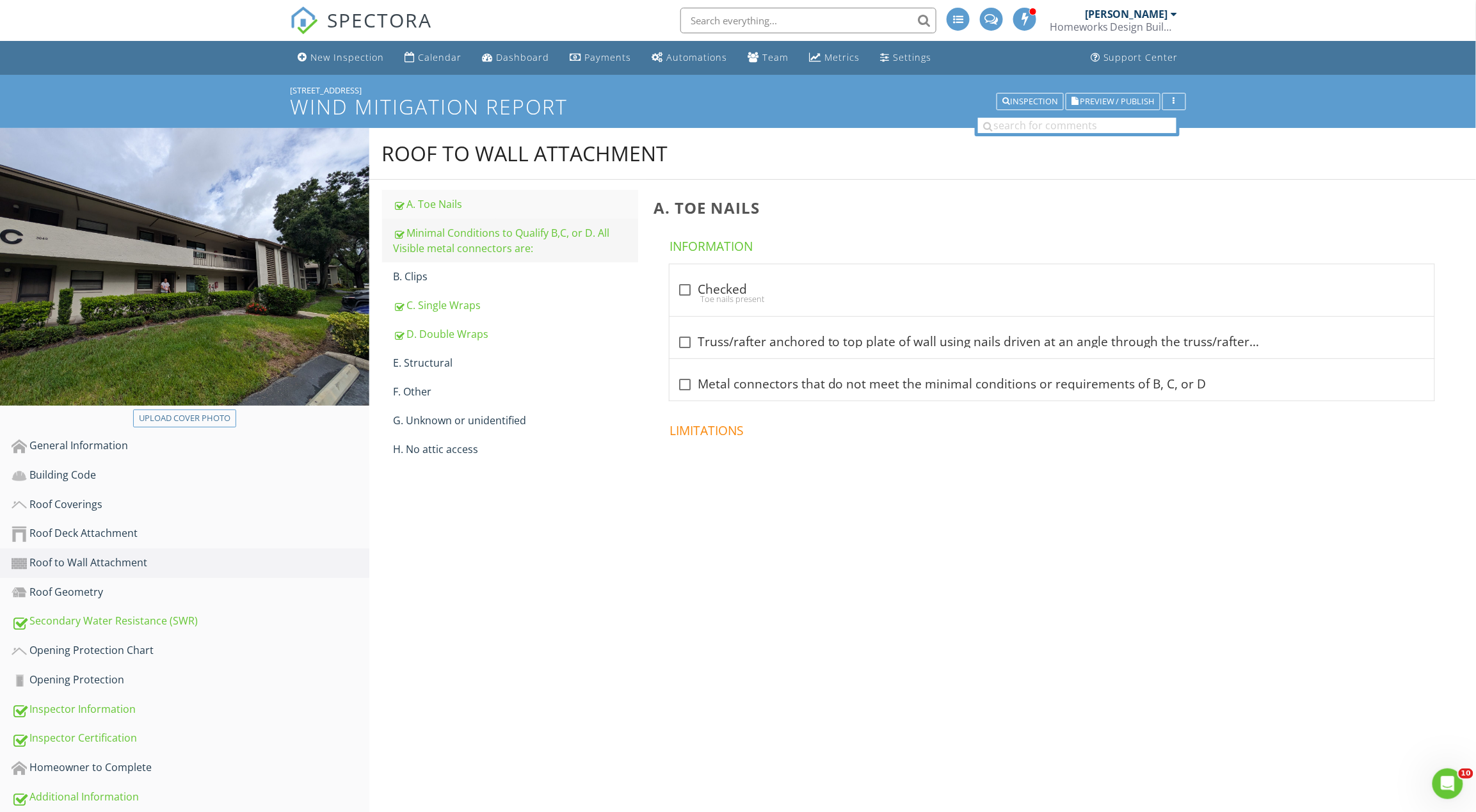
click at [490, 230] on div "Minimal Conditions to Qualify B,C, or D. All Visible metal connectors are:" at bounding box center [516, 241] width 245 height 31
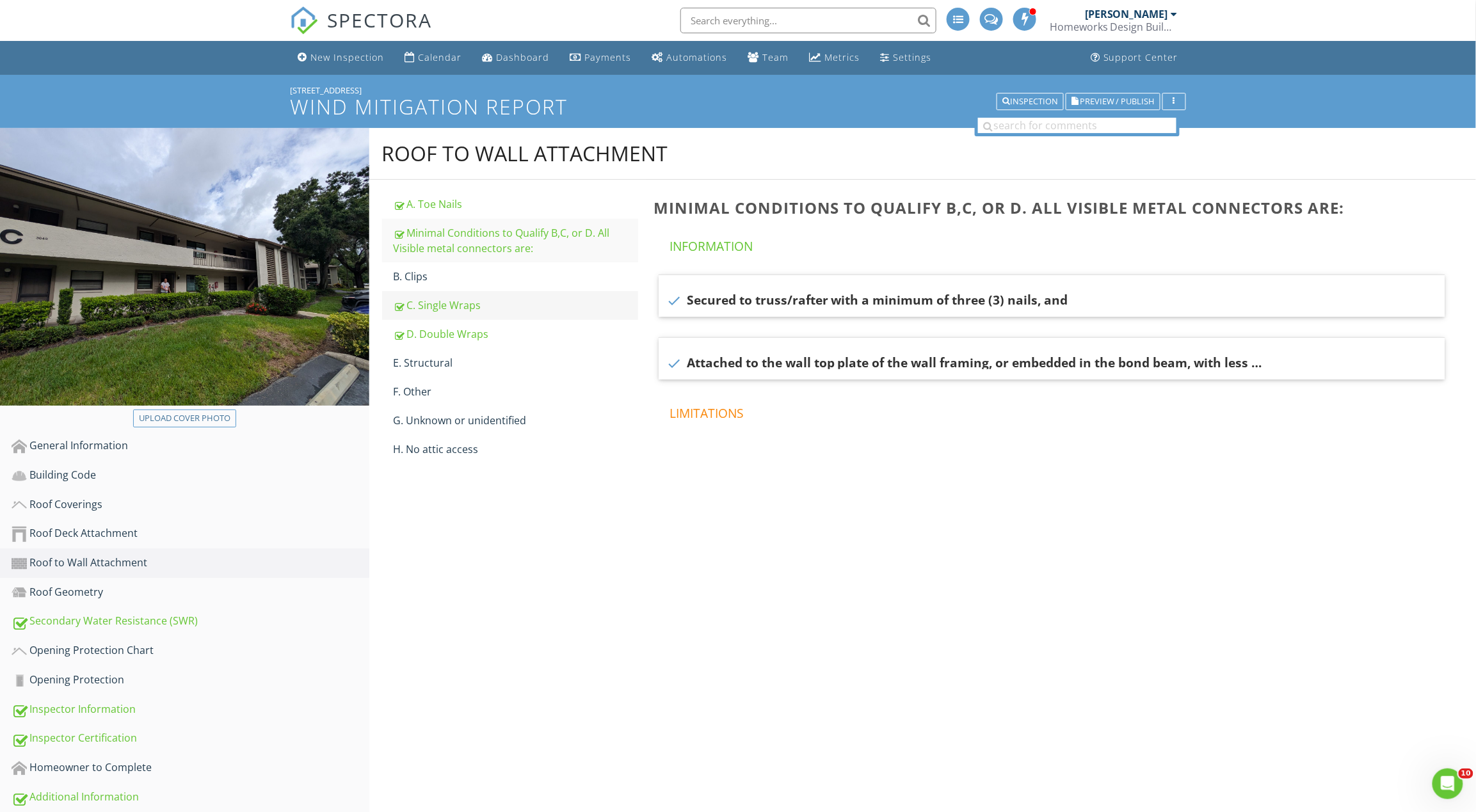
click at [472, 303] on div "C. Single Wraps" at bounding box center [516, 305] width 245 height 15
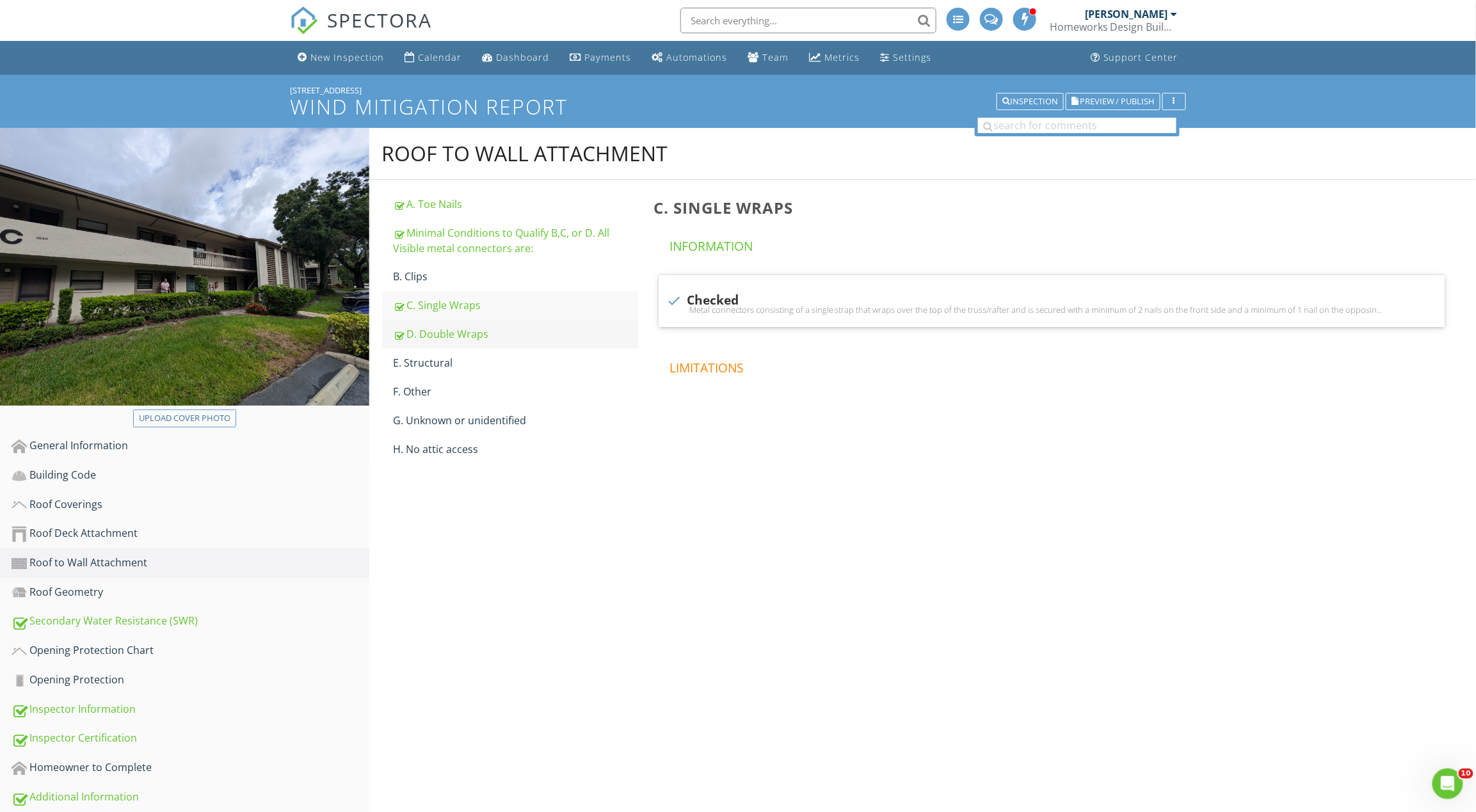
click at [472, 338] on div "D. Double Wraps" at bounding box center [516, 333] width 245 height 15
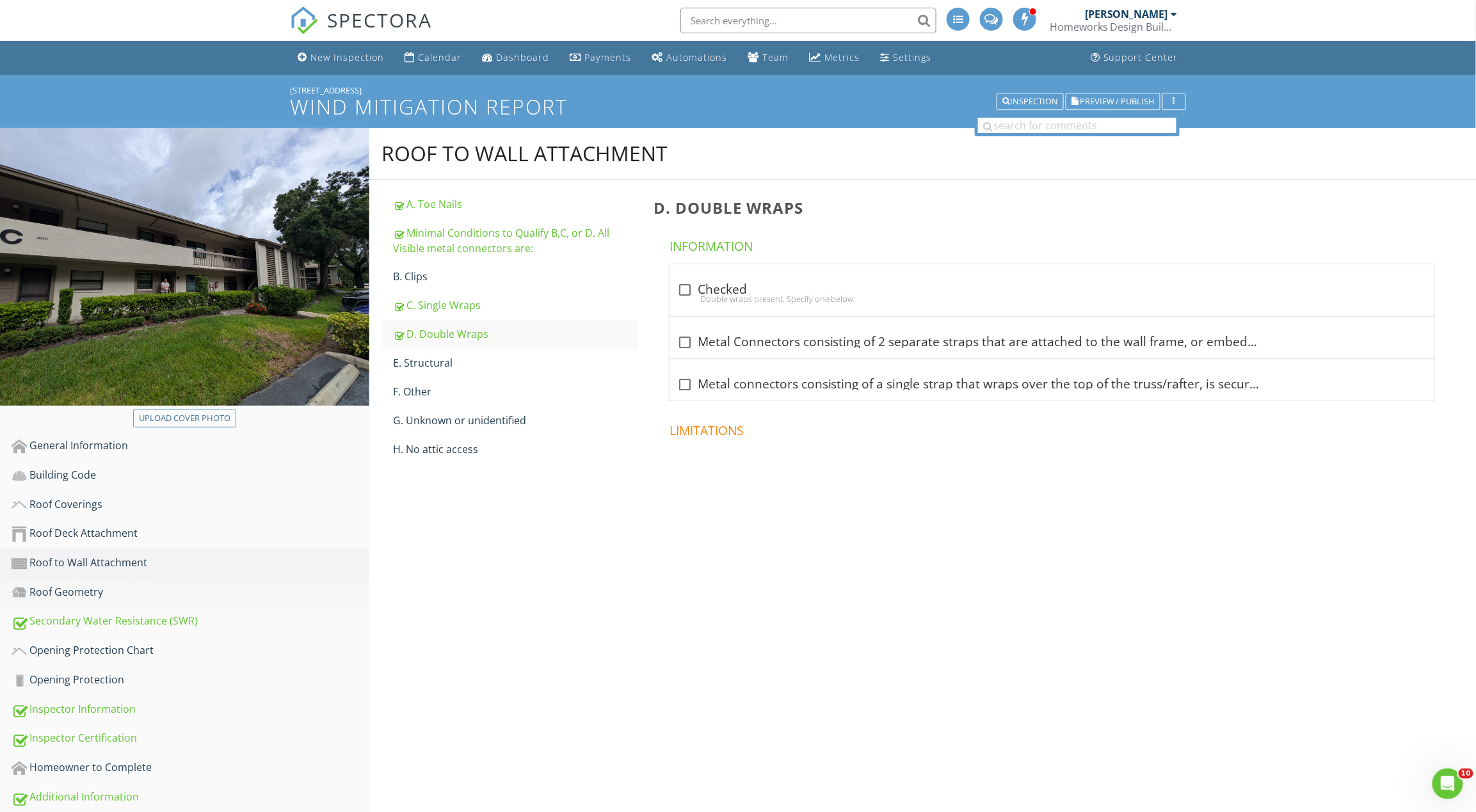
click at [143, 591] on div "Roof Geometry" at bounding box center [190, 592] width 357 height 17
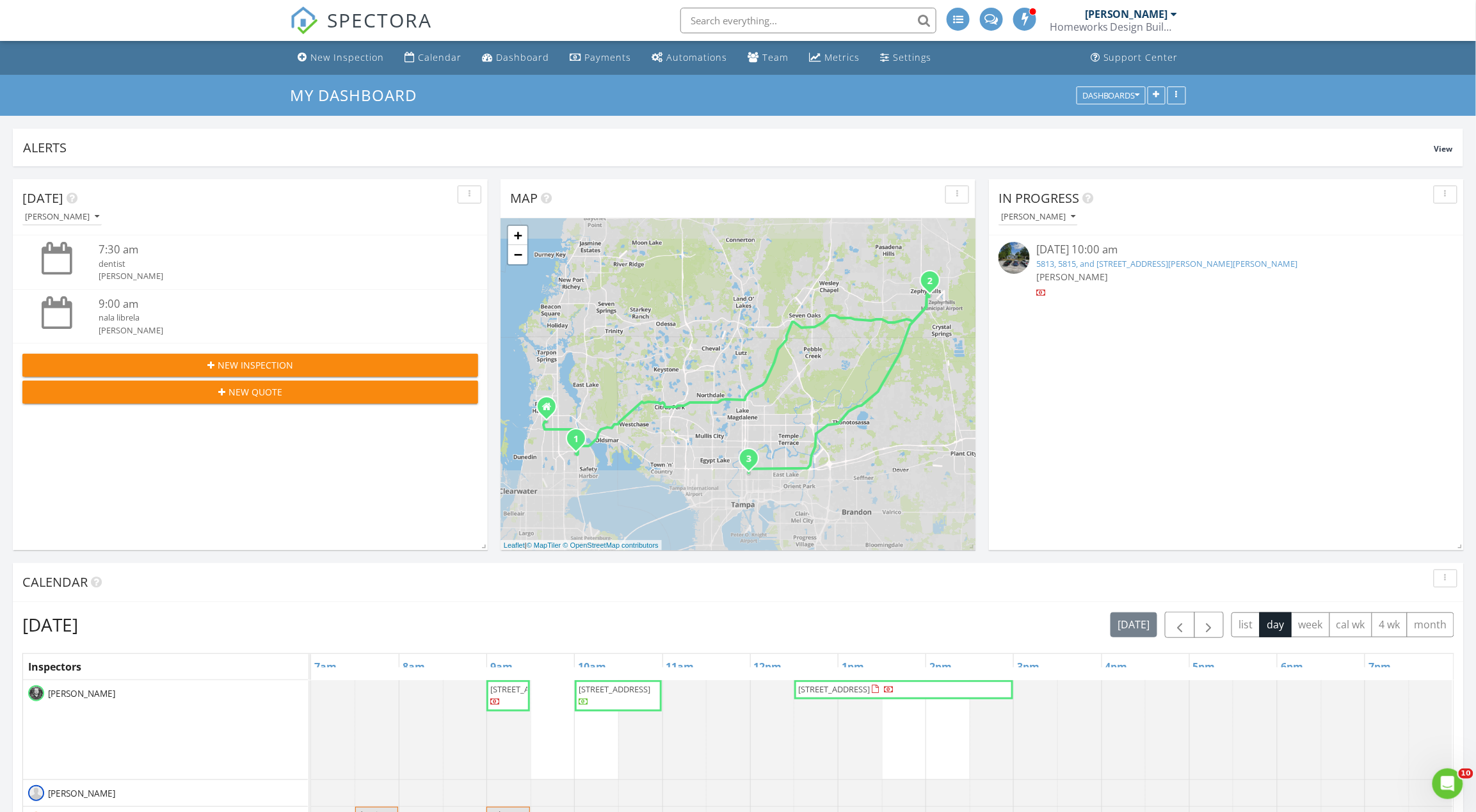
click at [743, 21] on input "text" at bounding box center [808, 21] width 256 height 25
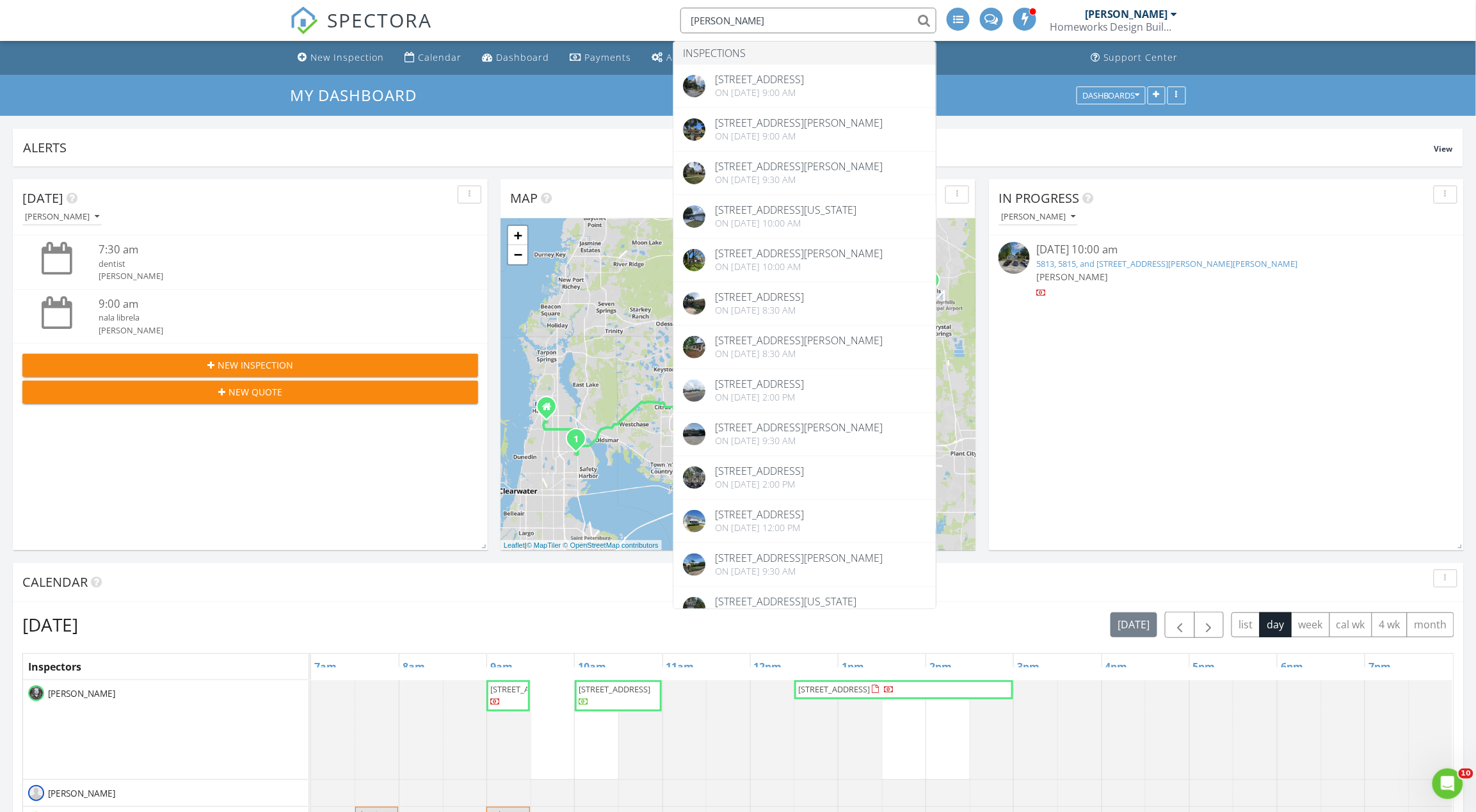
type input "[PERSON_NAME]"
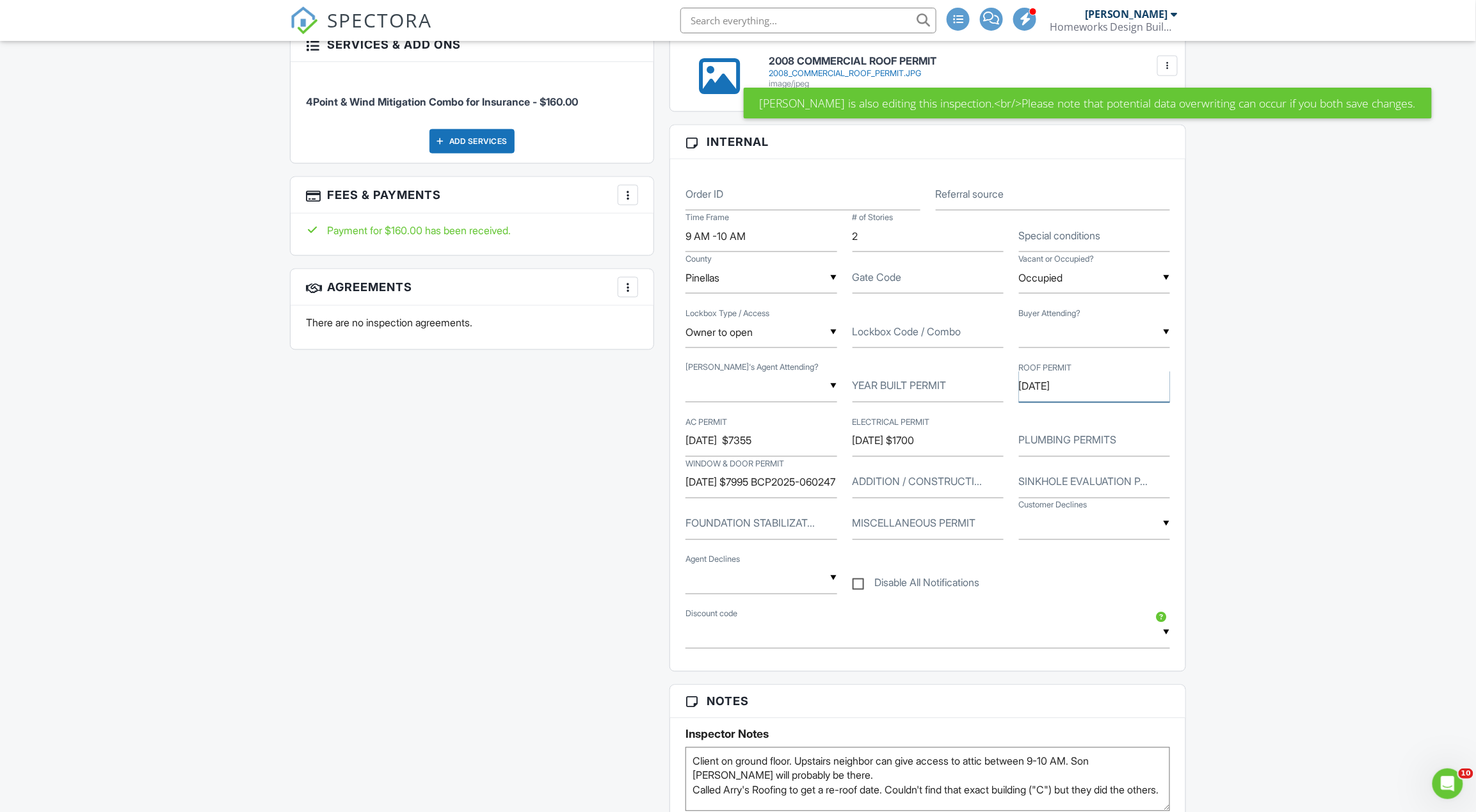
drag, startPoint x: 1092, startPoint y: 383, endPoint x: 1012, endPoint y: 389, distance: 80.2
click at [1012, 389] on div "ROOF PERMIT 4/17/2008" at bounding box center [1094, 387] width 166 height 31
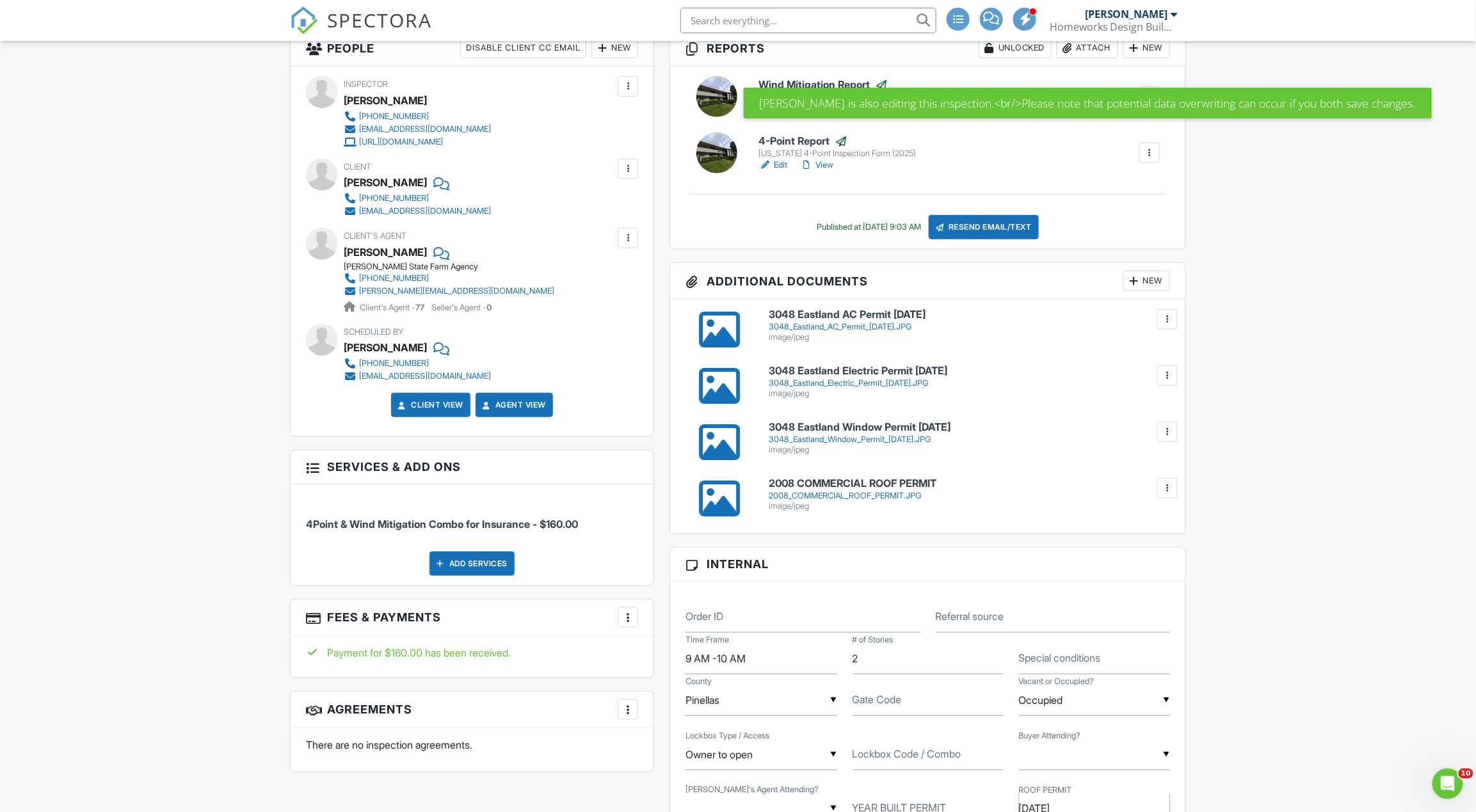
scroll to position [341, 0]
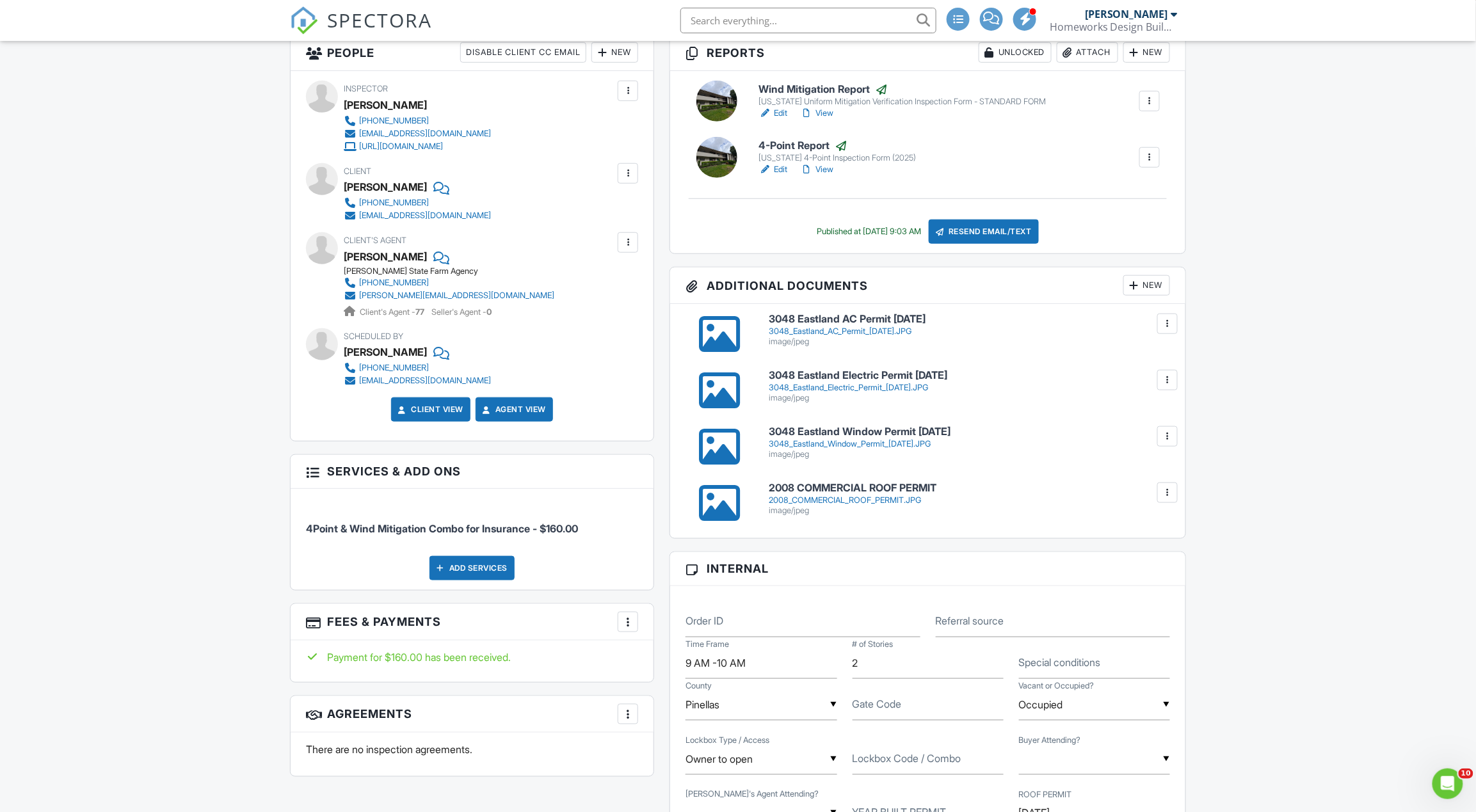
click at [900, 489] on h6 "2008 COMMERCIAL ROOF PERMIT" at bounding box center [969, 488] width 402 height 11
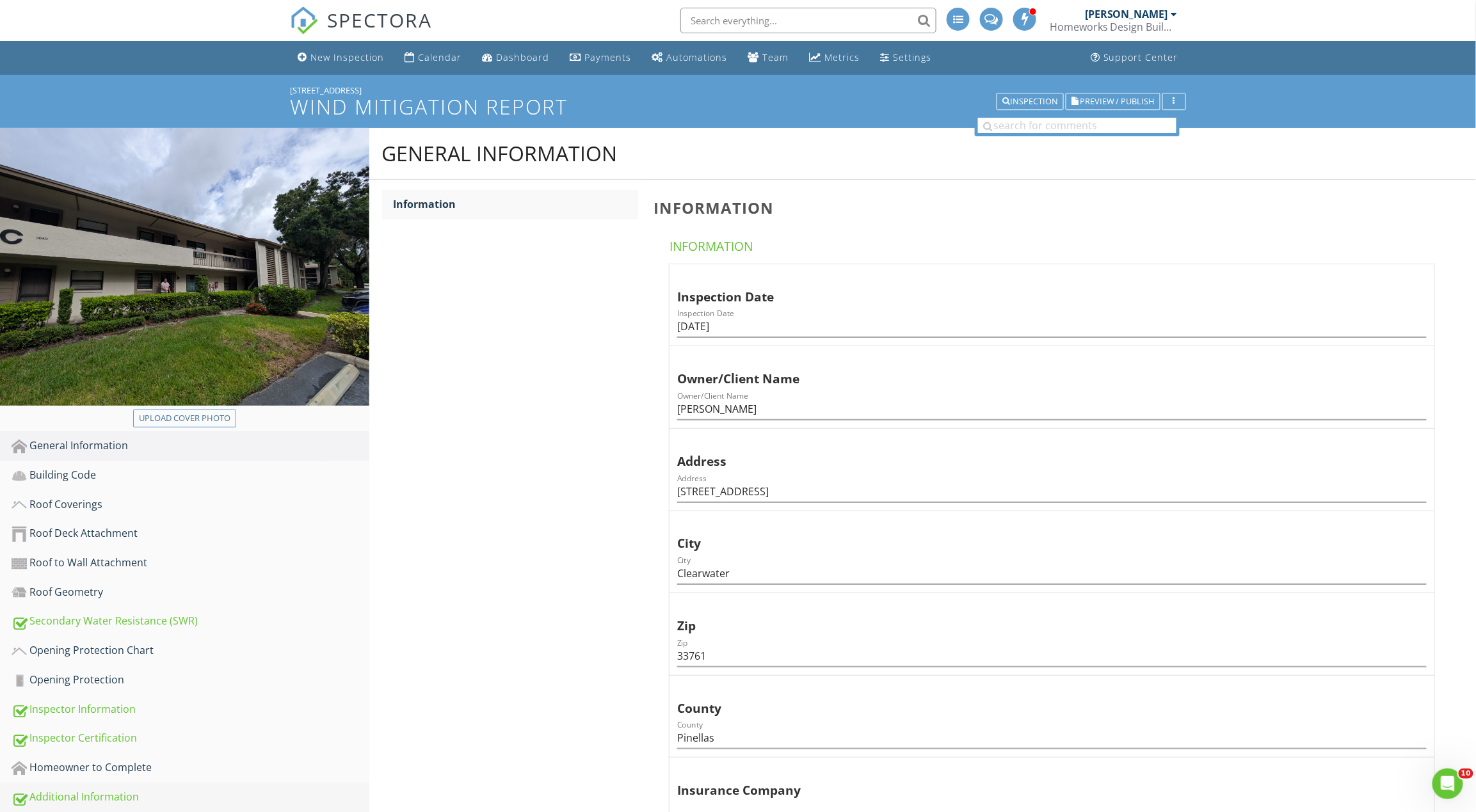
click at [77, 789] on div "Additional Information" at bounding box center [190, 797] width 357 height 17
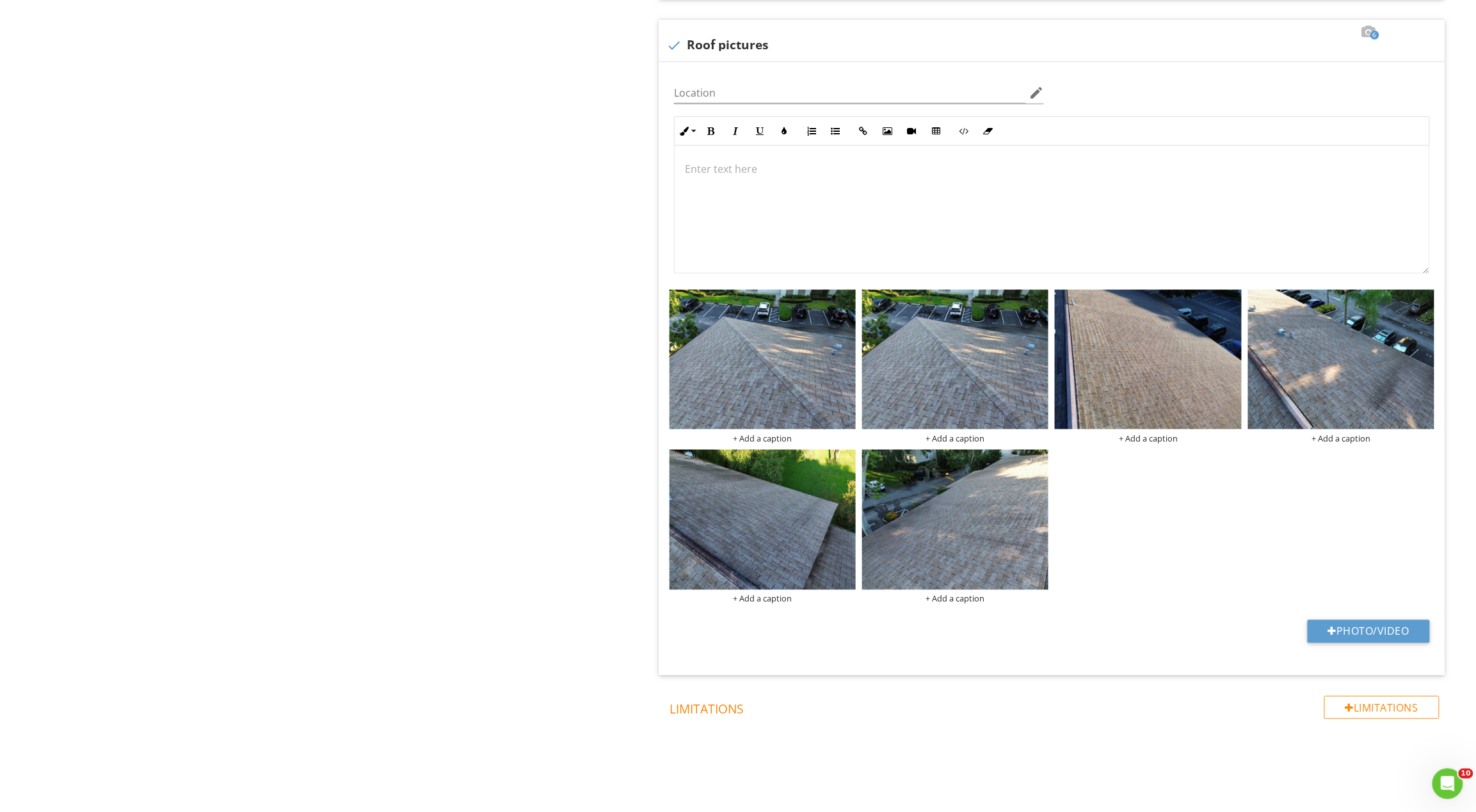
scroll to position [2874, 0]
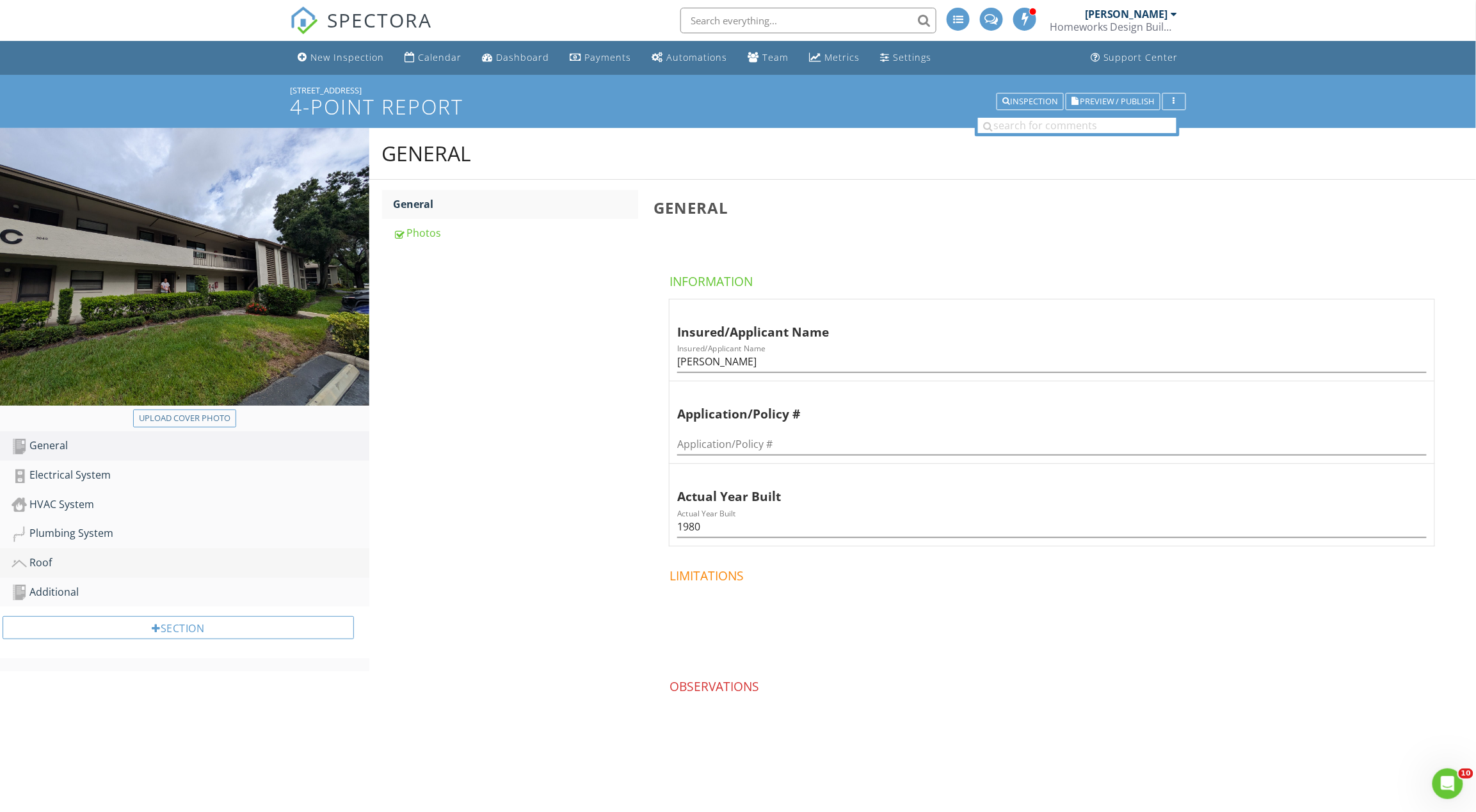
click at [87, 557] on div "Roof" at bounding box center [190, 563] width 357 height 17
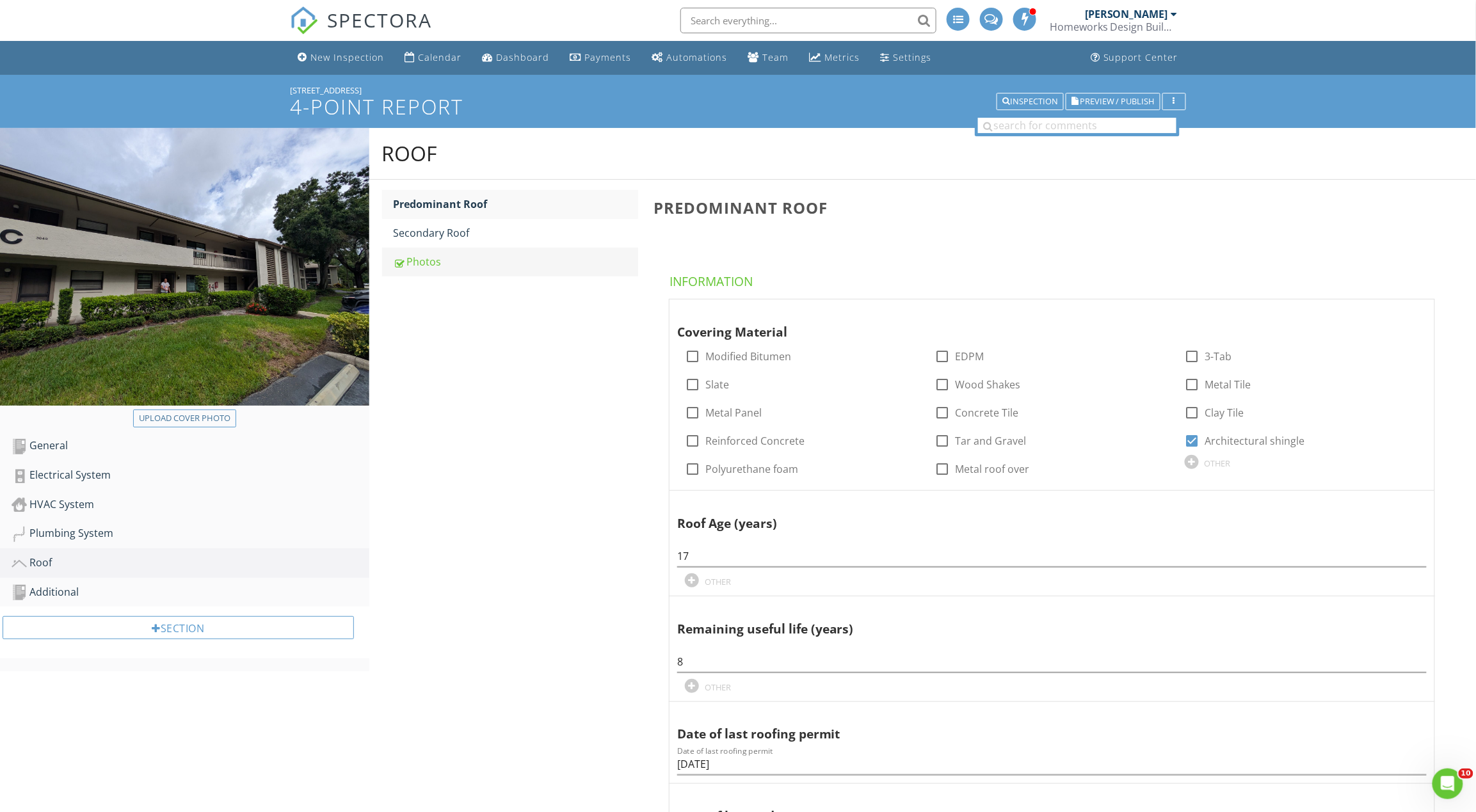
click at [469, 263] on div "Photos" at bounding box center [516, 261] width 245 height 15
